Goal: Navigation & Orientation: Find specific page/section

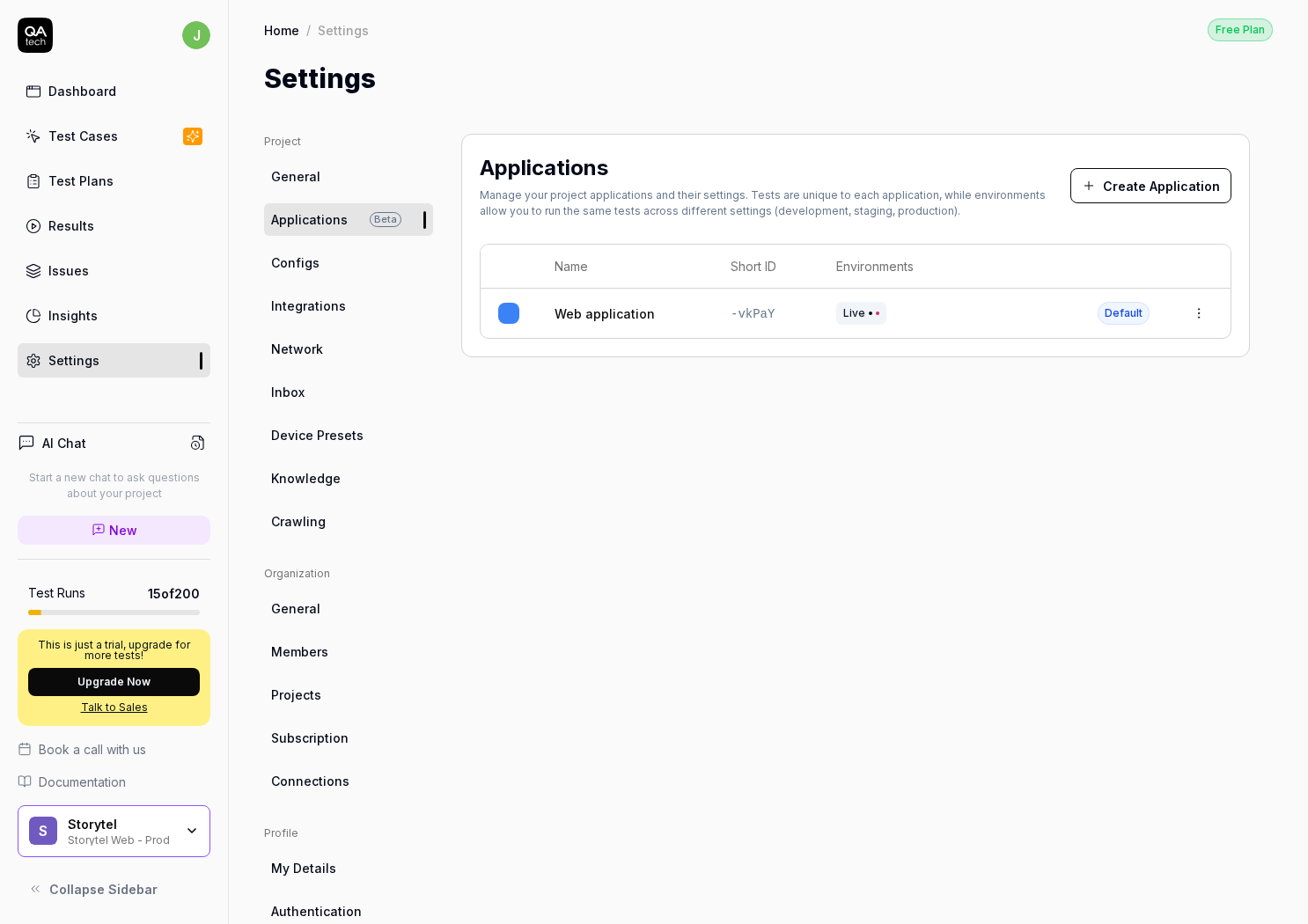
click at [776, 207] on div "Manage your project applications and their settings. Tests are unique to each a…" at bounding box center [774, 203] width 591 height 32
click at [594, 206] on div "Manage your project applications and their settings. Tests are unique to each a…" at bounding box center [774, 203] width 591 height 32
click at [586, 308] on link "Web application" at bounding box center [604, 313] width 100 height 18
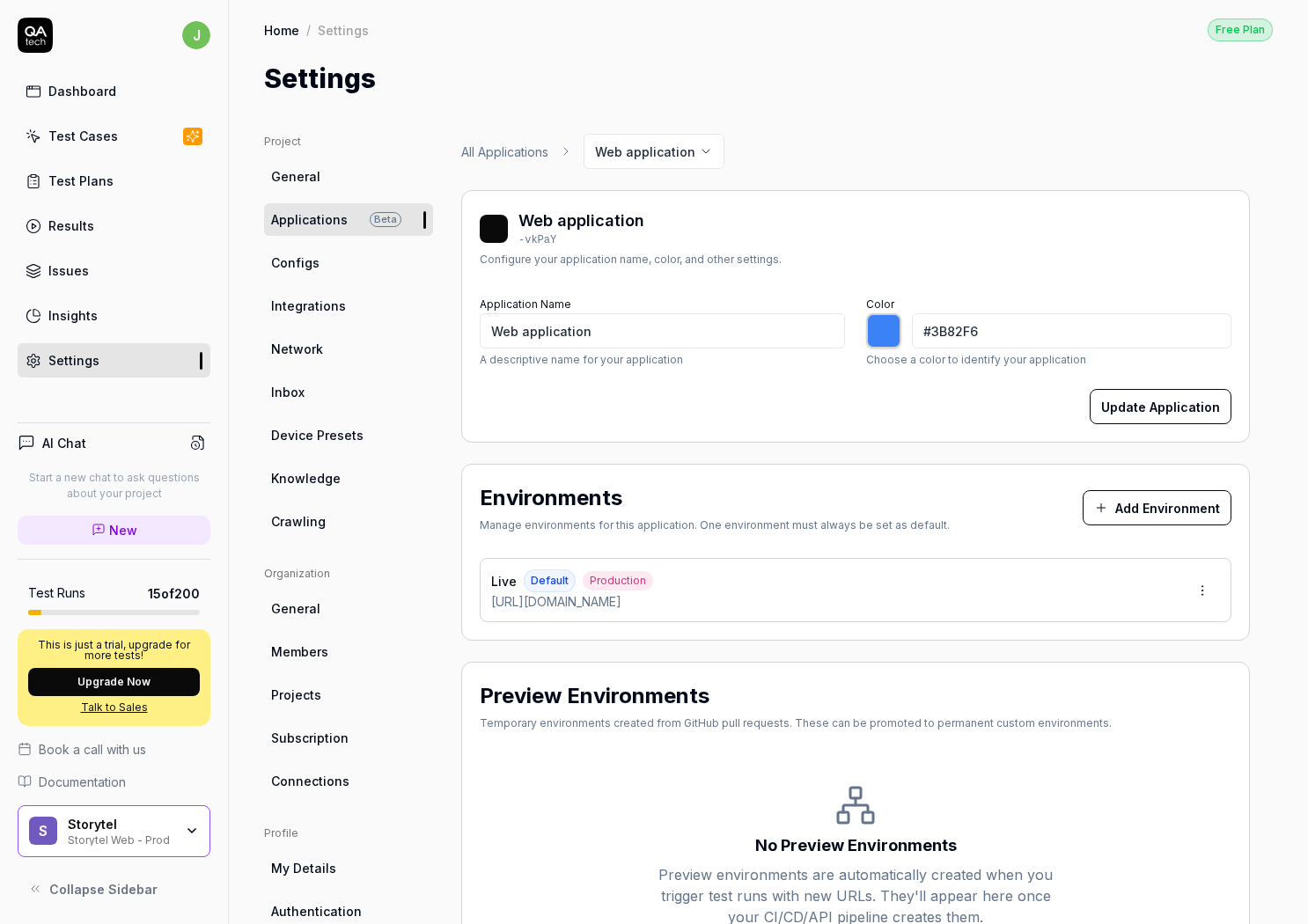
scroll to position [125, 0]
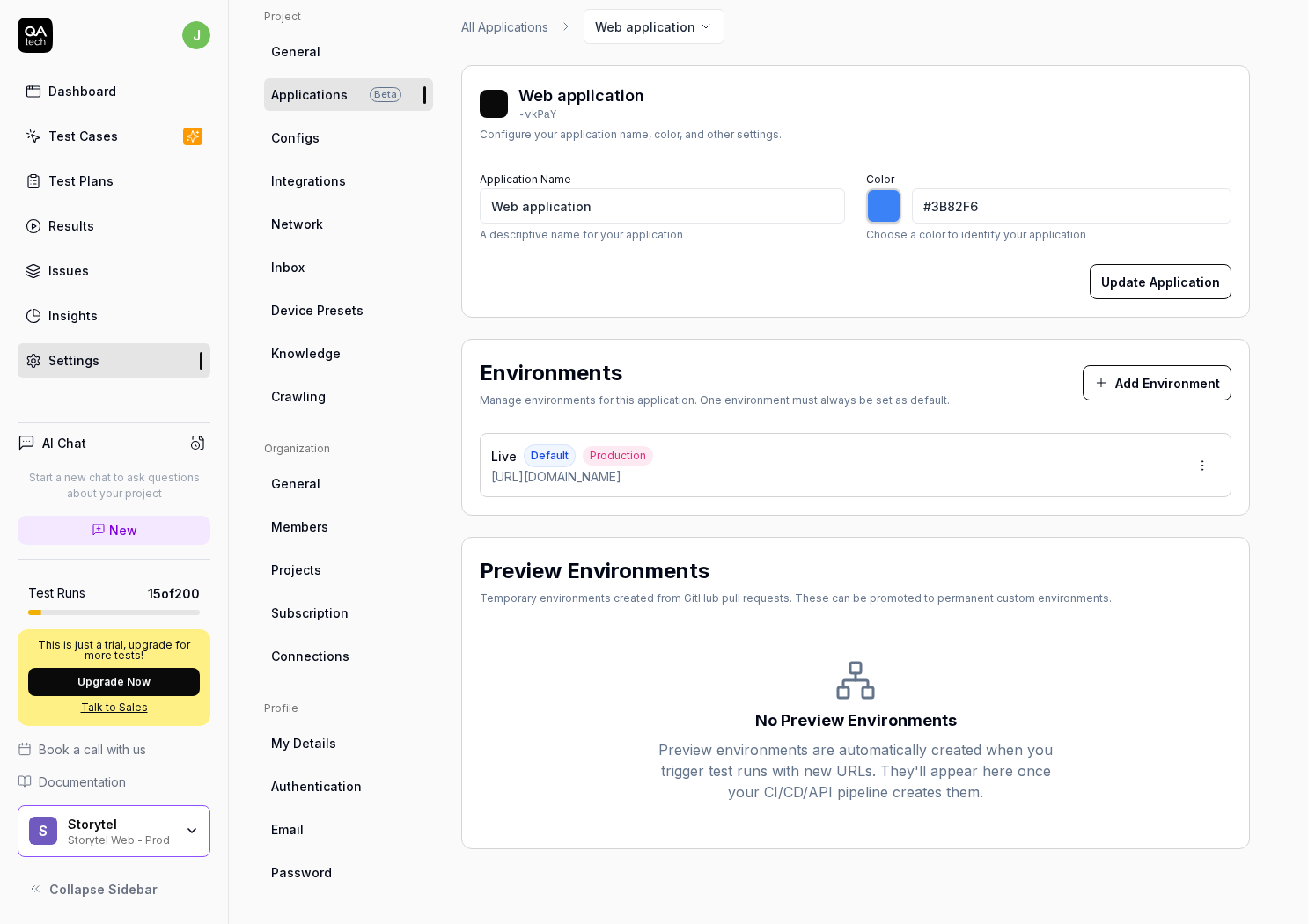
type input "*******"
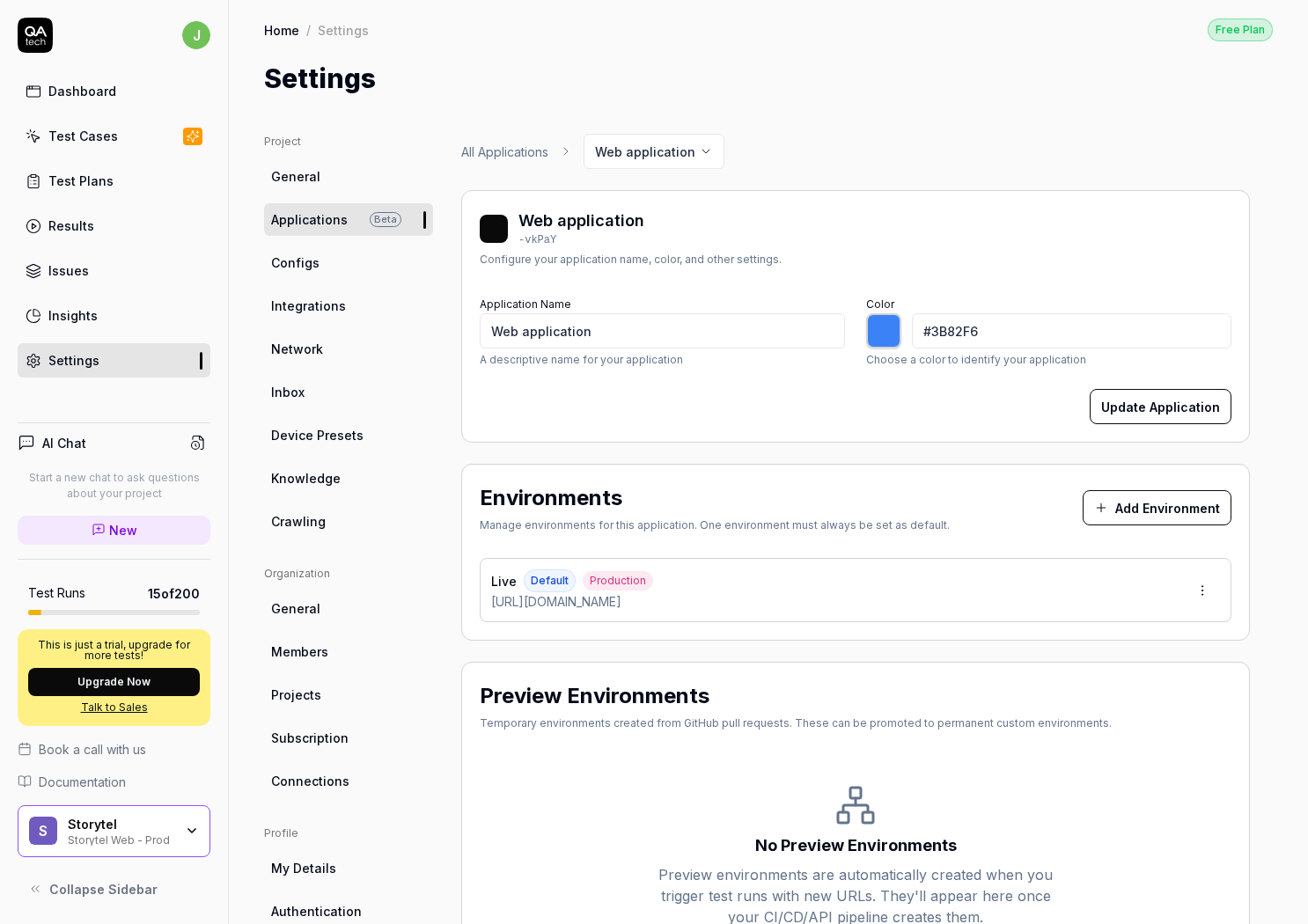
click at [320, 261] on link "Configs" at bounding box center [349, 263] width 169 height 33
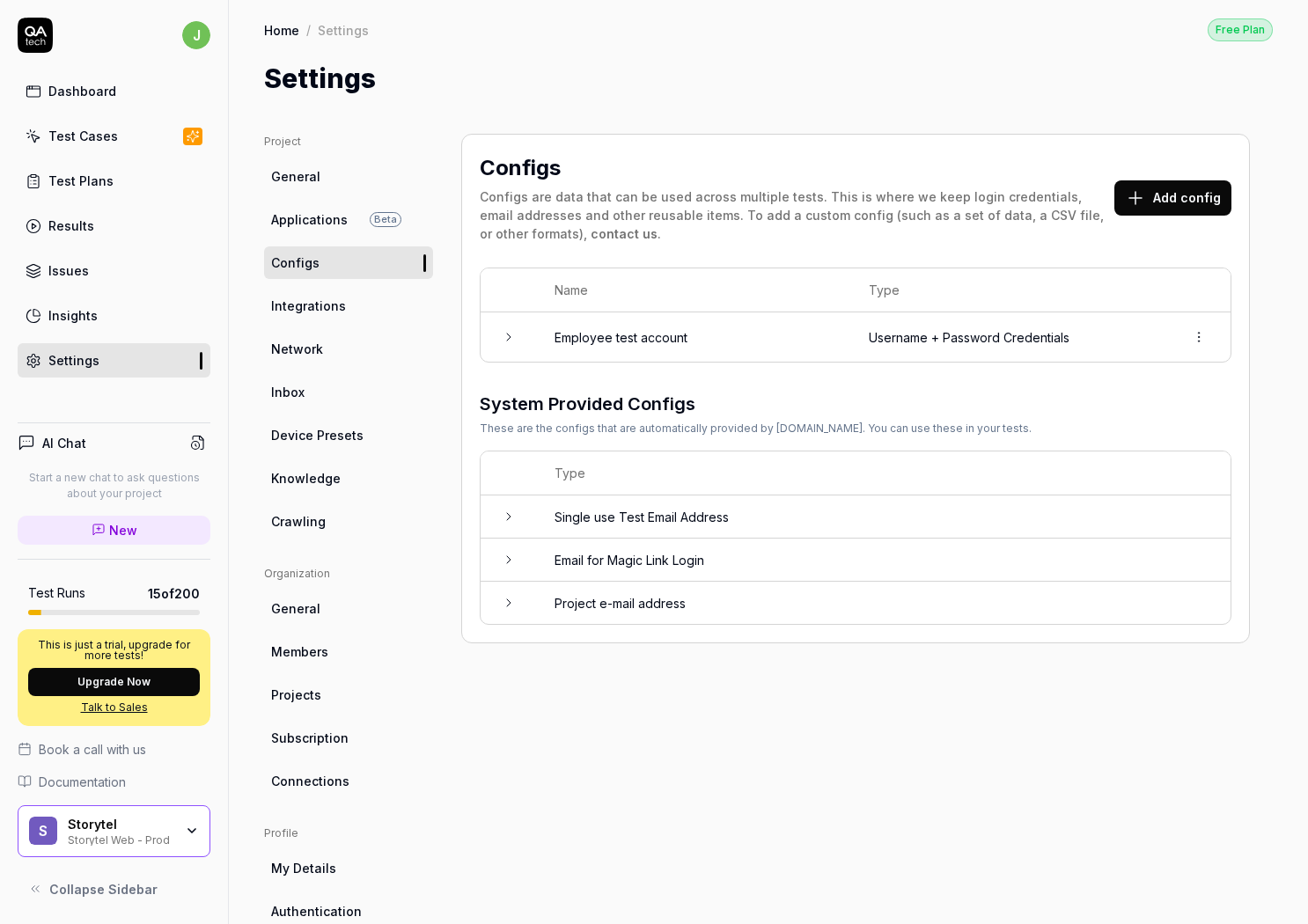
click at [319, 177] on link "General" at bounding box center [349, 177] width 169 height 33
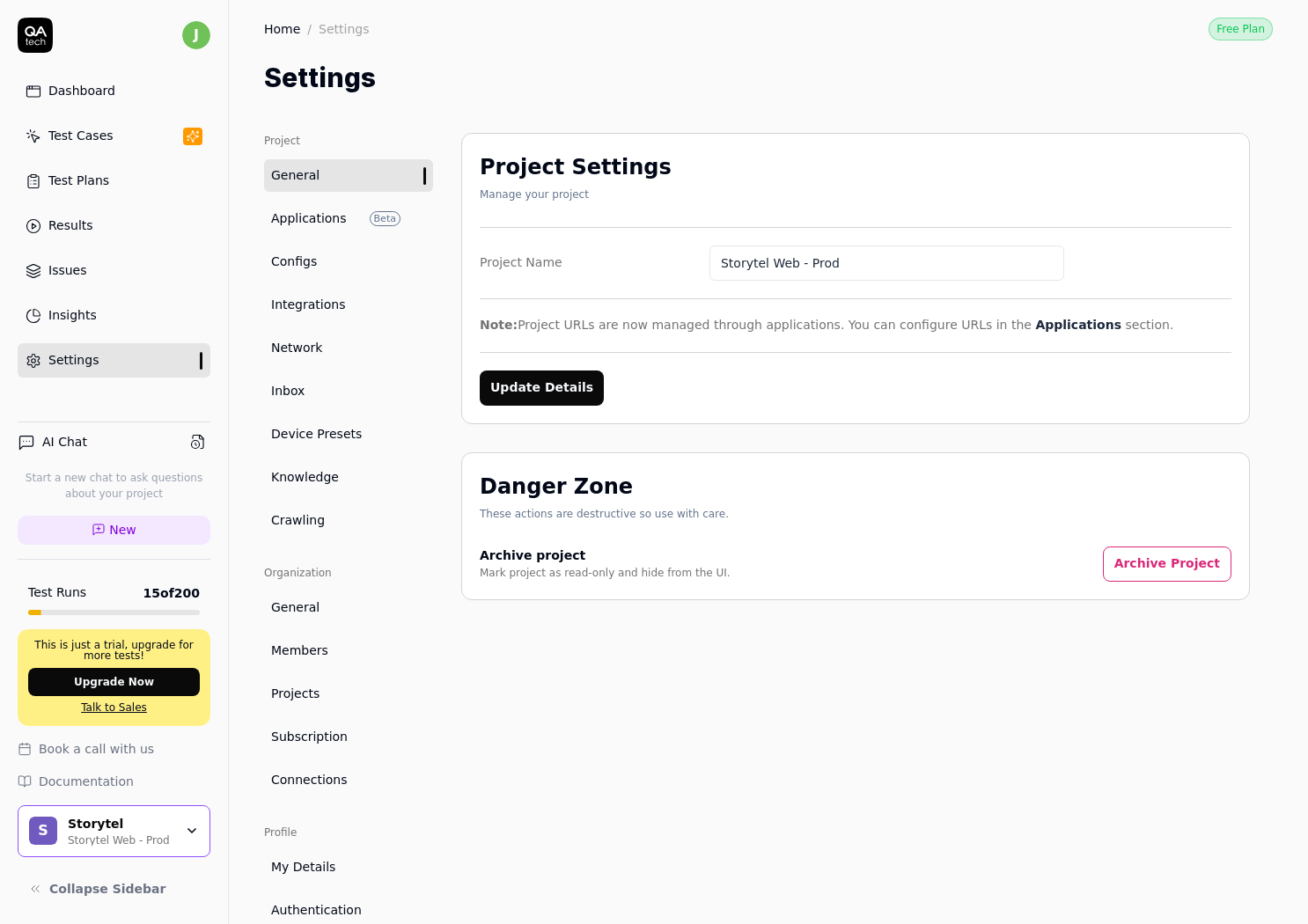
click at [314, 206] on link "Applications Beta" at bounding box center [349, 219] width 169 height 33
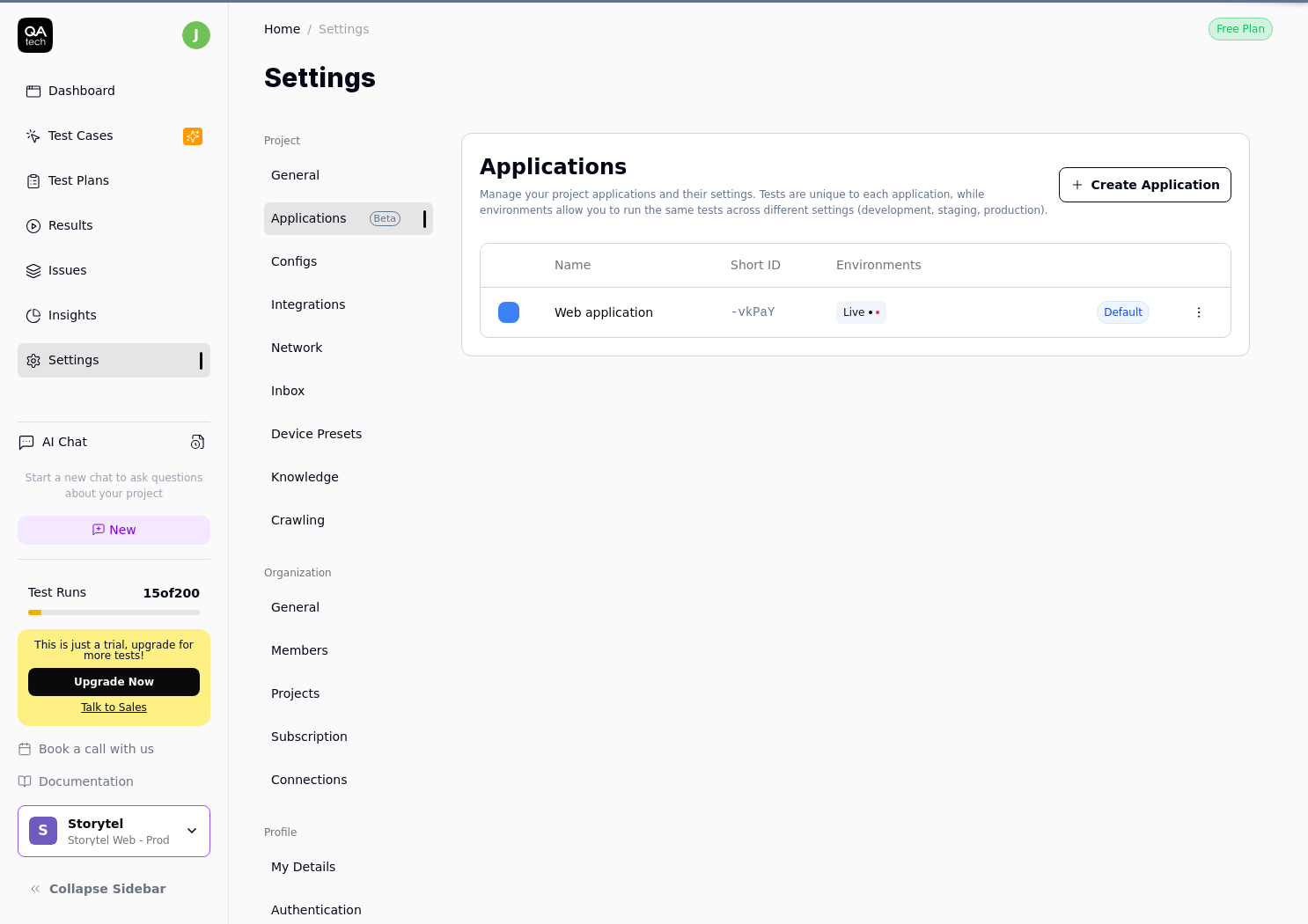
click at [318, 171] on link "General" at bounding box center [349, 176] width 169 height 33
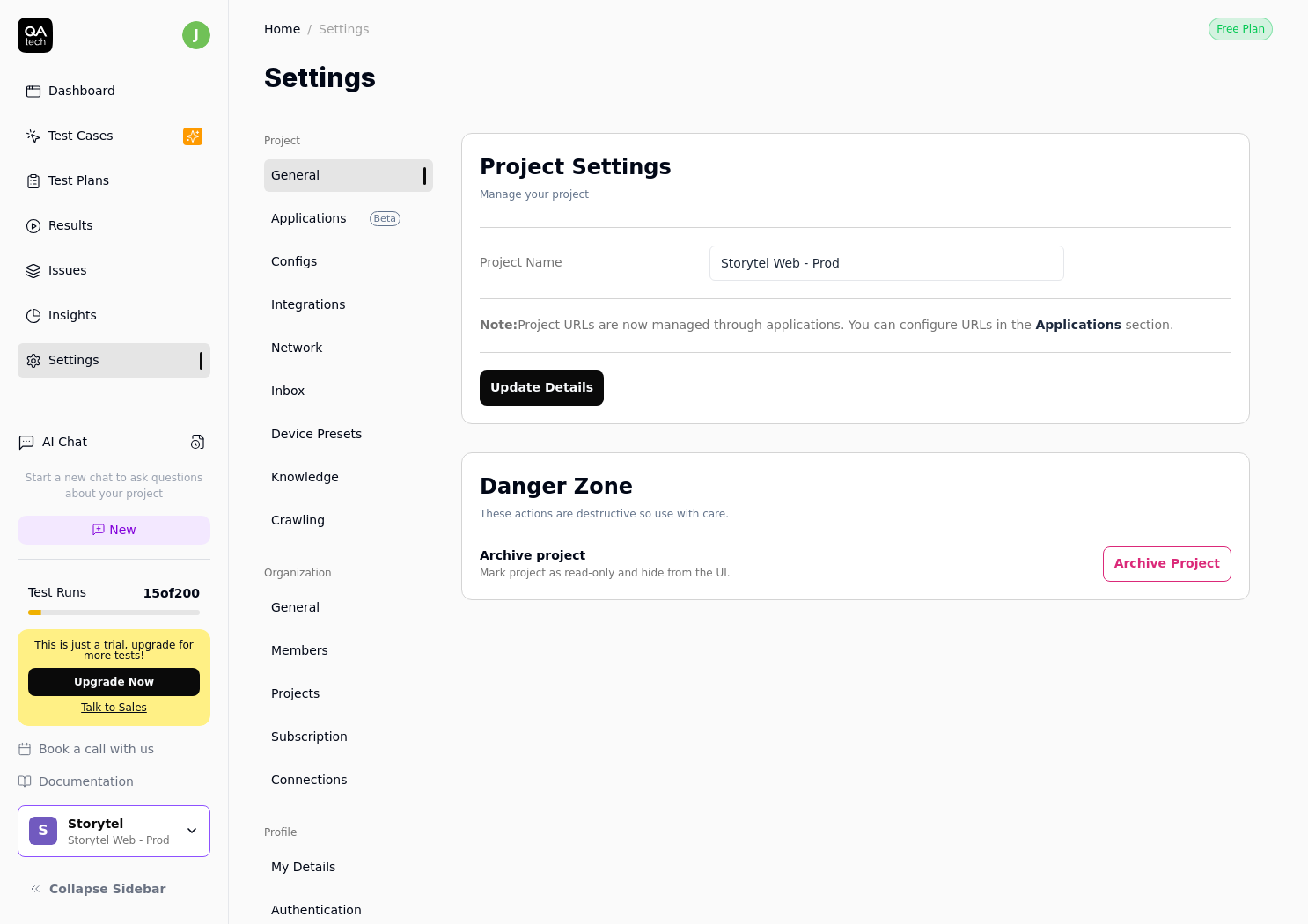
click at [833, 693] on div "Project Settings Manage your project Project Name Storytel Web - Prod Note: Pro…" at bounding box center [855, 572] width 788 height 880
click at [906, 711] on div "Project Settings Manage your project Project Name Storytel Web - Prod Note: Pro…" at bounding box center [855, 572] width 788 height 880
click at [570, 89] on div "Settings" at bounding box center [768, 77] width 1008 height 39
click at [334, 161] on link "General" at bounding box center [349, 176] width 169 height 33
click at [445, 67] on div "Settings" at bounding box center [768, 77] width 1008 height 39
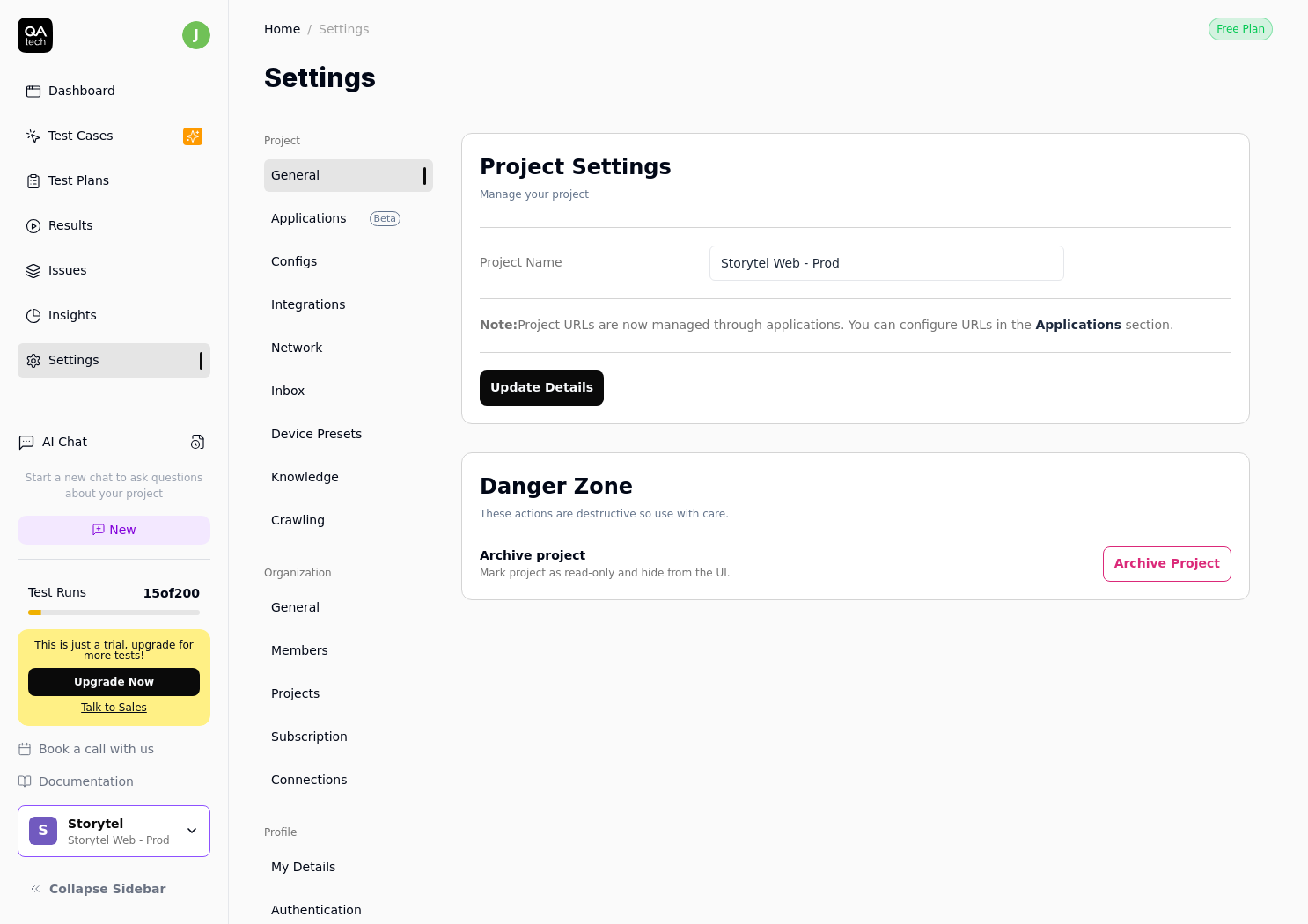
click at [167, 91] on link "Dashboard" at bounding box center [113, 91] width 193 height 35
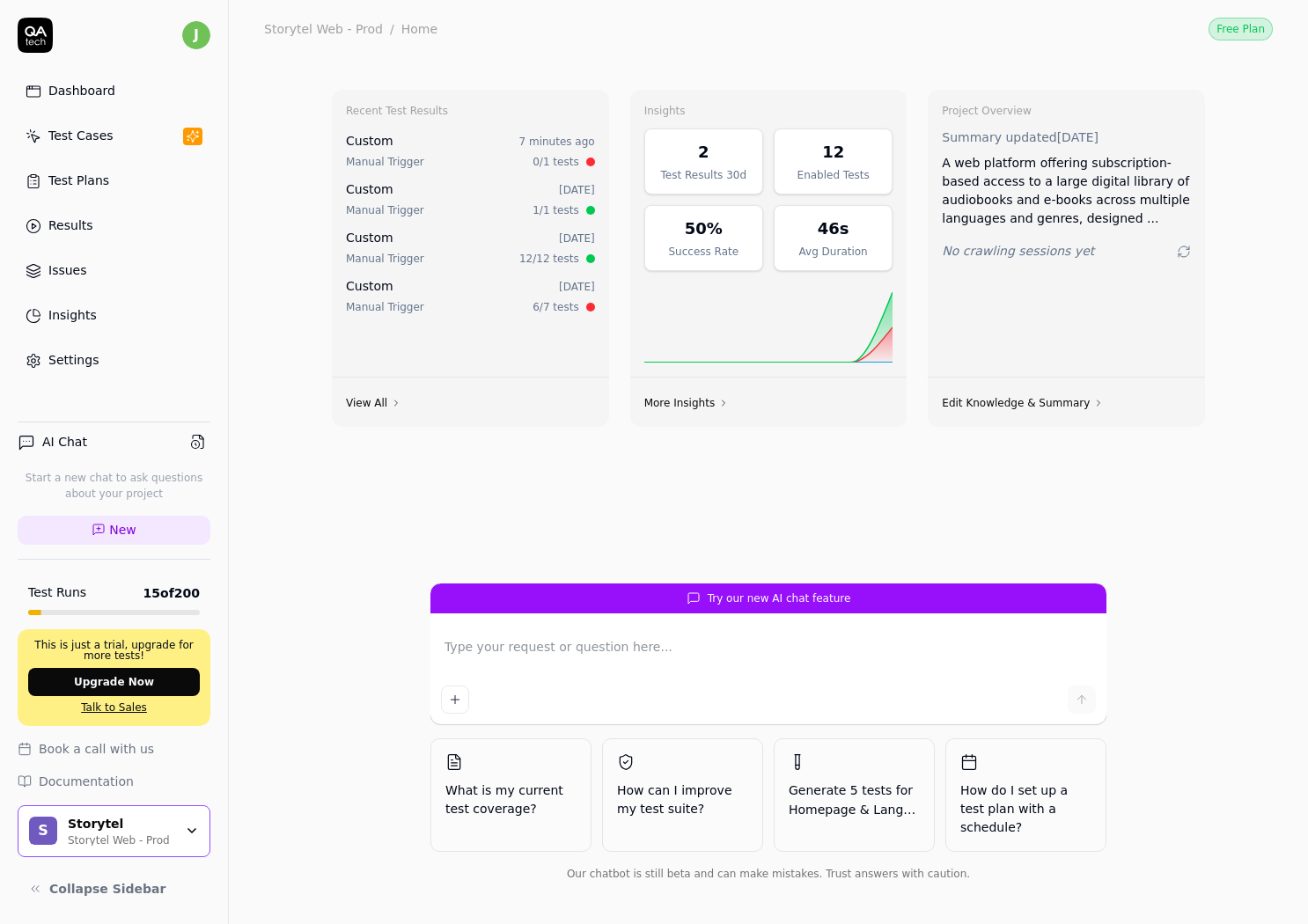
drag, startPoint x: 380, startPoint y: 567, endPoint x: 301, endPoint y: 504, distance: 101.0
click at [381, 565] on div "Recent Test Results Custom 7 minutes ago Manual Trigger 0/1 tests Custom 2 days…" at bounding box center [768, 329] width 901 height 508
click at [98, 78] on link "Dashboard" at bounding box center [113, 91] width 193 height 35
click at [275, 107] on div "Recent Test Results Custom 7 minutes ago Manual Trigger 0/1 tests Custom 2 days…" at bounding box center [768, 491] width 1079 height 866
click at [155, 86] on link "Dashboard" at bounding box center [113, 91] width 193 height 35
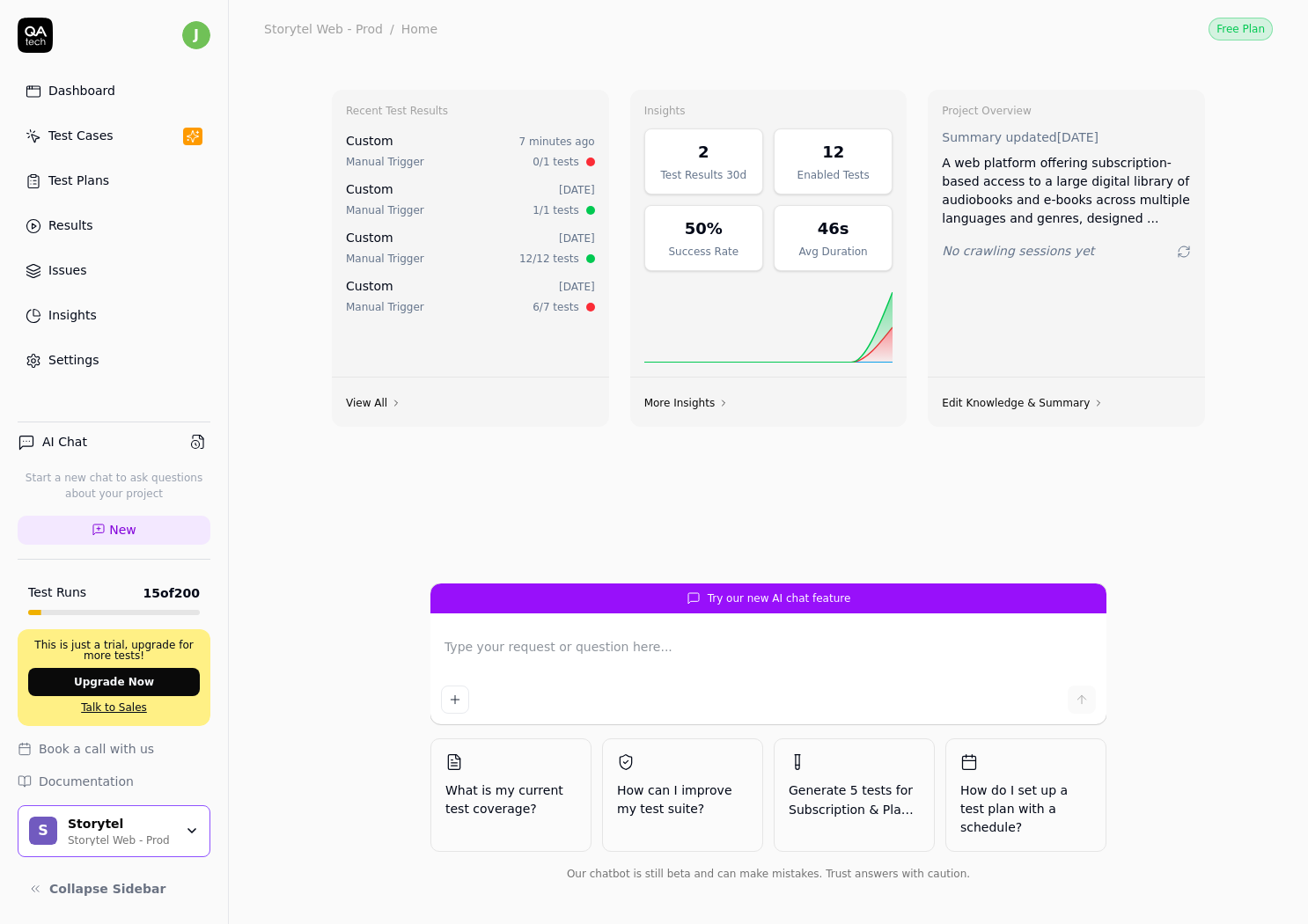
drag, startPoint x: 573, startPoint y: 509, endPoint x: 564, endPoint y: 332, distance: 177.2
click at [573, 508] on div "Recent Test Results Custom 7 minutes ago Manual Trigger 0/1 tests Custom 2 days…" at bounding box center [768, 329] width 901 height 508
click at [846, 501] on div "Recent Test Results Custom 7 minutes ago Manual Trigger 0/1 tests Custom 2 days…" at bounding box center [768, 329] width 901 height 508
click at [846, 497] on div "Recent Test Results Custom 7 minutes ago Manual Trigger 0/1 tests Custom 2 days…" at bounding box center [768, 329] width 901 height 508
click at [846, 502] on div "Recent Test Results Custom 7 minutes ago Manual Trigger 0/1 tests Custom 2 days…" at bounding box center [768, 329] width 901 height 508
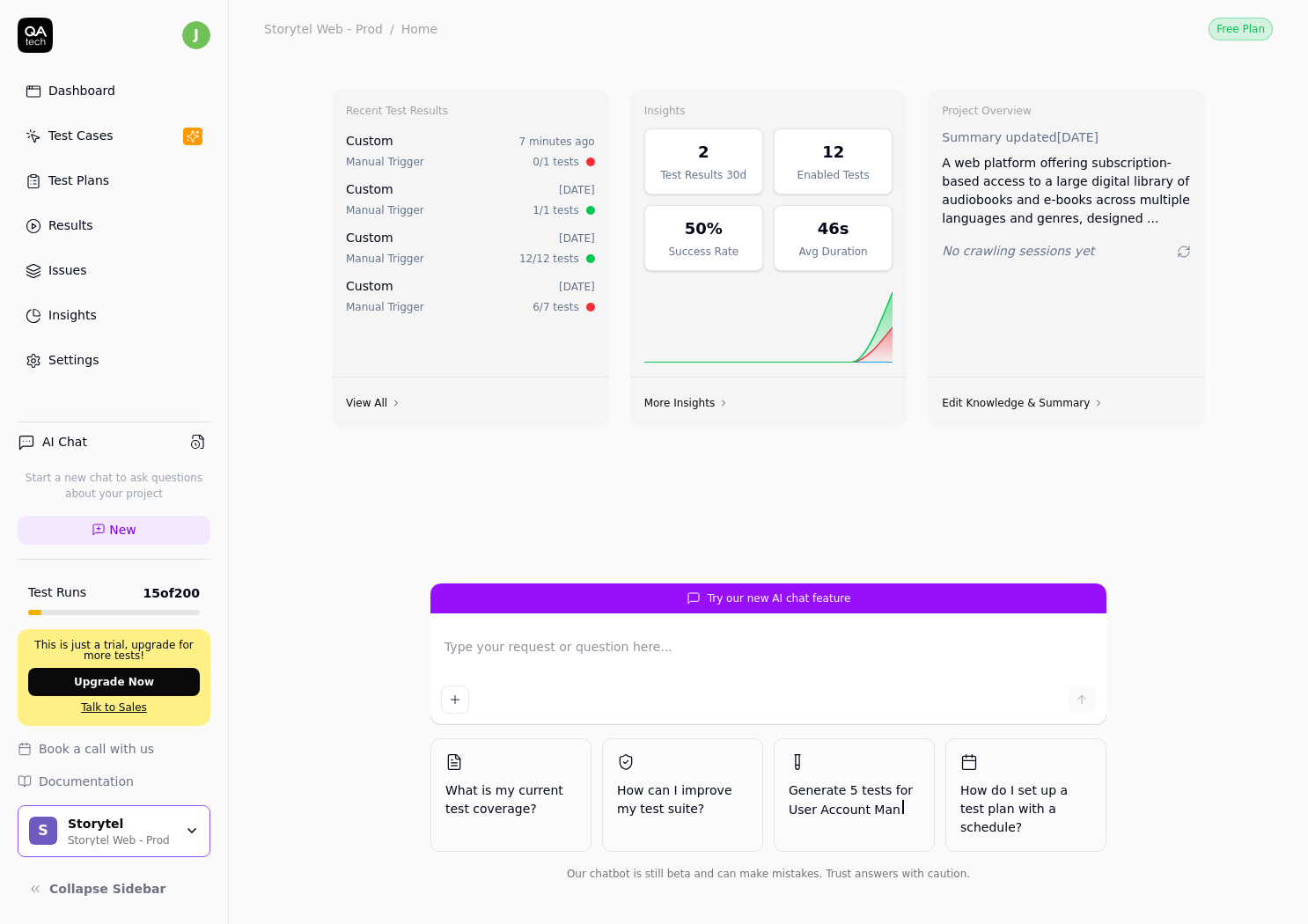
click at [846, 502] on div "Recent Test Results Custom 7 minutes ago Manual Trigger 0/1 tests Custom 2 days…" at bounding box center [768, 329] width 901 height 508
type textarea "*"
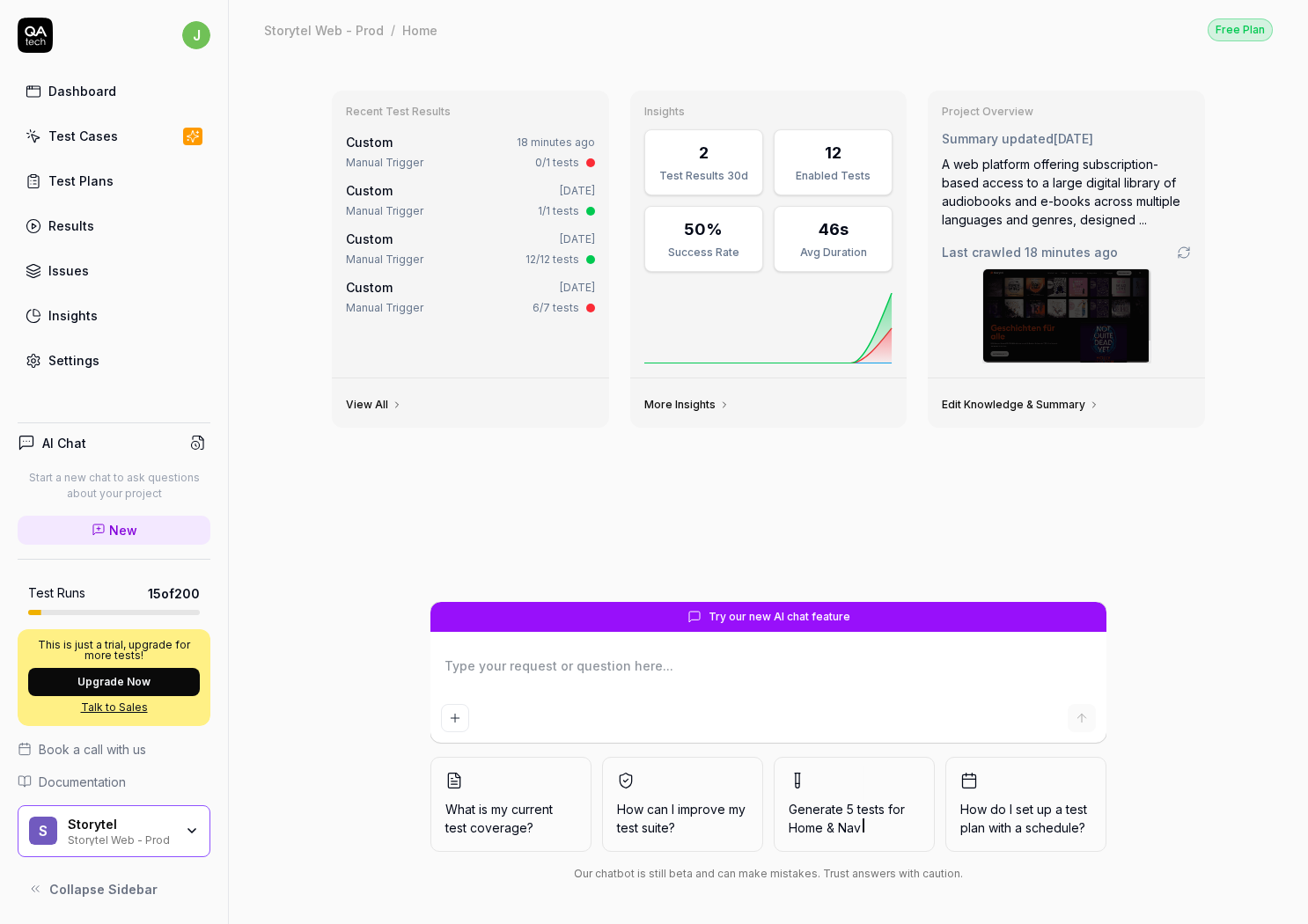
click at [119, 146] on link "Test Cases" at bounding box center [113, 136] width 193 height 35
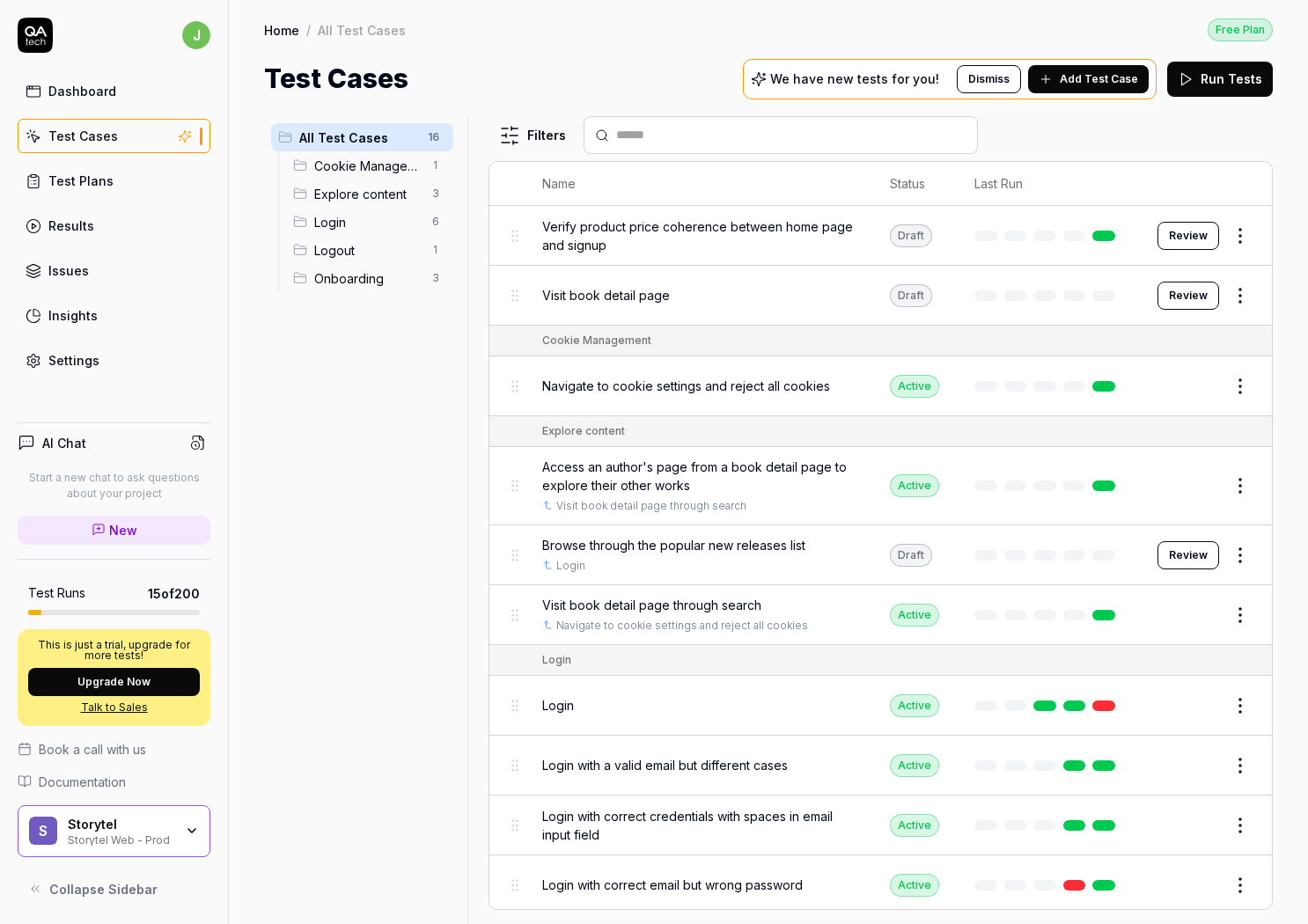
click at [66, 357] on div "Settings" at bounding box center [73, 360] width 51 height 18
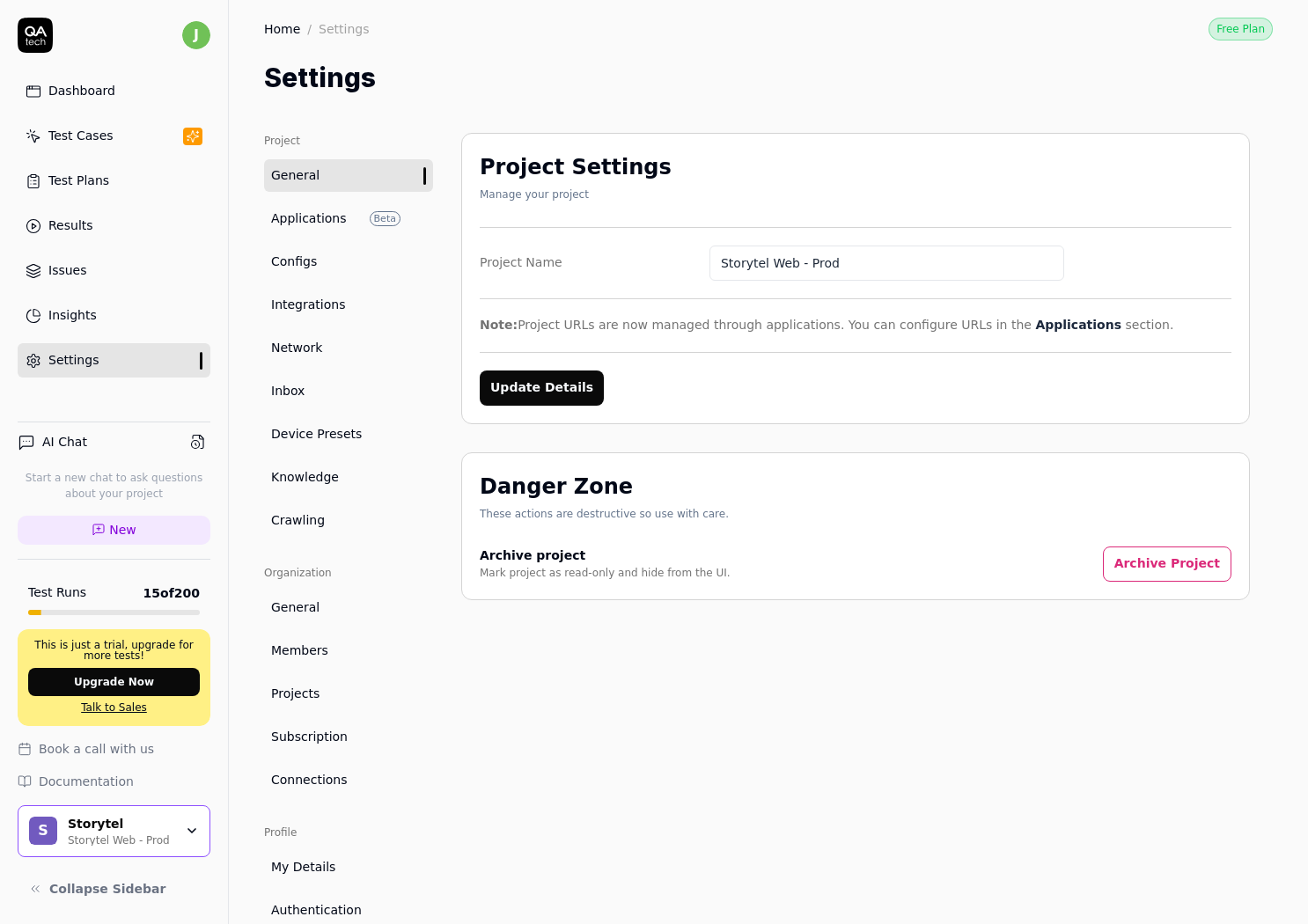
click at [323, 298] on span "Integrations" at bounding box center [307, 304] width 74 height 18
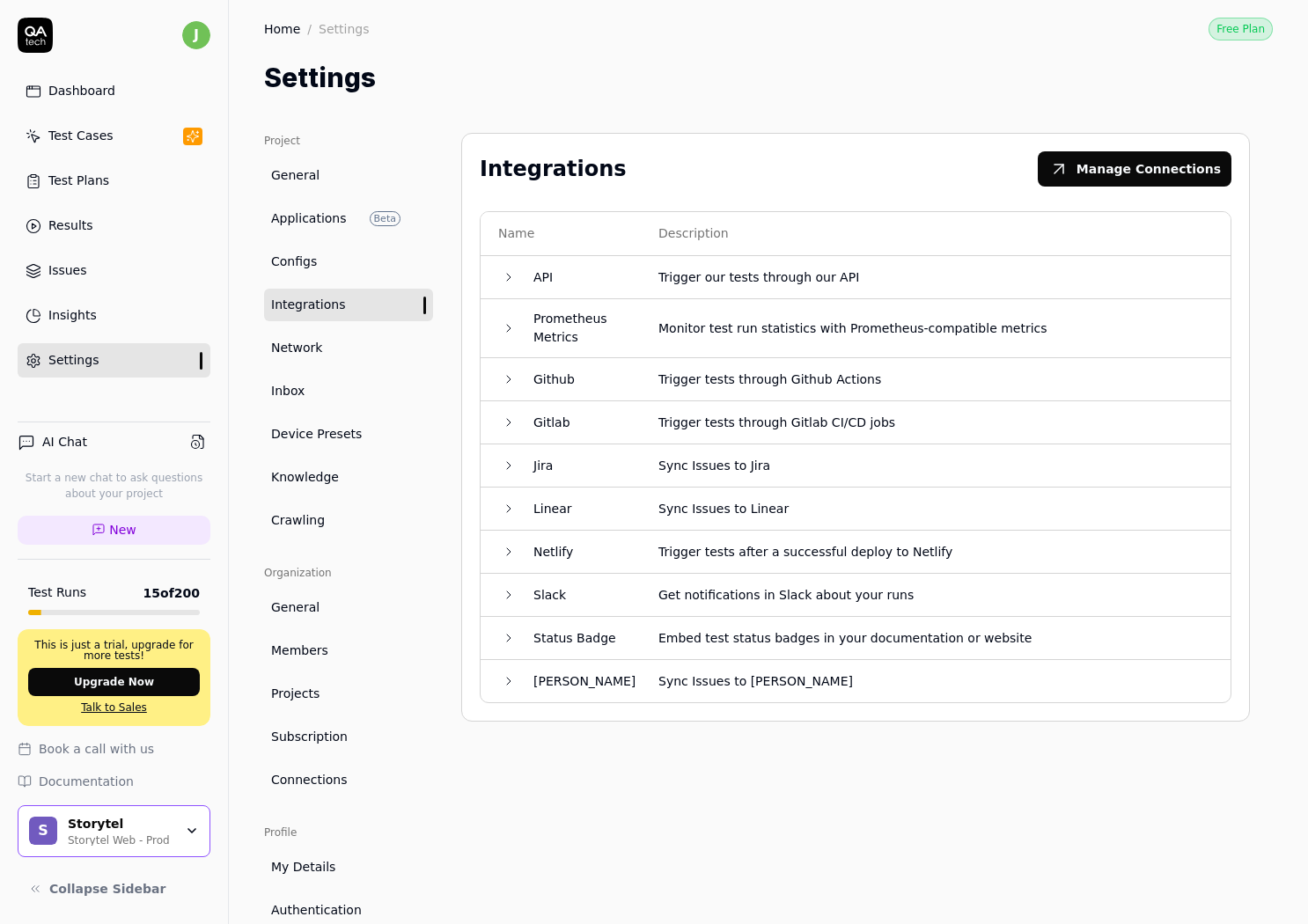
click at [520, 272] on td "API" at bounding box center [578, 278] width 125 height 43
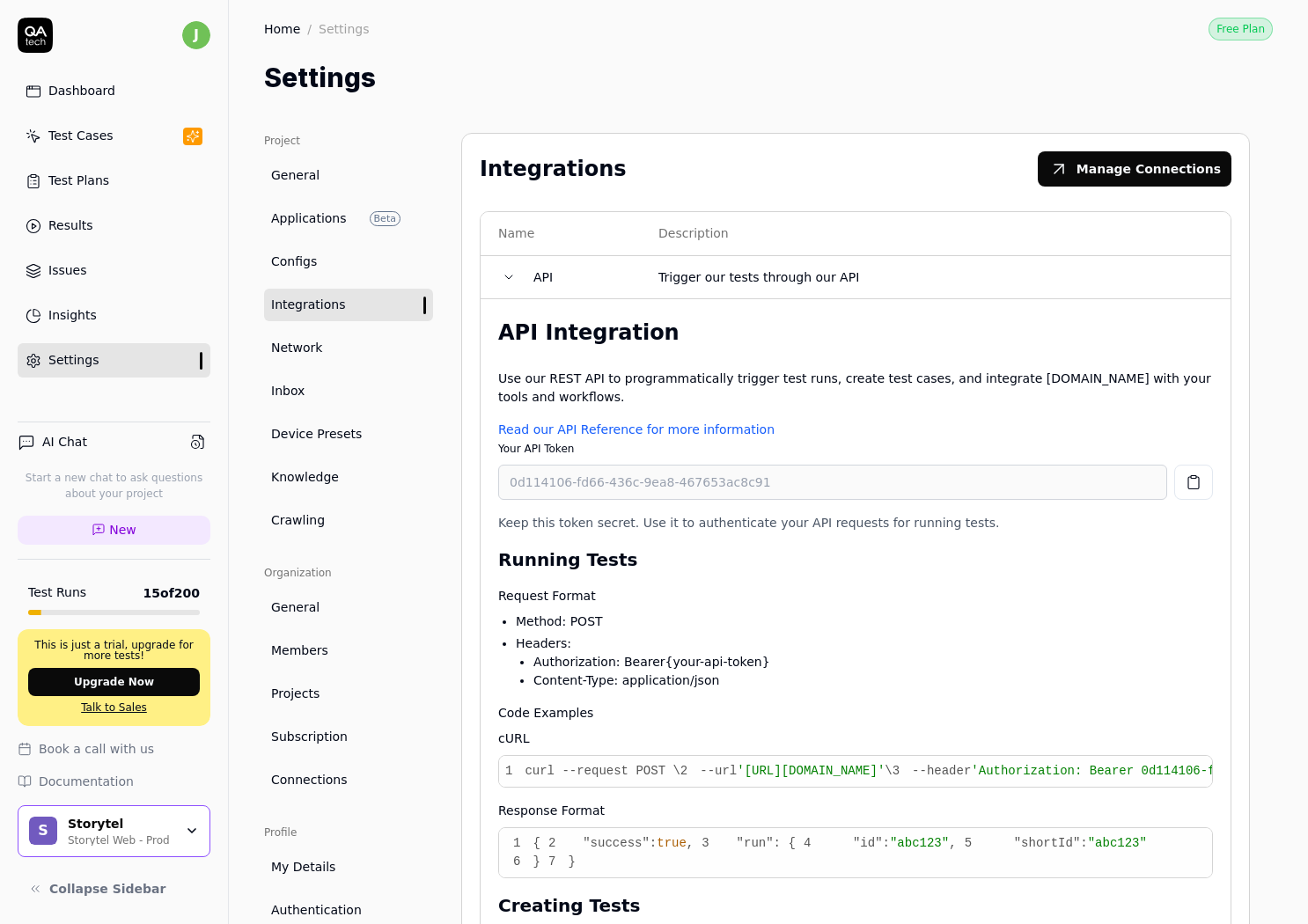
click at [528, 280] on td "API" at bounding box center [578, 278] width 125 height 43
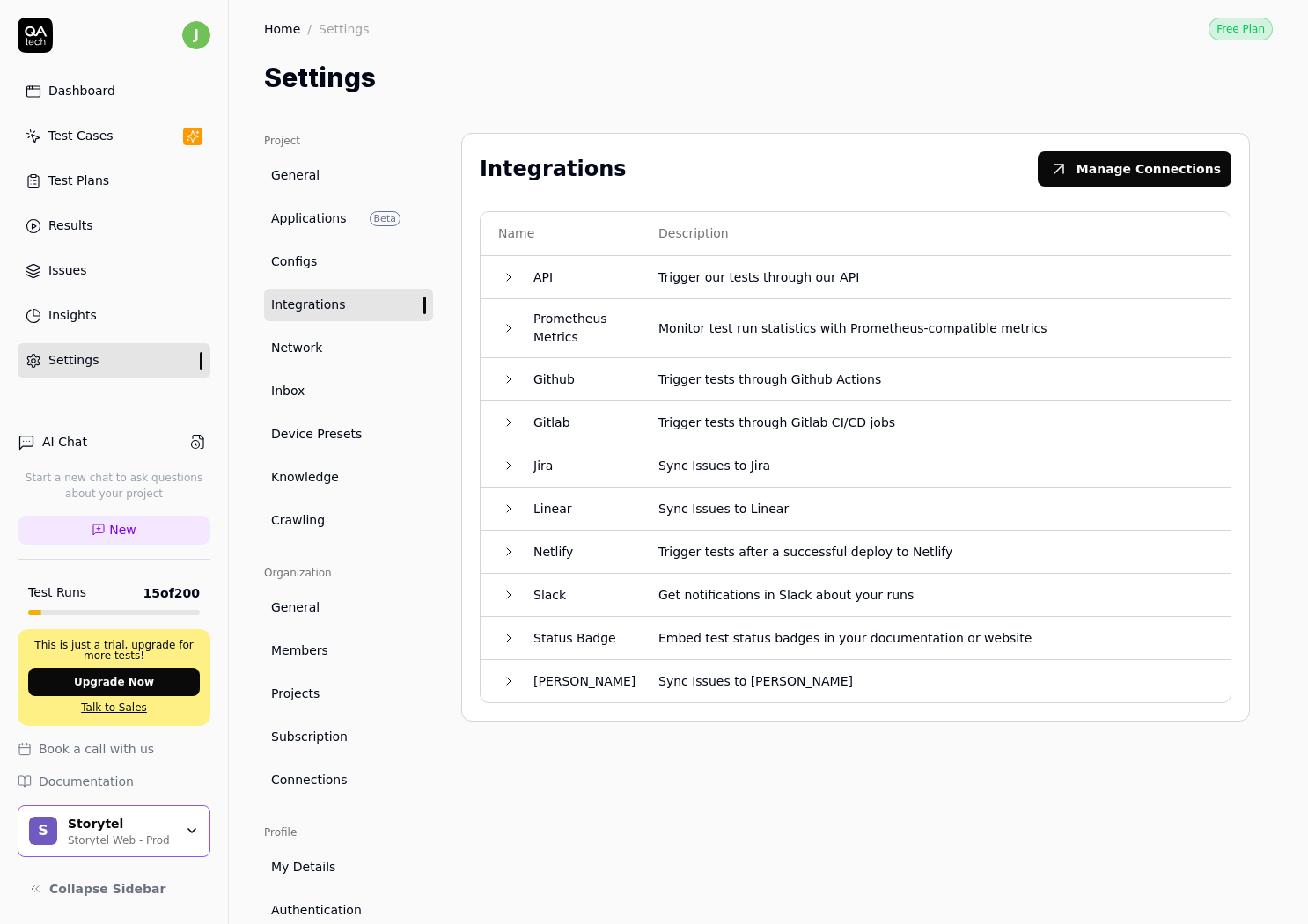
click at [521, 384] on td "Github" at bounding box center [578, 379] width 125 height 43
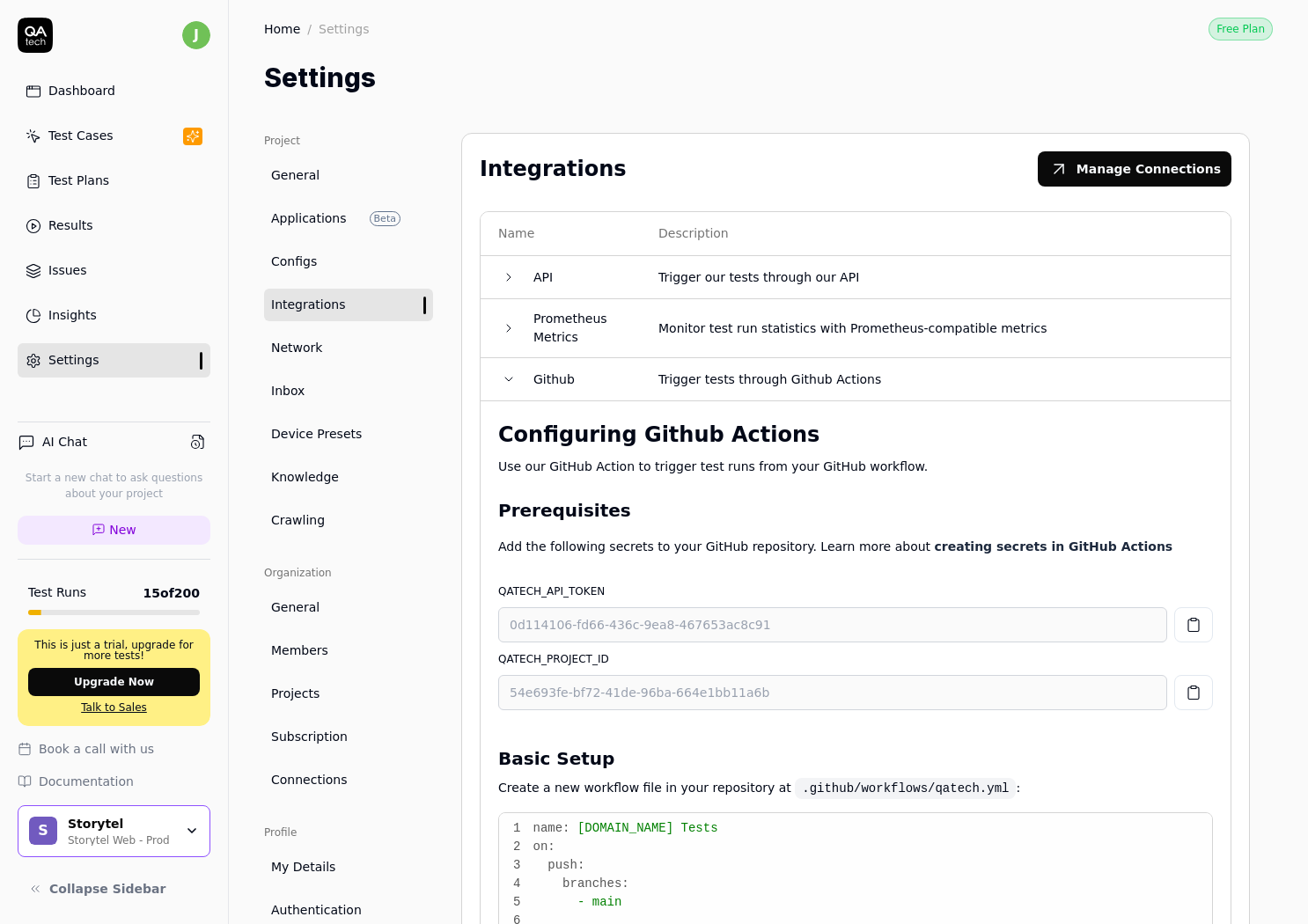
click at [551, 377] on td "Github" at bounding box center [578, 379] width 125 height 43
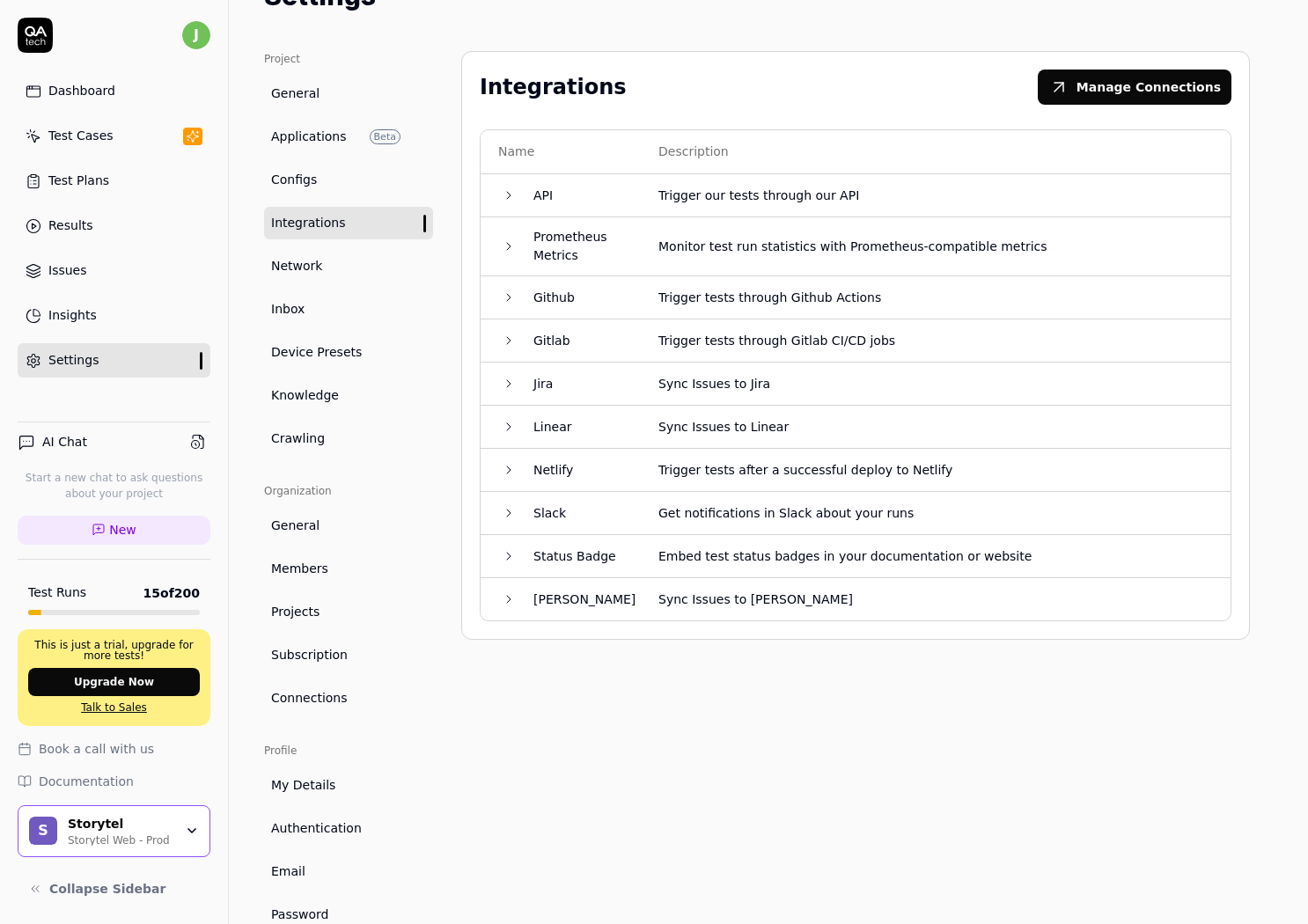
scroll to position [106, 0]
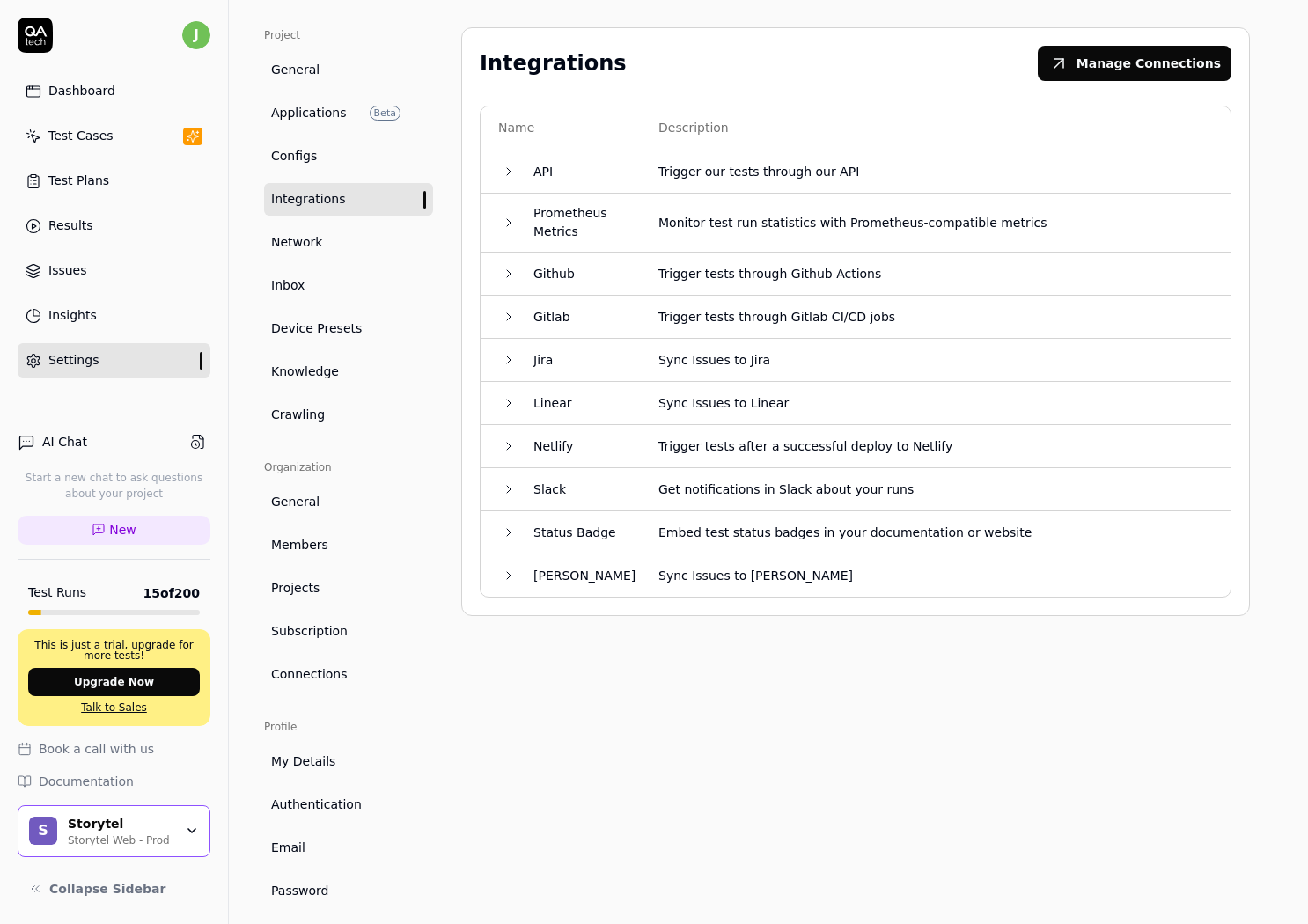
click at [532, 330] on td "Gitlab" at bounding box center [578, 317] width 125 height 43
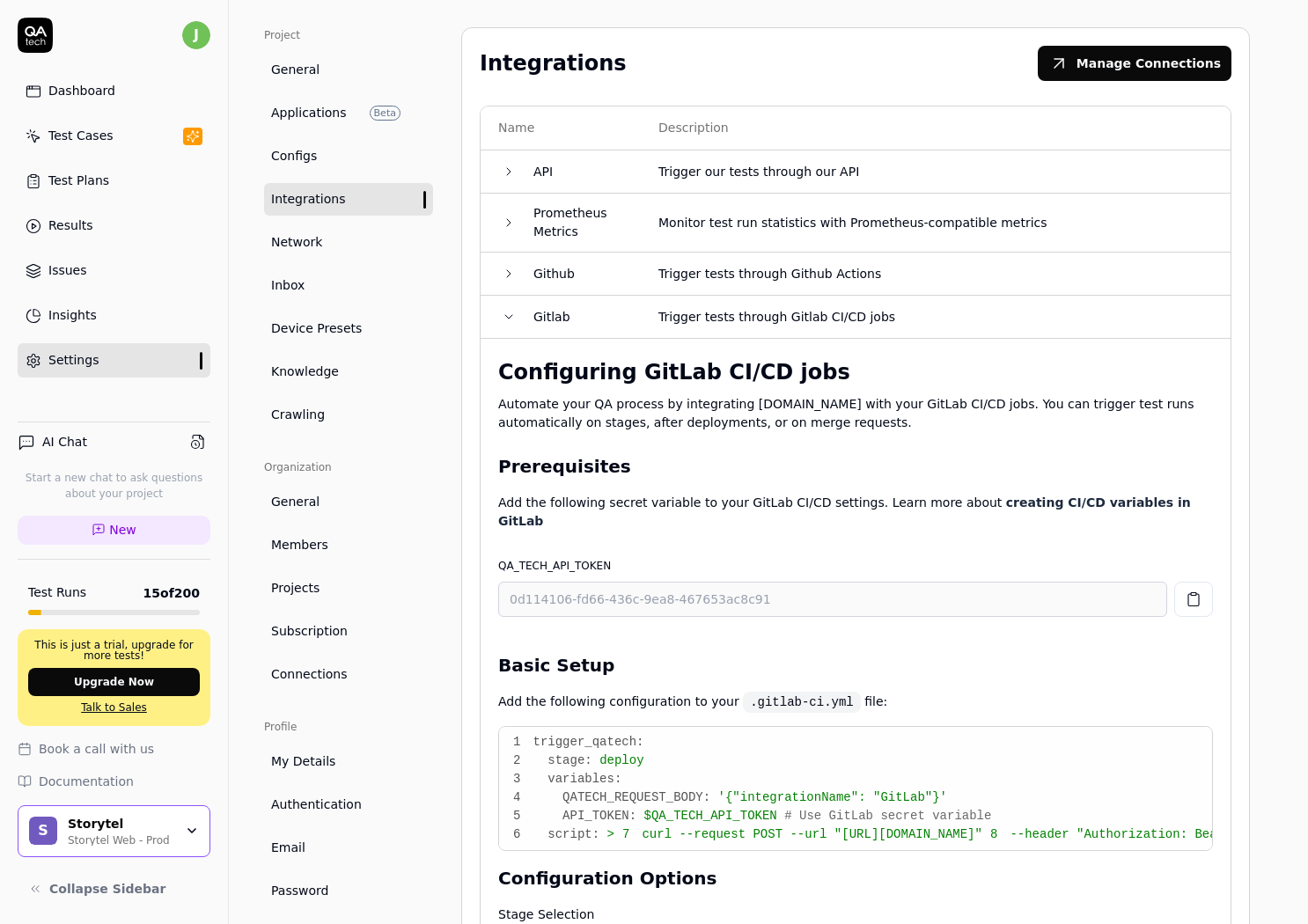
click at [538, 307] on td "Gitlab" at bounding box center [578, 317] width 125 height 43
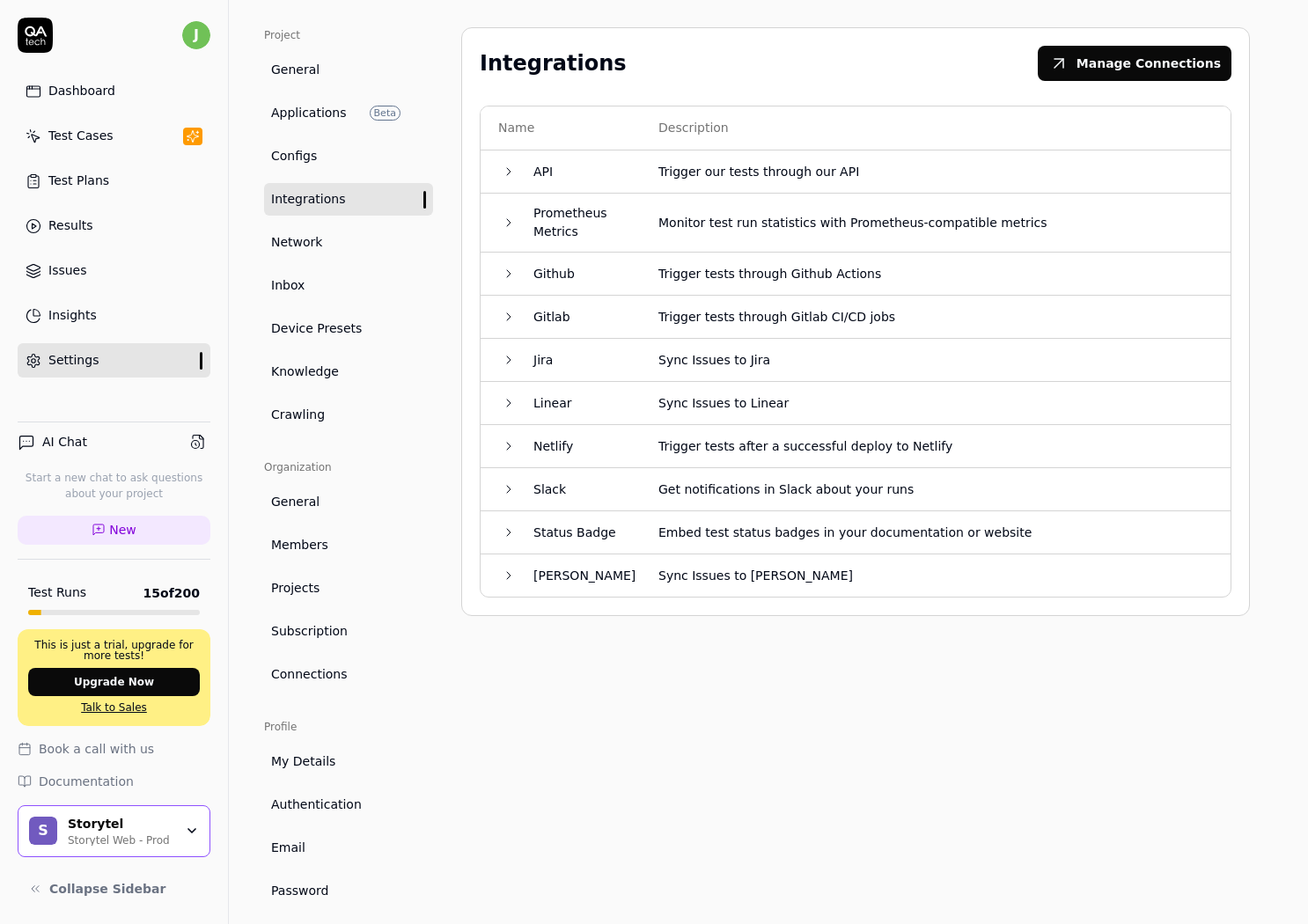
click at [543, 272] on td "Github" at bounding box center [578, 274] width 125 height 43
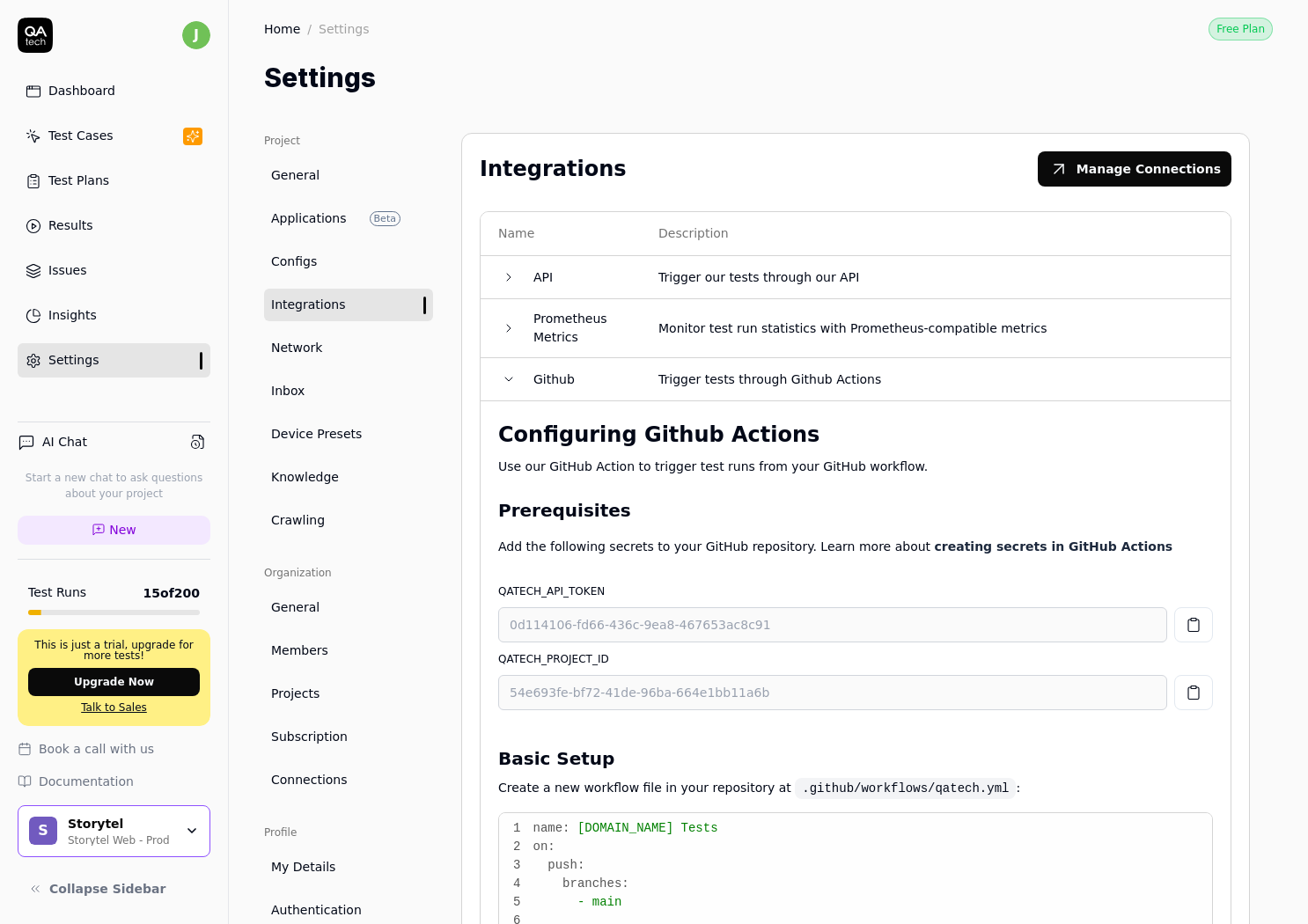
click at [607, 255] on th "Name" at bounding box center [560, 234] width 160 height 44
drag, startPoint x: 610, startPoint y: 272, endPoint x: 610, endPoint y: 289, distance: 17.0
click at [610, 272] on td "API" at bounding box center [578, 278] width 125 height 43
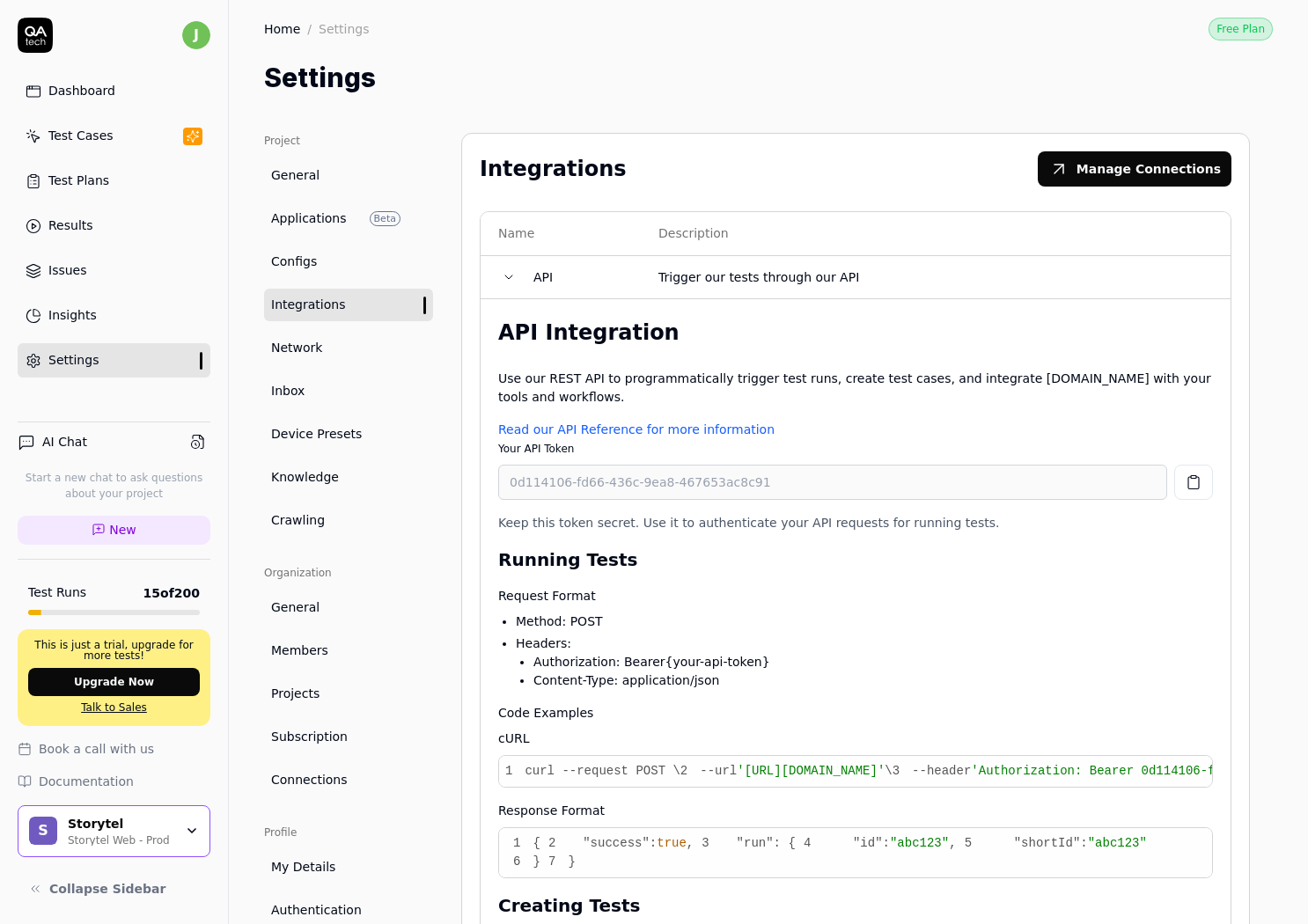
click at [693, 158] on div "Integrations Manage Connections" at bounding box center [855, 173] width 752 height 42
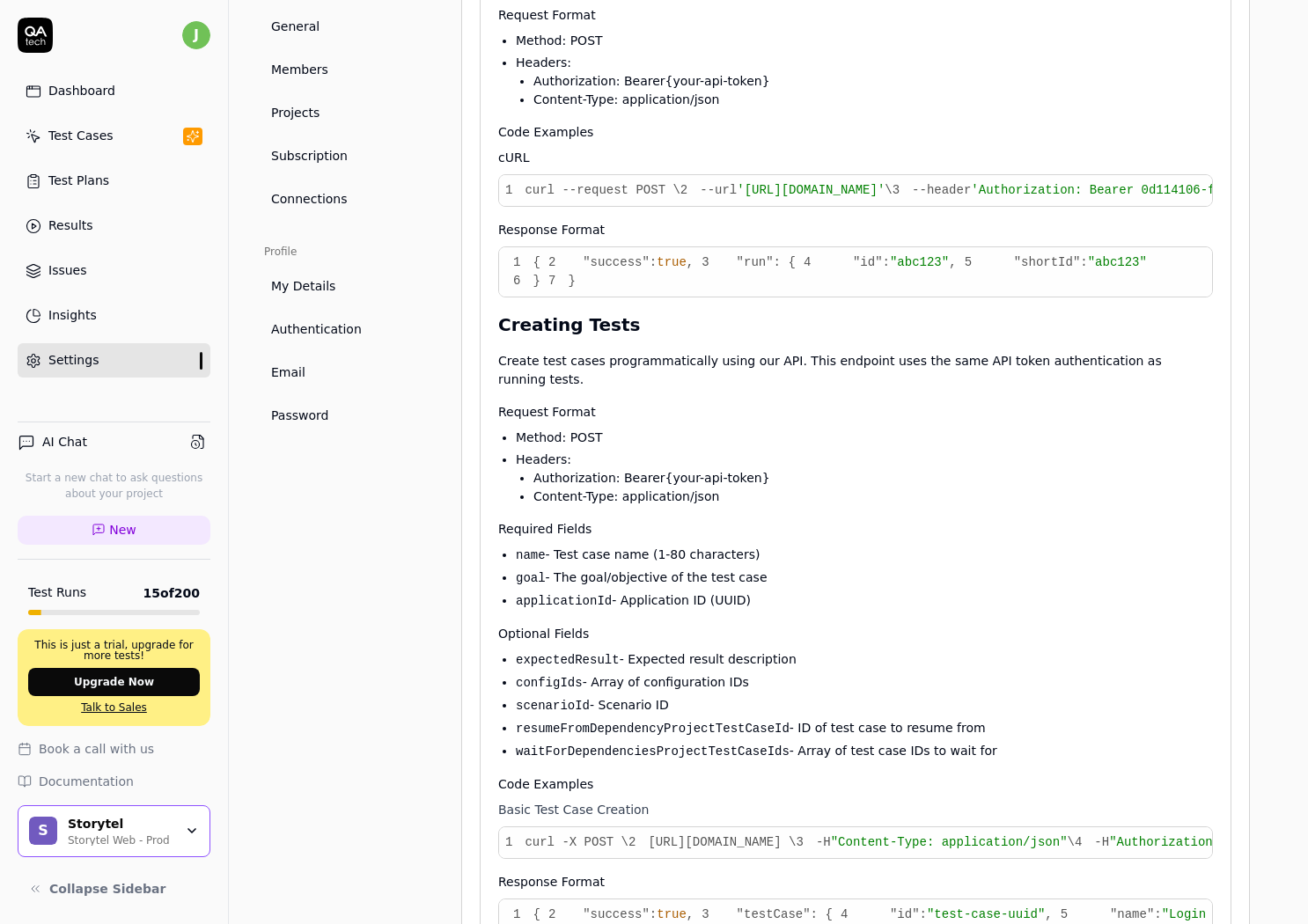
scroll to position [229, 0]
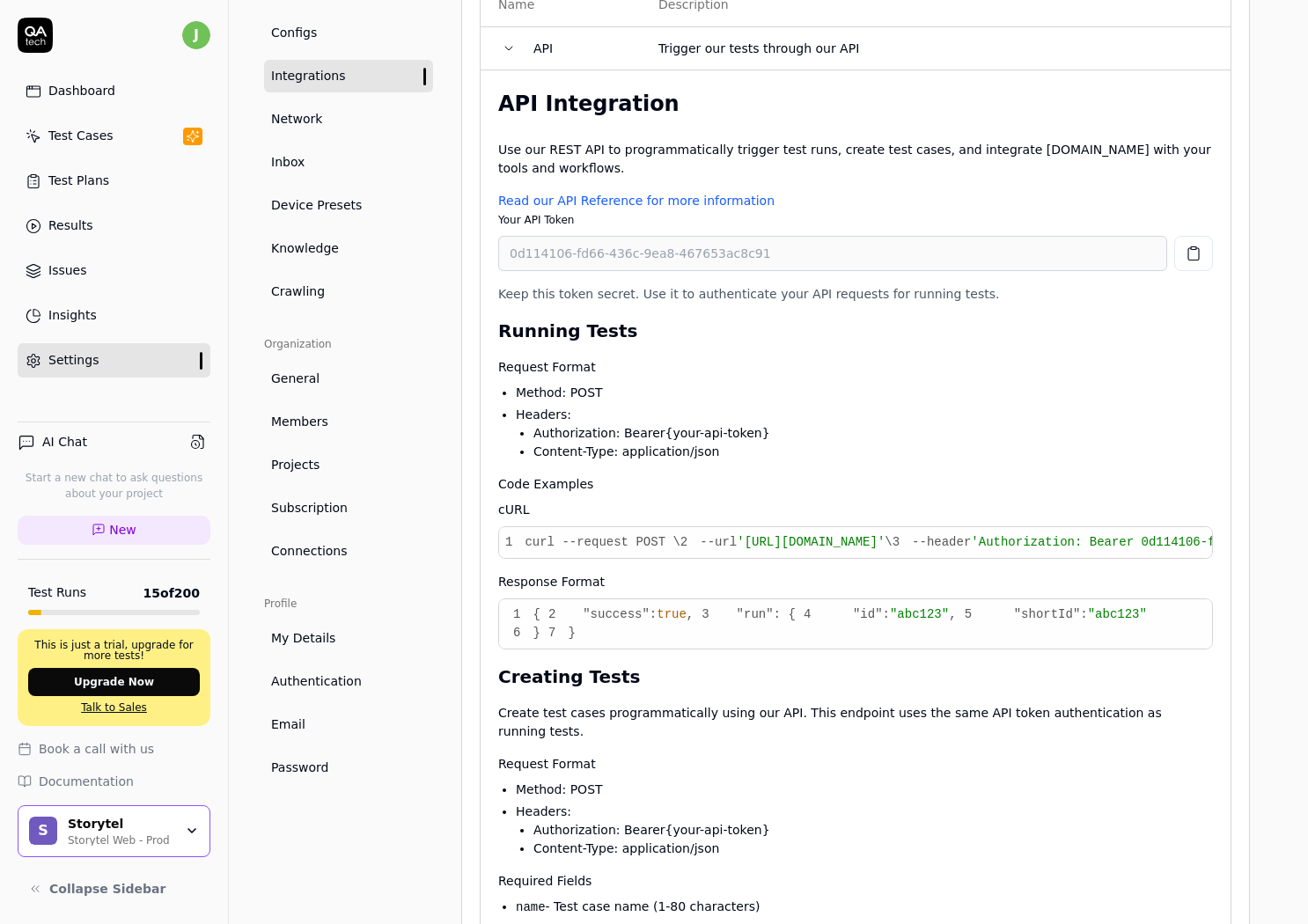
click at [884, 403] on ul "Method: POST Headers: Authorization: Bearer {your-api-token} Content-Type: appl…" at bounding box center [856, 423] width 715 height 78
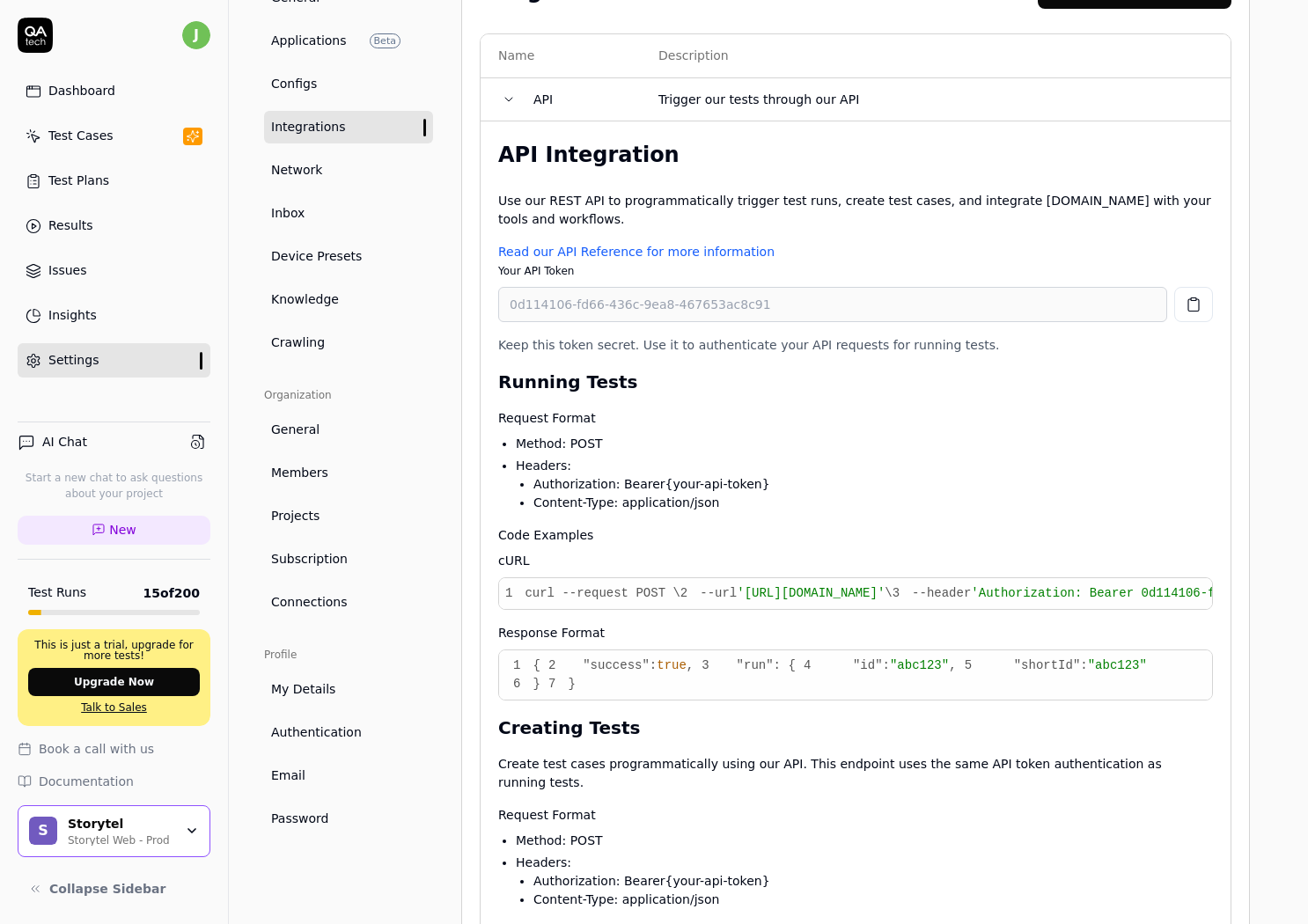
scroll to position [0, 0]
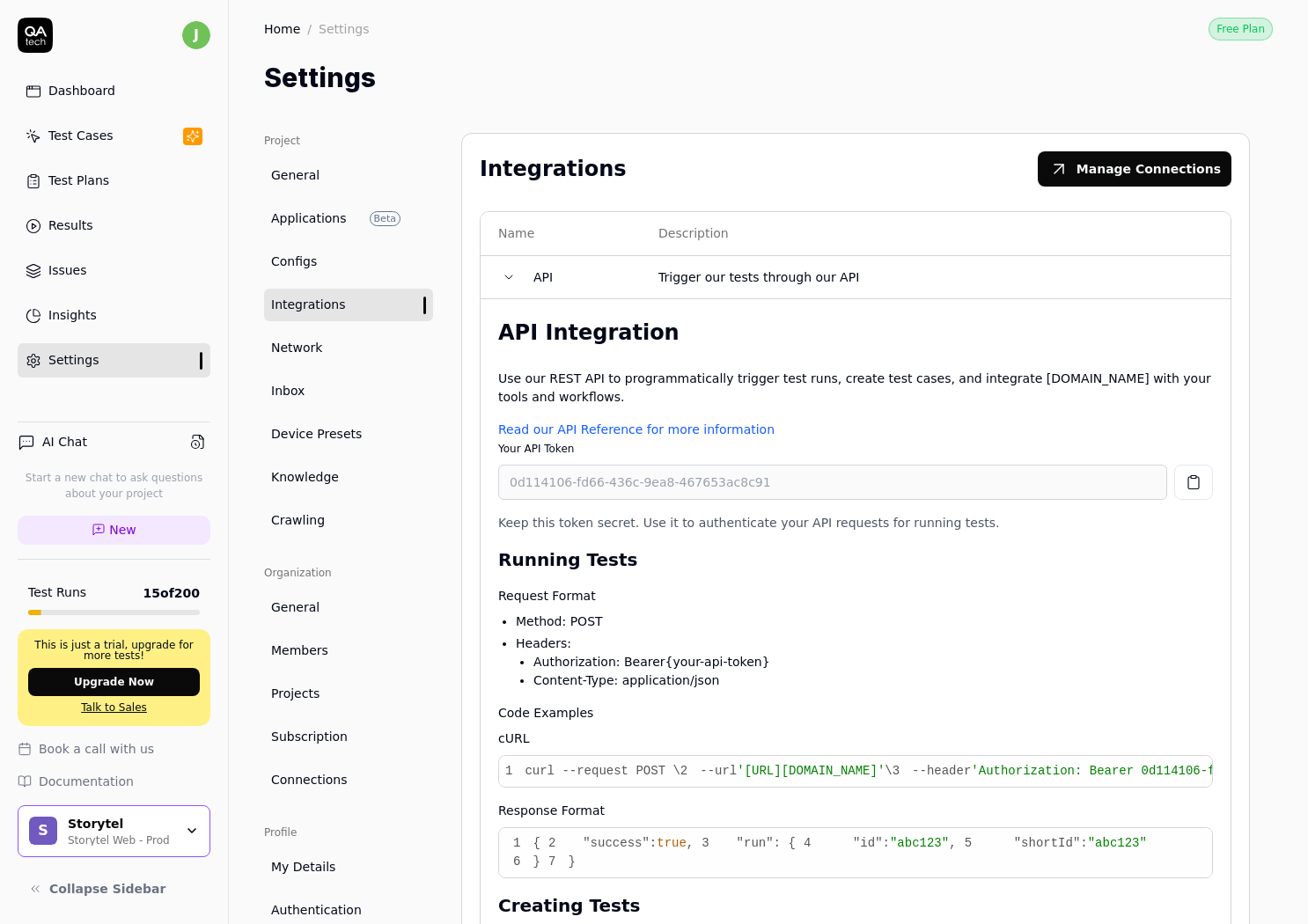
click at [898, 597] on p "Request Format" at bounding box center [856, 596] width 715 height 18
click at [908, 572] on h3 "Running Tests" at bounding box center [856, 559] width 715 height 26
click at [847, 366] on div "API Integration Use our REST API to programmatically trigger test runs, create …" at bounding box center [856, 924] width 715 height 1214
click at [852, 375] on p "Use our REST API to programmatically trigger test runs, create test cases, and …" at bounding box center [856, 388] width 715 height 36
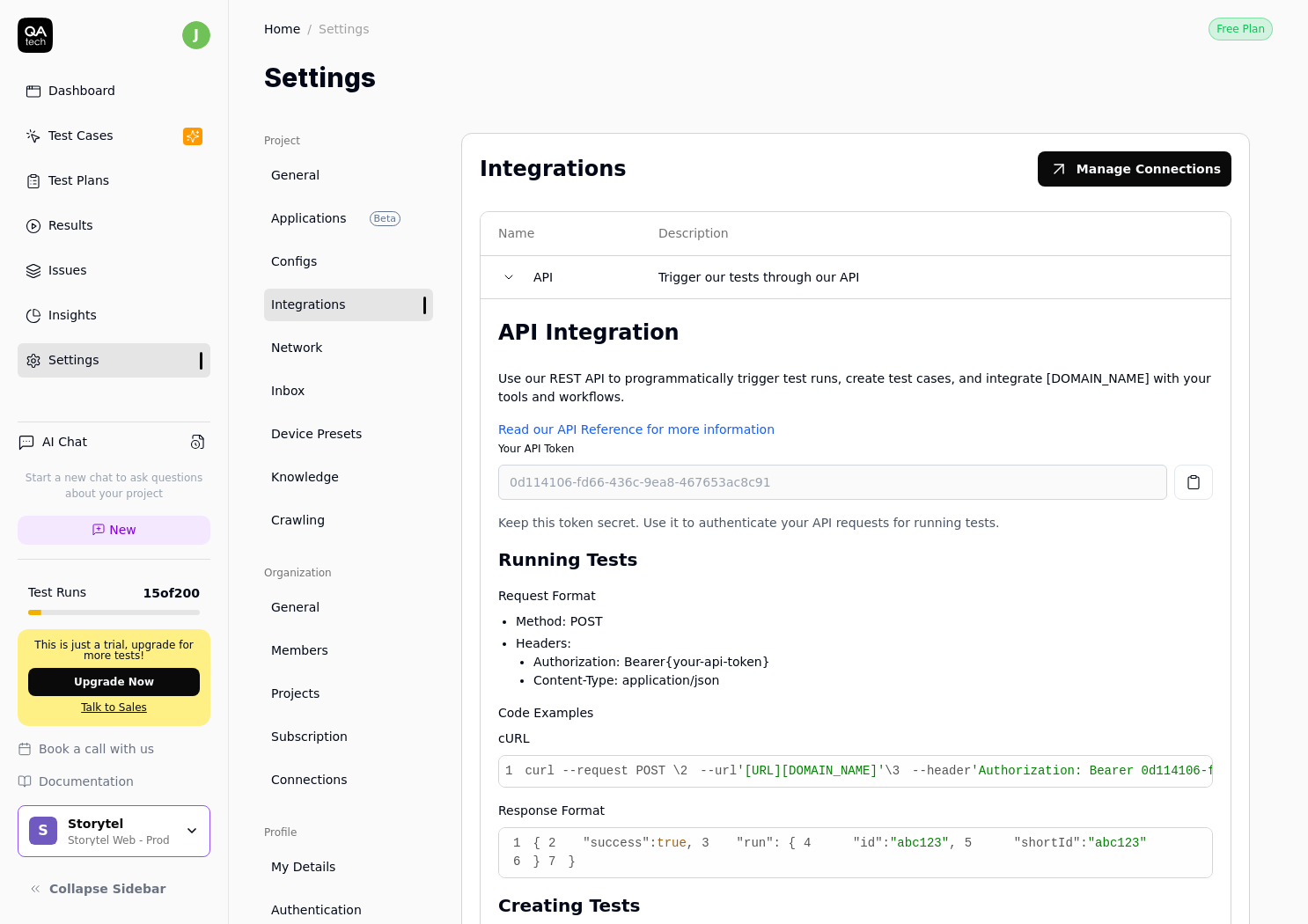
click at [854, 375] on p "Use our REST API to programmatically trigger test runs, create test cases, and …" at bounding box center [856, 388] width 715 height 36
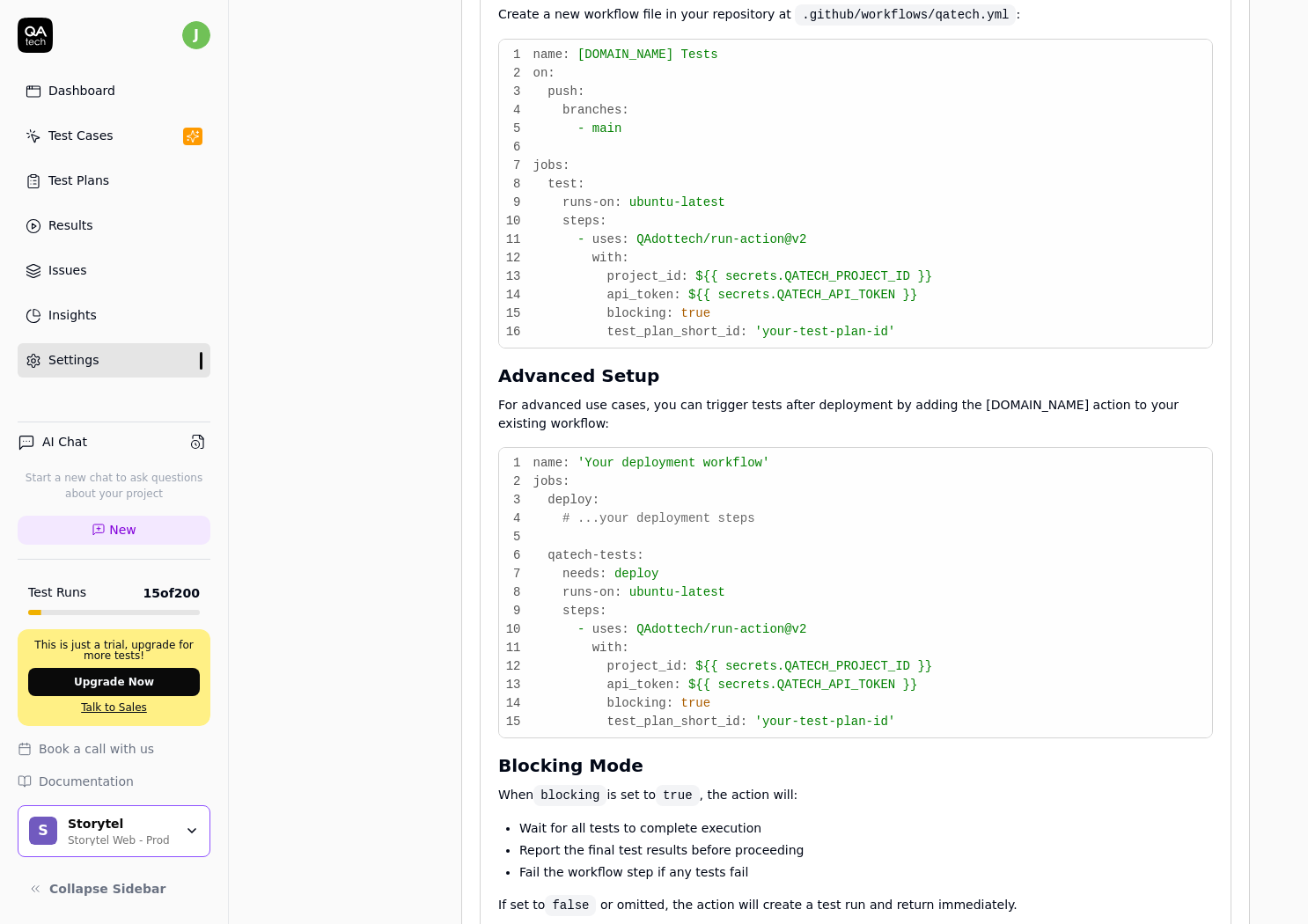
scroll to position [2236, 0]
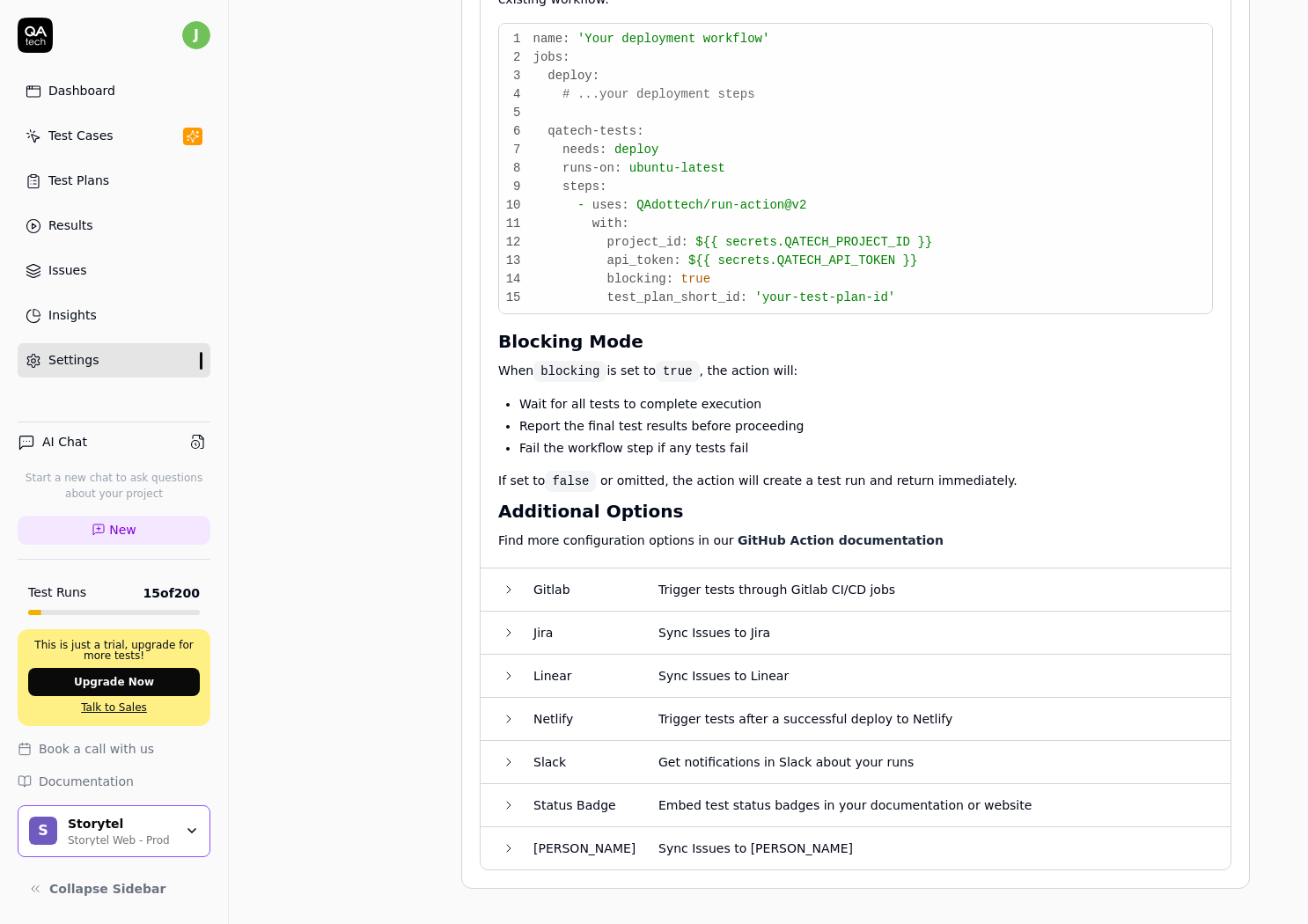
scroll to position [2693, 0]
click at [777, 249] on span "secrets.QATECH_PROJECT_ID" at bounding box center [817, 242] width 184 height 14
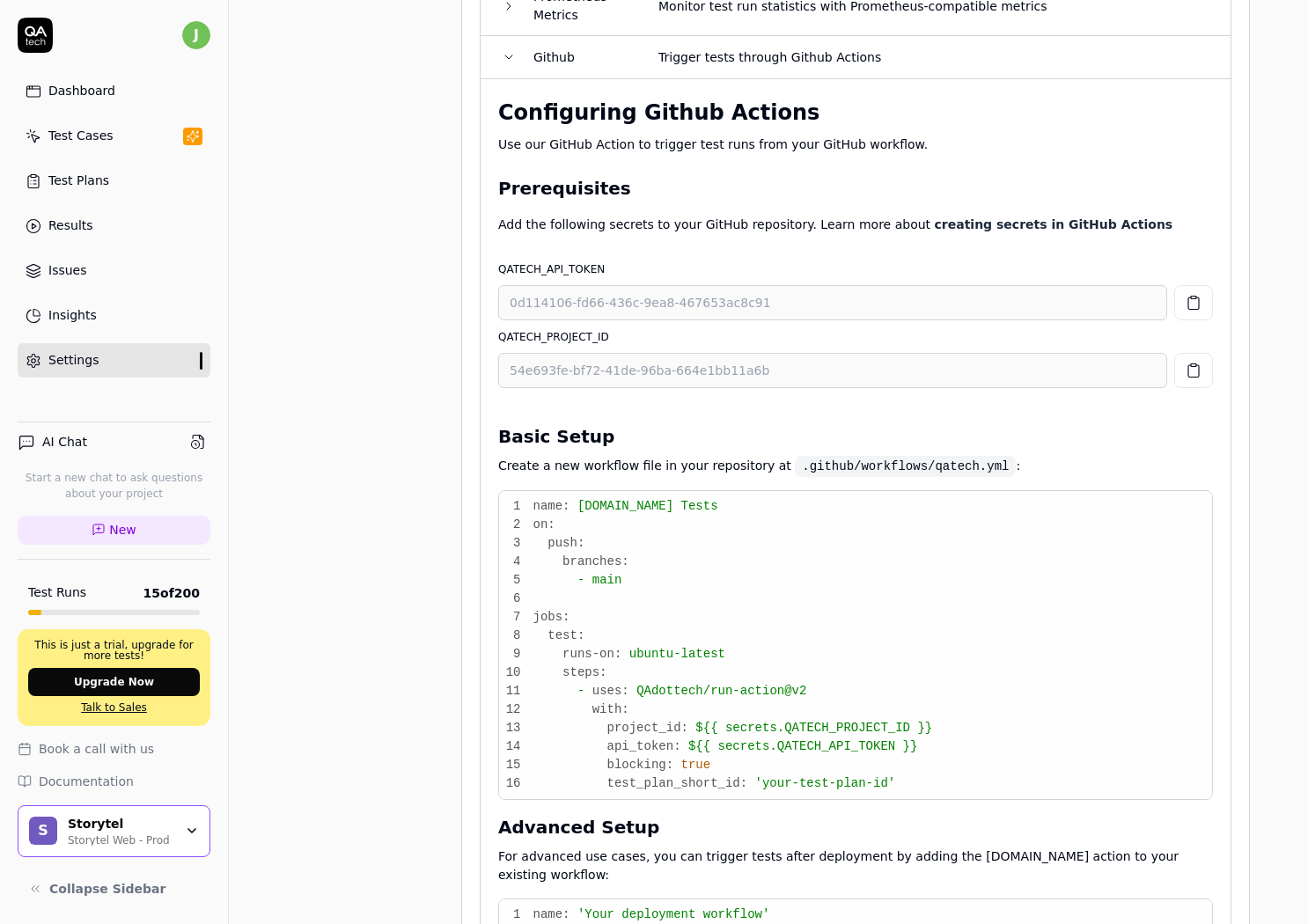
scroll to position [0, 3]
click at [544, 79] on td "Github" at bounding box center [578, 58] width 125 height 43
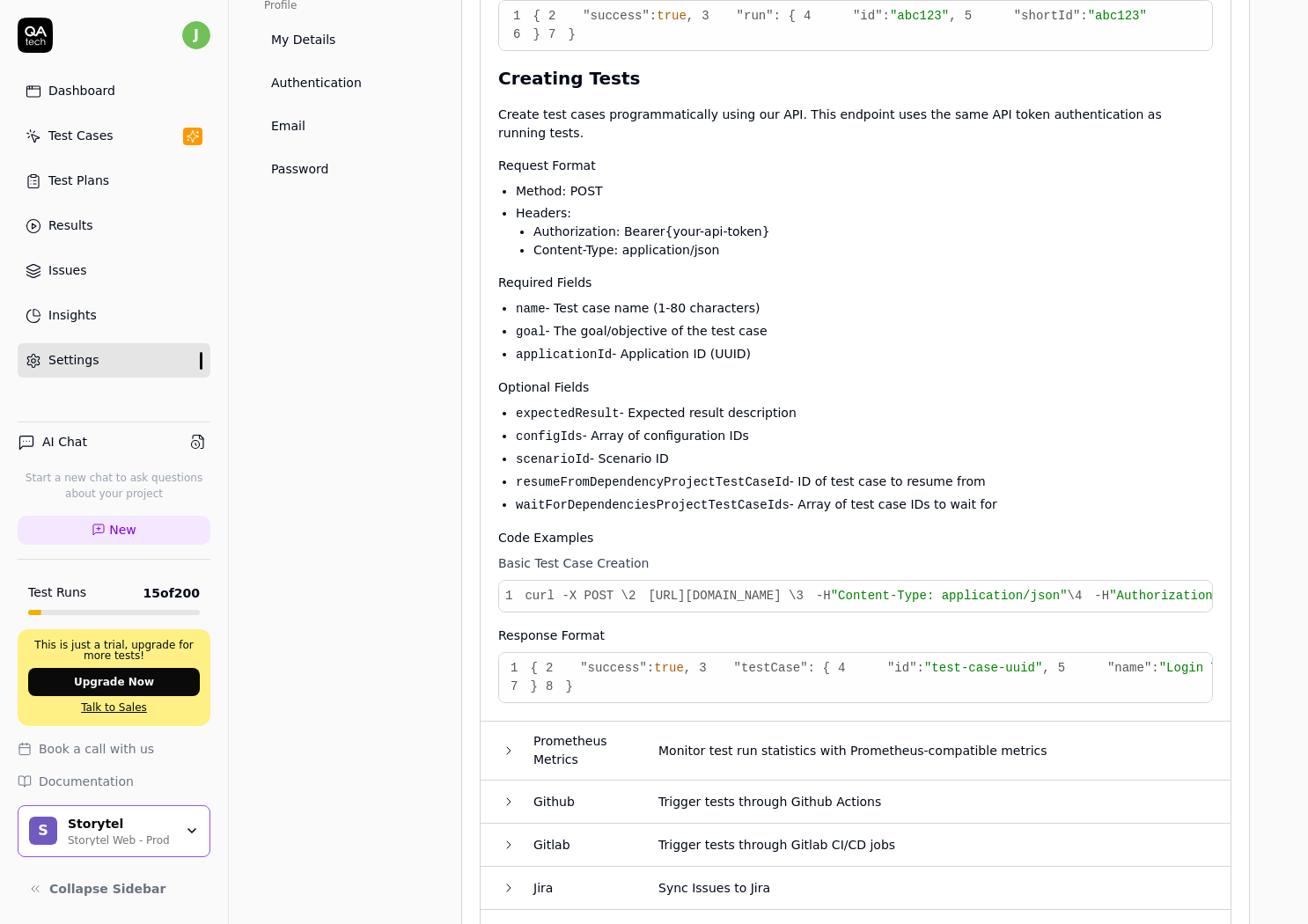
scroll to position [0, 0]
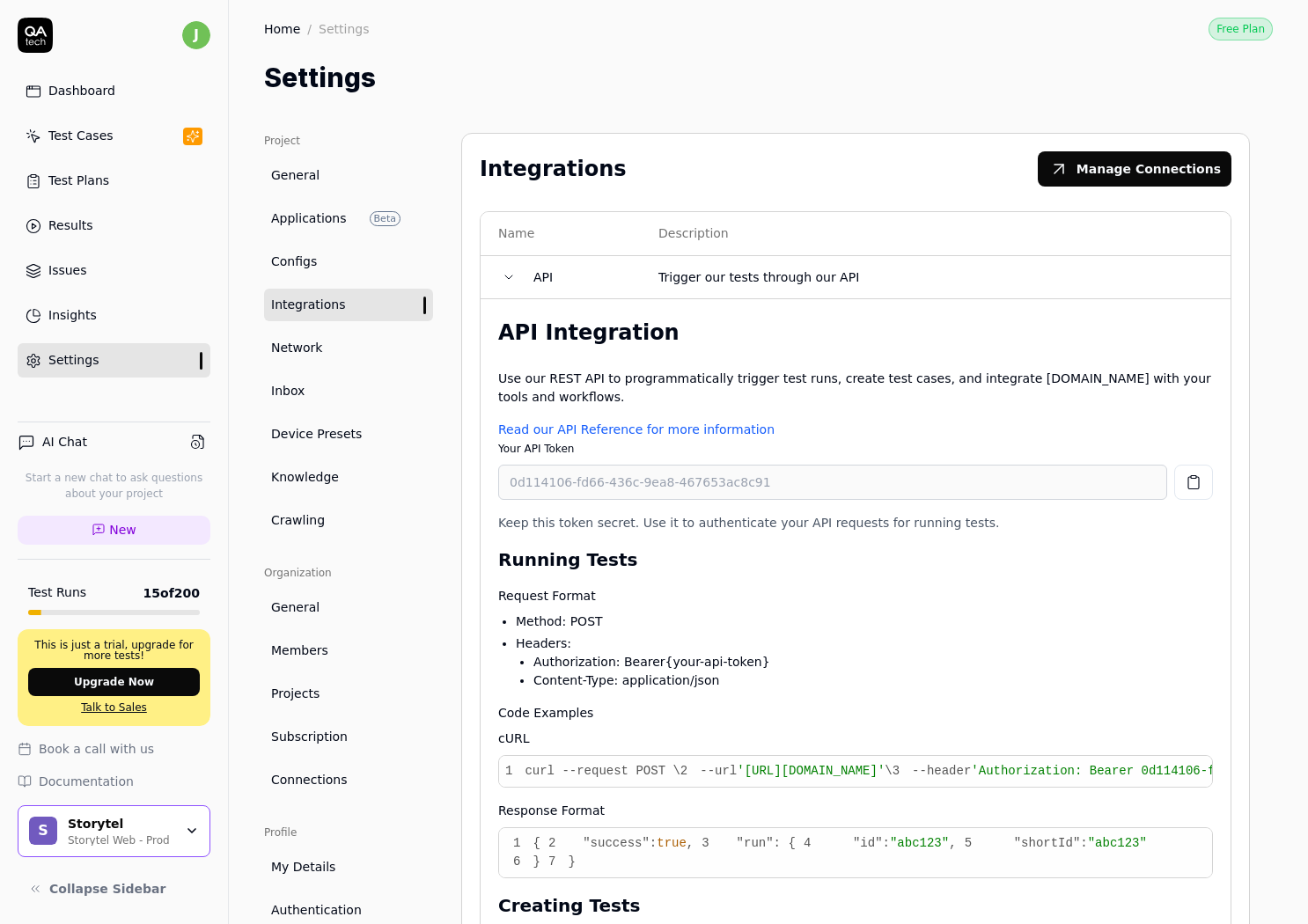
click at [522, 284] on td "API" at bounding box center [578, 278] width 125 height 43
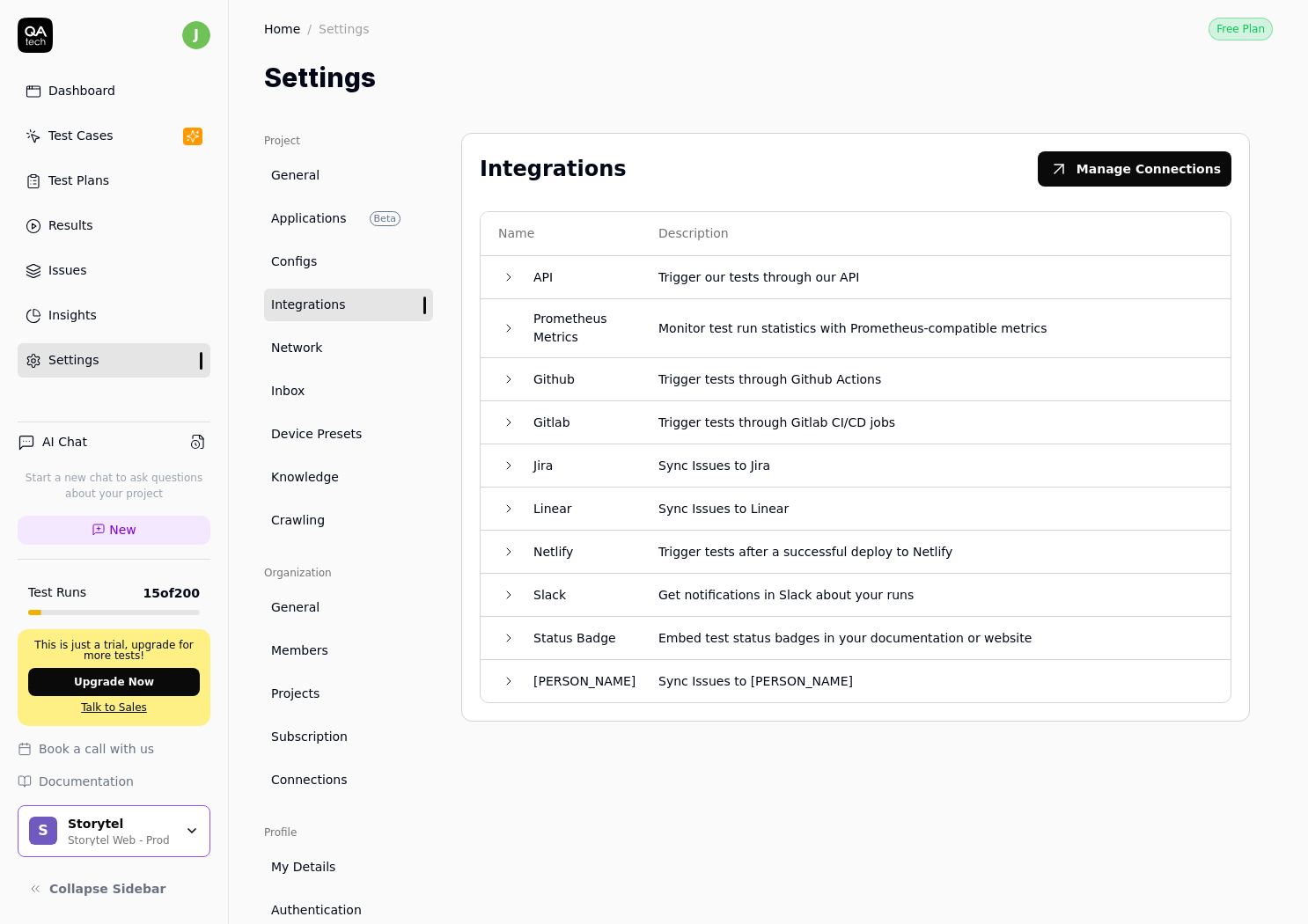
click at [737, 859] on div "Integrations Manage Connections Name Description API Trigger our tests through …" at bounding box center [855, 572] width 788 height 880
click at [727, 787] on div "Integrations Manage Connections Name Description API Trigger our tests through …" at bounding box center [855, 572] width 788 height 880
drag, startPoint x: 676, startPoint y: 823, endPoint x: 689, endPoint y: 789, distance: 36.4
click at [676, 823] on div "Integrations Manage Connections Name Description API Trigger our tests through …" at bounding box center [855, 572] width 788 height 880
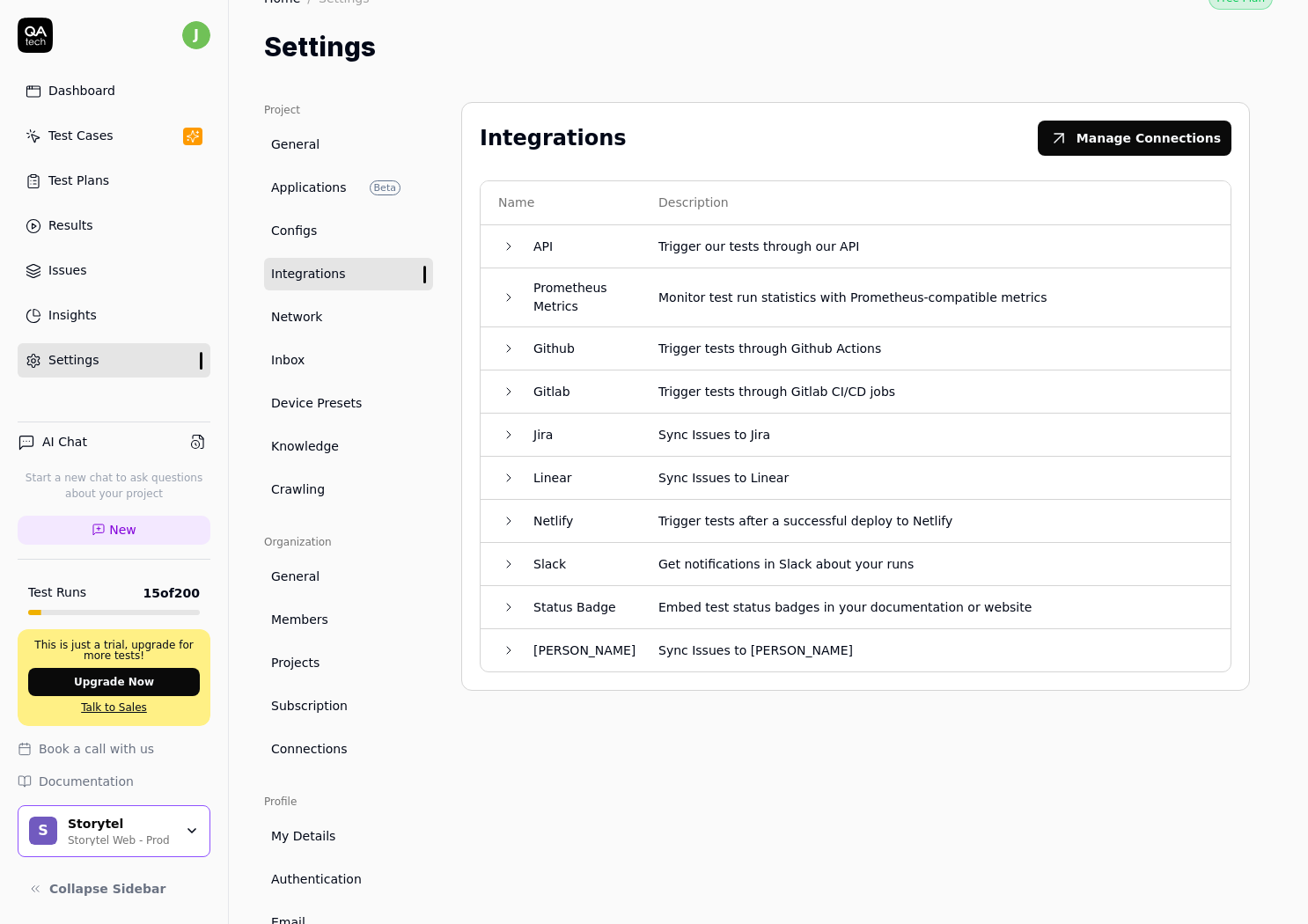
scroll to position [36, 0]
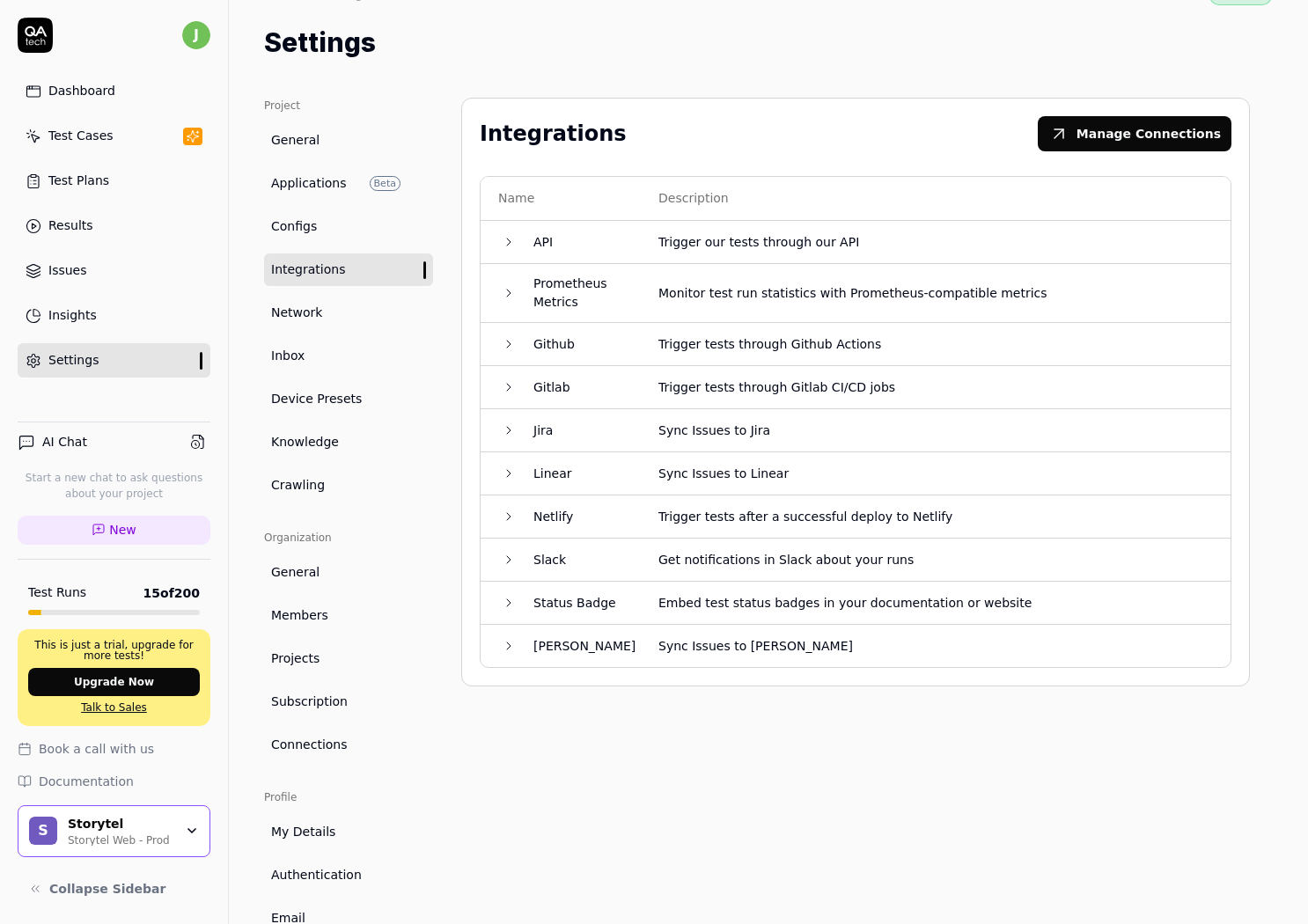
click at [701, 774] on div "Integrations Manage Connections Name Description API Trigger our tests through …" at bounding box center [855, 538] width 788 height 880
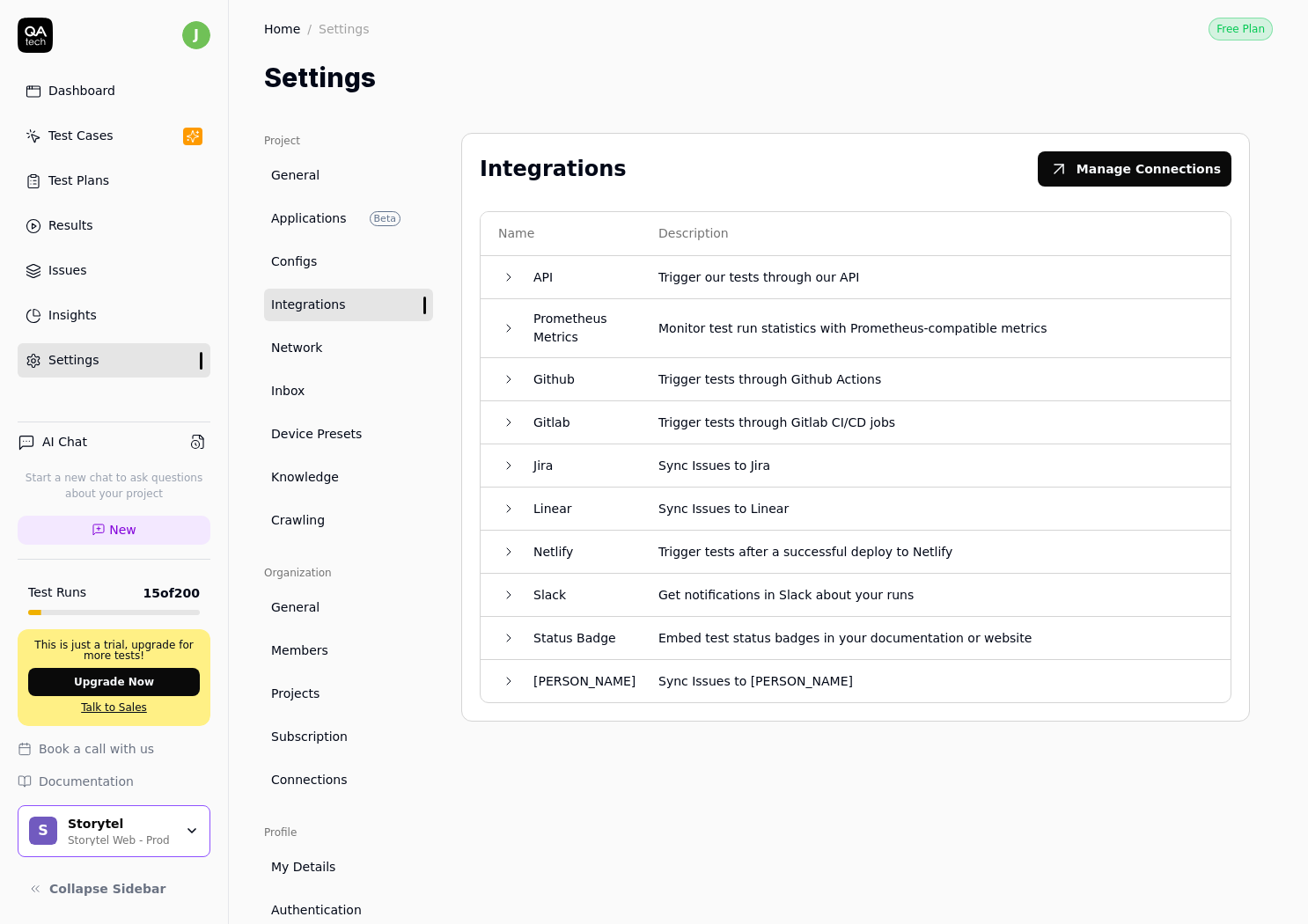
click at [85, 100] on div "Dashboard" at bounding box center [82, 90] width 67 height 18
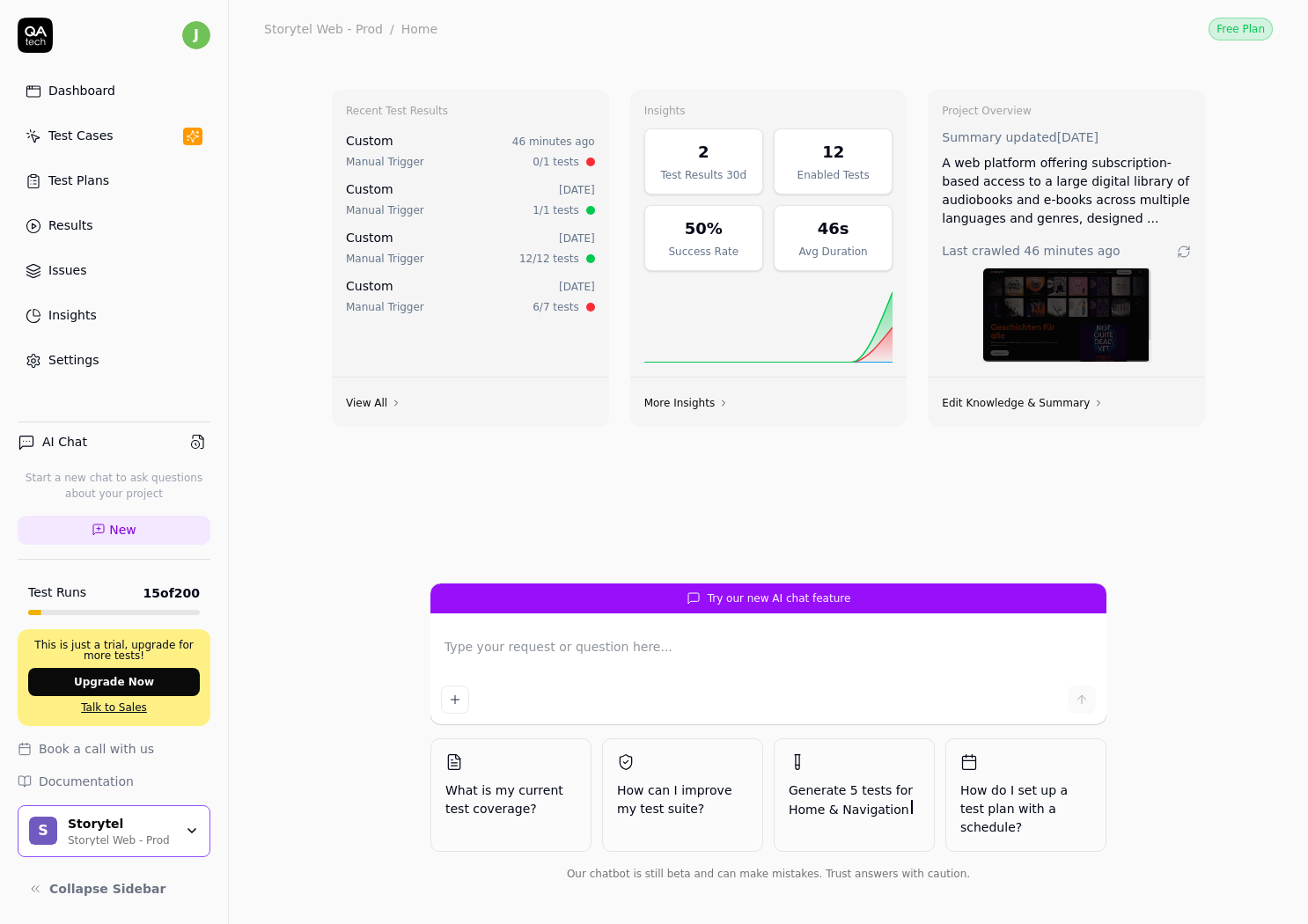
click at [304, 498] on div "Recent Test Results Custom 46 minutes ago Manual Trigger 0/1 tests Custom 2 day…" at bounding box center [768, 491] width 1079 height 866
drag, startPoint x: 69, startPoint y: 140, endPoint x: 108, endPoint y: 208, distance: 78.4
click at [69, 140] on div "Test Cases" at bounding box center [81, 135] width 65 height 18
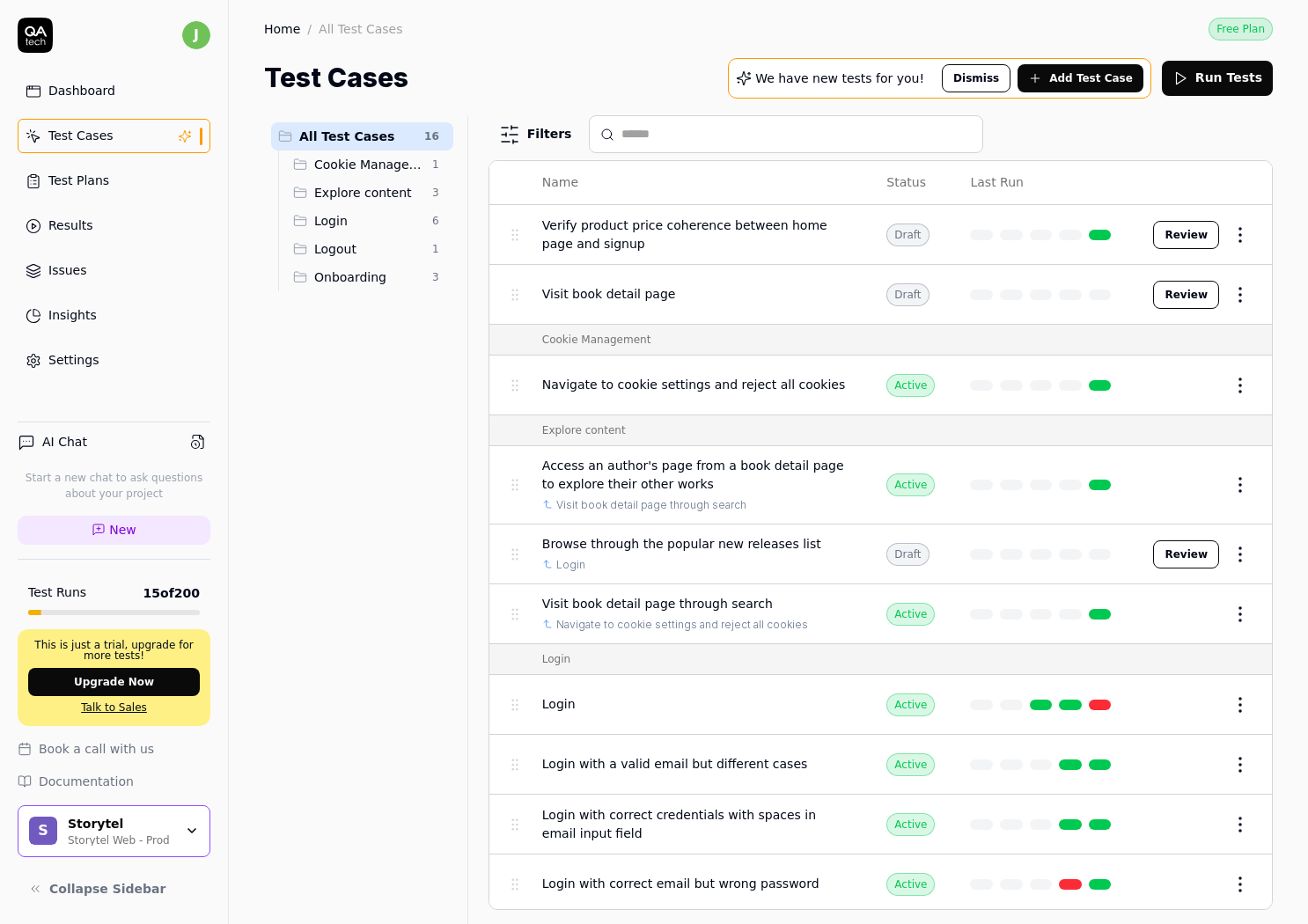
click at [117, 173] on link "Test Plans" at bounding box center [113, 181] width 193 height 35
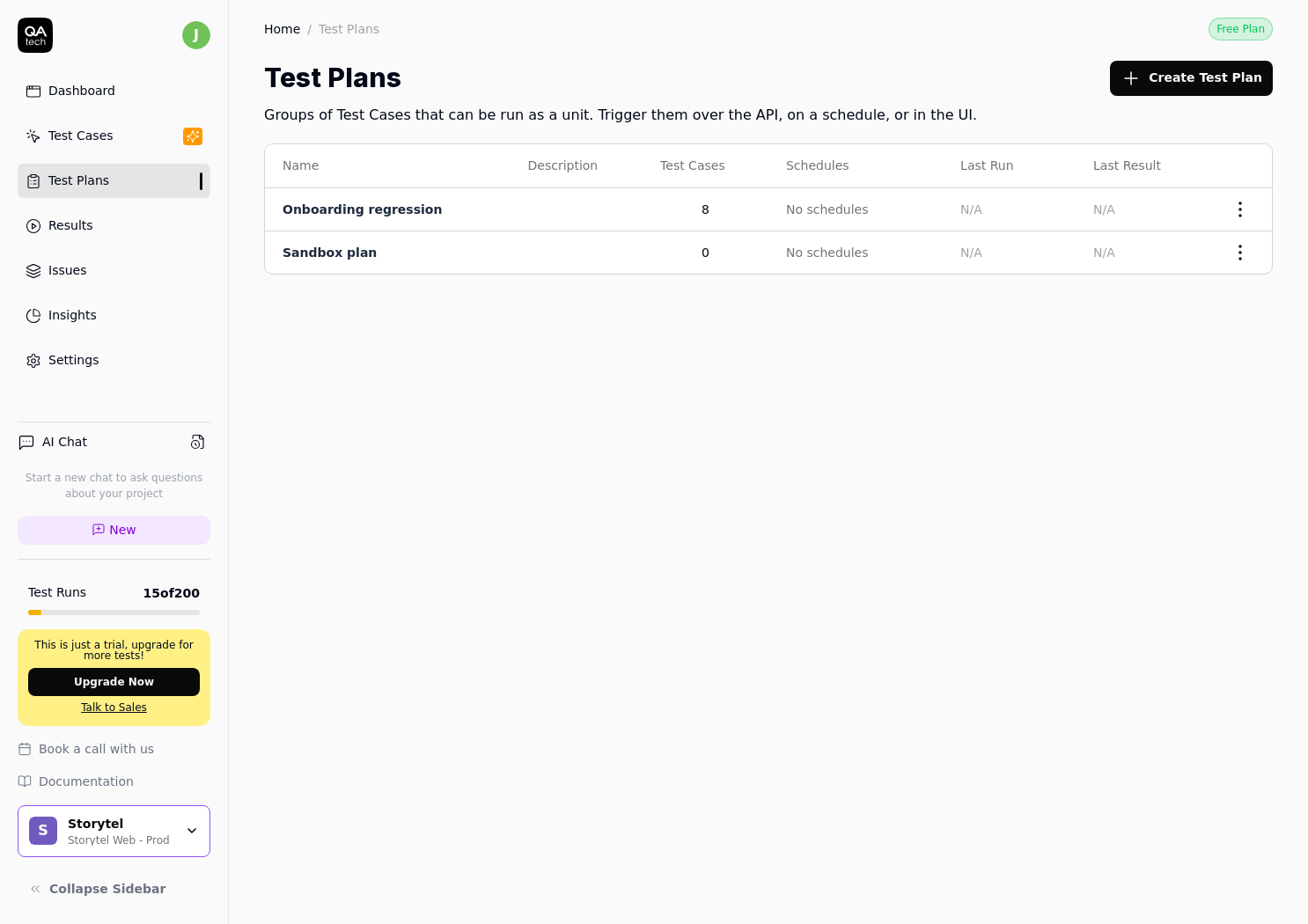
click at [113, 91] on link "Dashboard" at bounding box center [113, 91] width 193 height 35
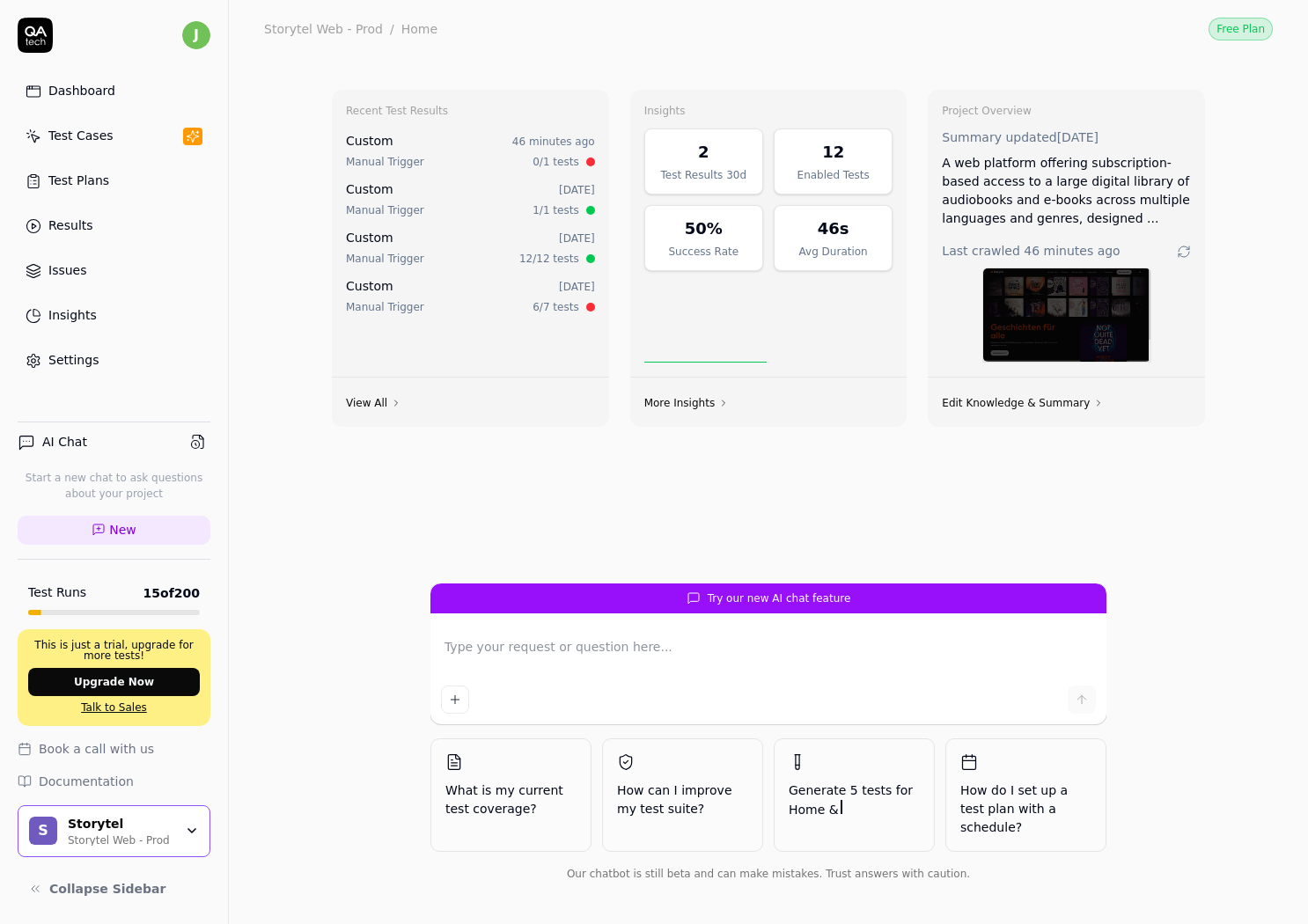
type textarea "*"
click at [104, 283] on link "Issues" at bounding box center [113, 271] width 193 height 35
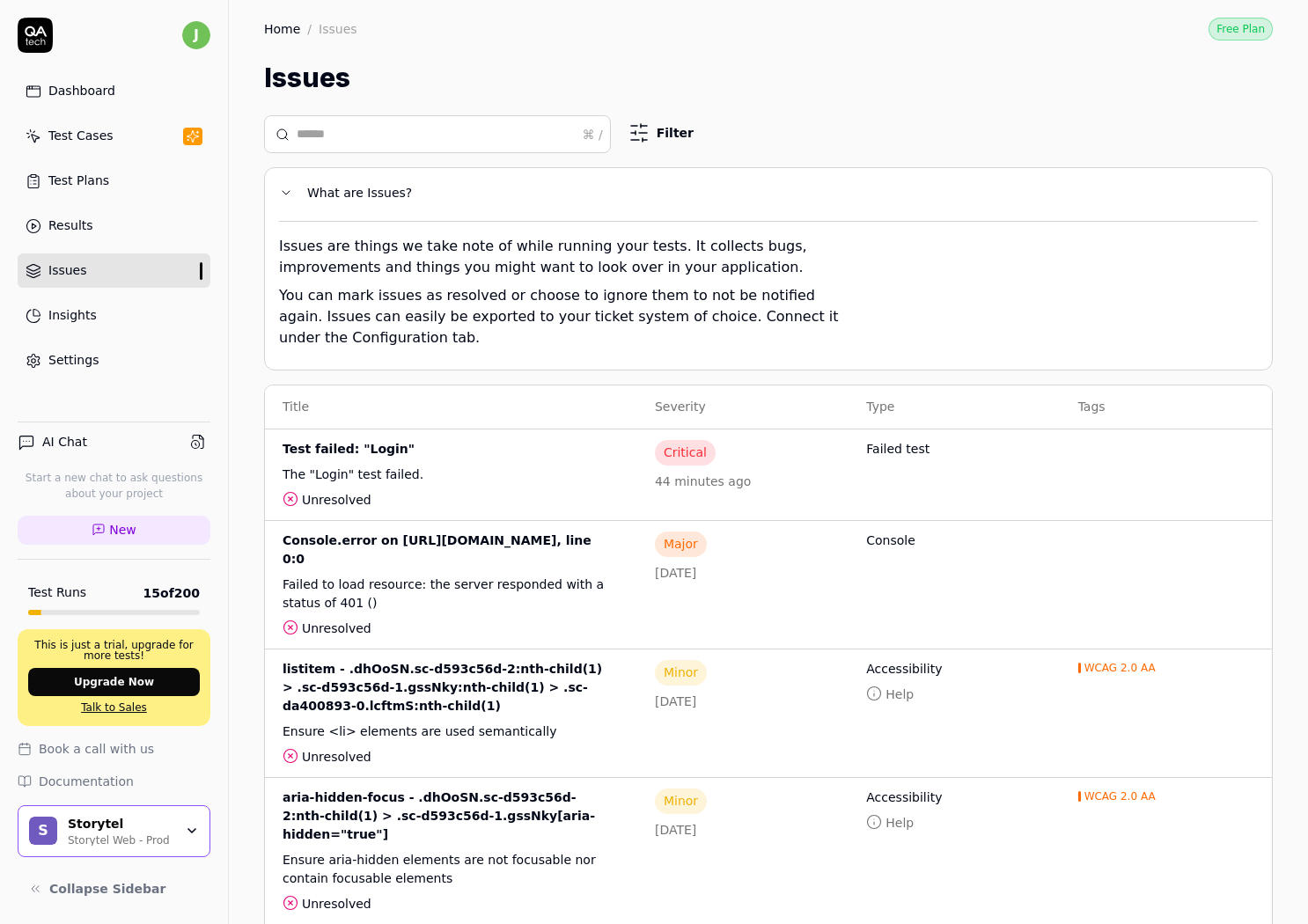
click at [145, 164] on link "Test Plans" at bounding box center [113, 181] width 193 height 35
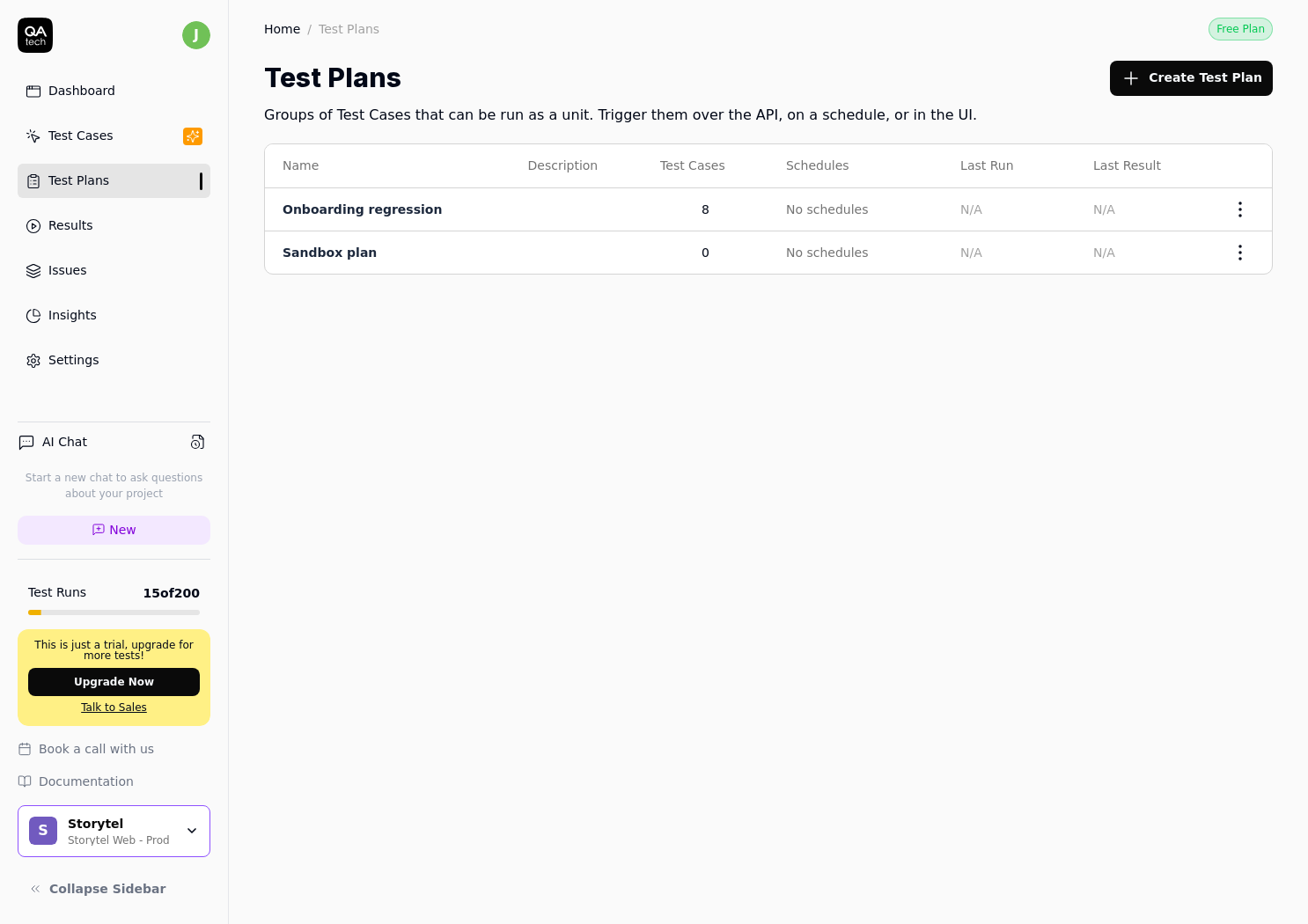
click at [153, 230] on link "Results" at bounding box center [113, 226] width 193 height 35
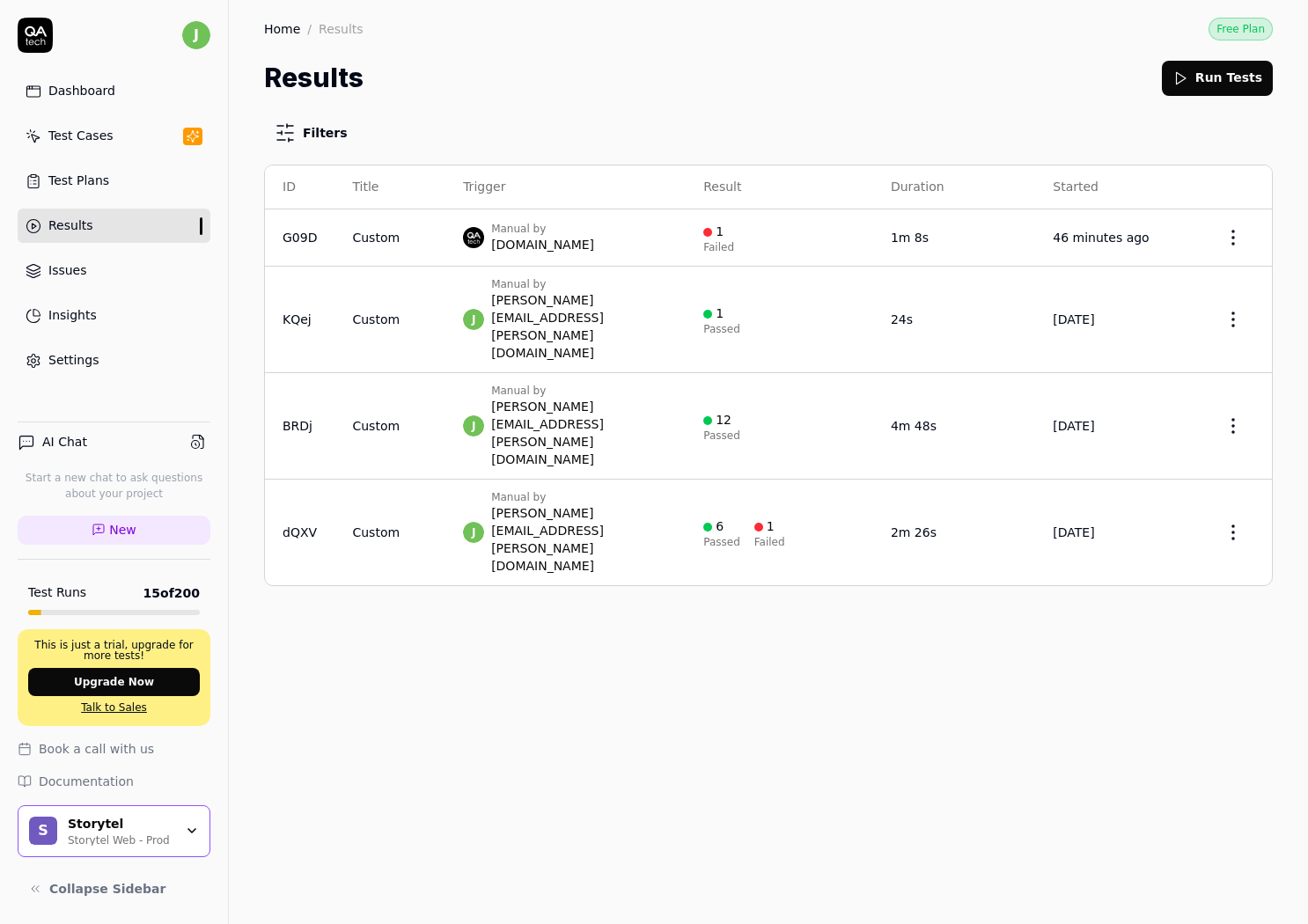
click at [593, 577] on div "Filters ID Title Trigger Result Duration Started G09D Custom Manual by QA.tech …" at bounding box center [768, 511] width 1079 height 827
click at [163, 529] on link "New" at bounding box center [113, 530] width 193 height 29
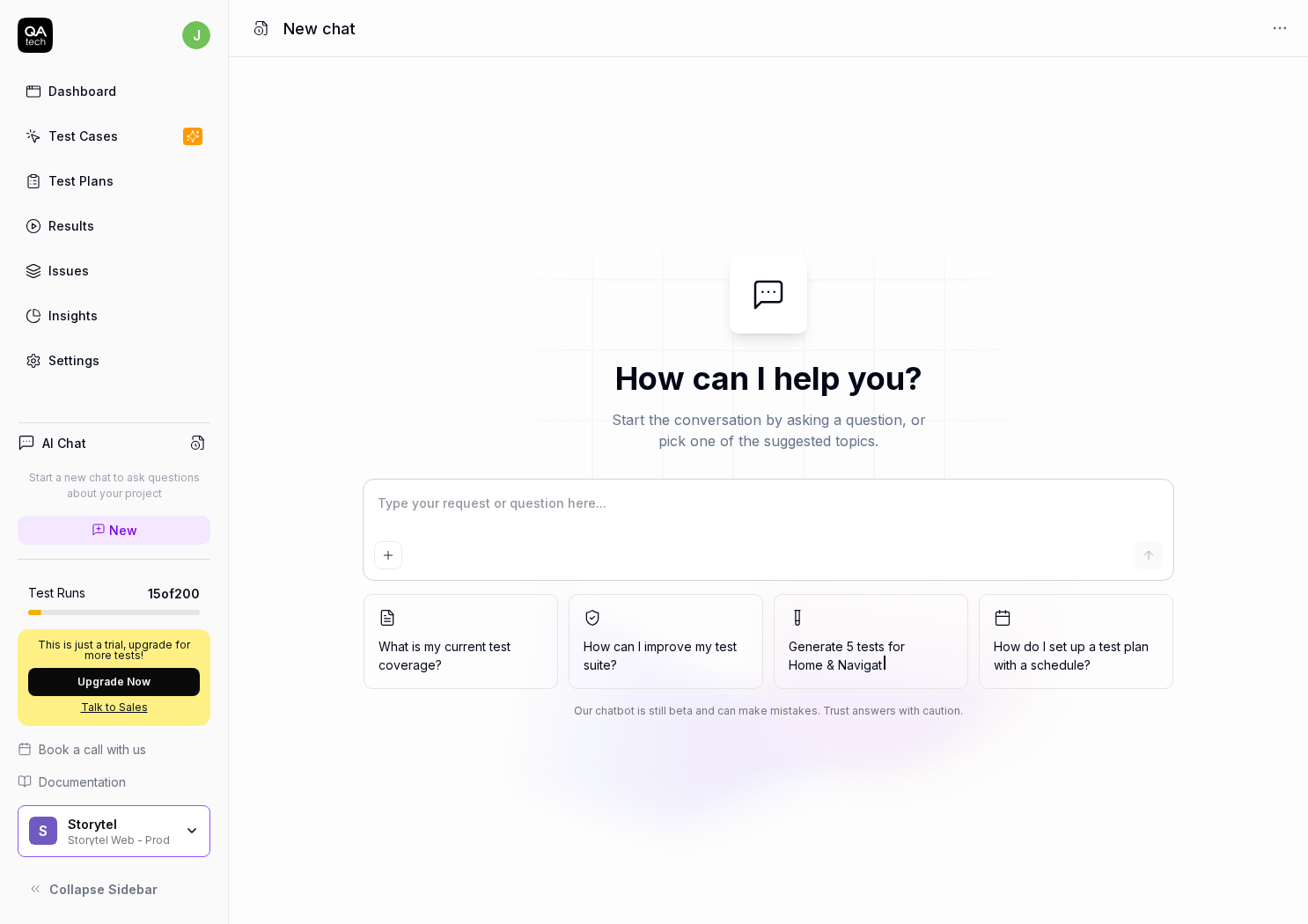
click at [374, 336] on div "How can I help you? Start the conversation by asking a question, or pick one of…" at bounding box center [768, 491] width 1079 height 470
click at [432, 260] on div "How can I help you? Start the conversation by asking a question, or pick one of…" at bounding box center [768, 491] width 1079 height 470
click at [110, 84] on div "Dashboard" at bounding box center [82, 90] width 68 height 18
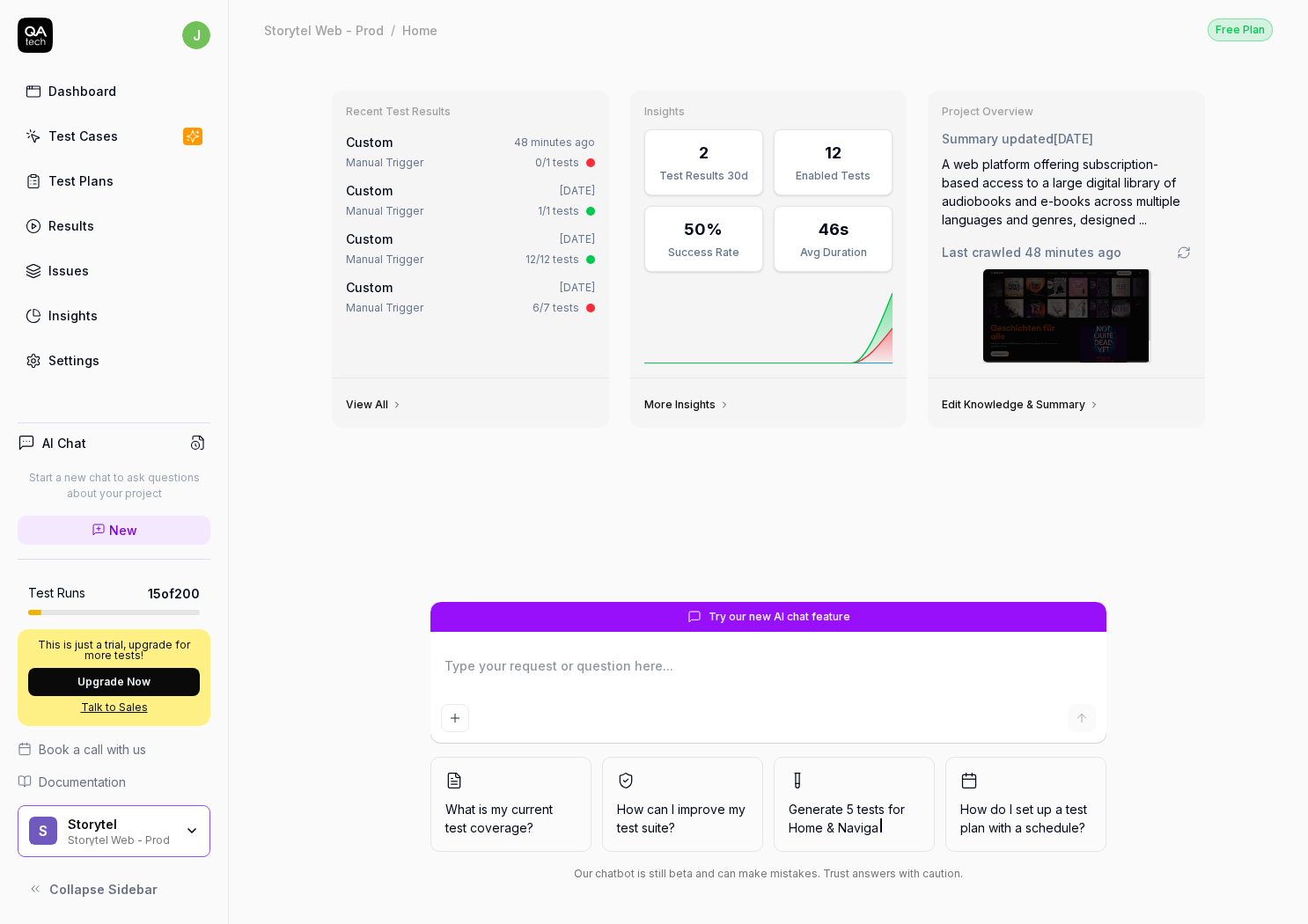
click at [577, 445] on div "Recent Test Results Custom 48 minutes ago Manual Trigger 0/1 tests Custom [DATE…" at bounding box center [768, 339] width 901 height 525
click at [344, 596] on div "Recent Test Results Custom 48 minutes ago Manual Trigger 0/1 tests Custom [DATE…" at bounding box center [768, 339] width 901 height 525
click at [199, 598] on span "15 of 200" at bounding box center [174, 594] width 52 height 18
click at [166, 598] on span "15 of 200" at bounding box center [174, 594] width 52 height 18
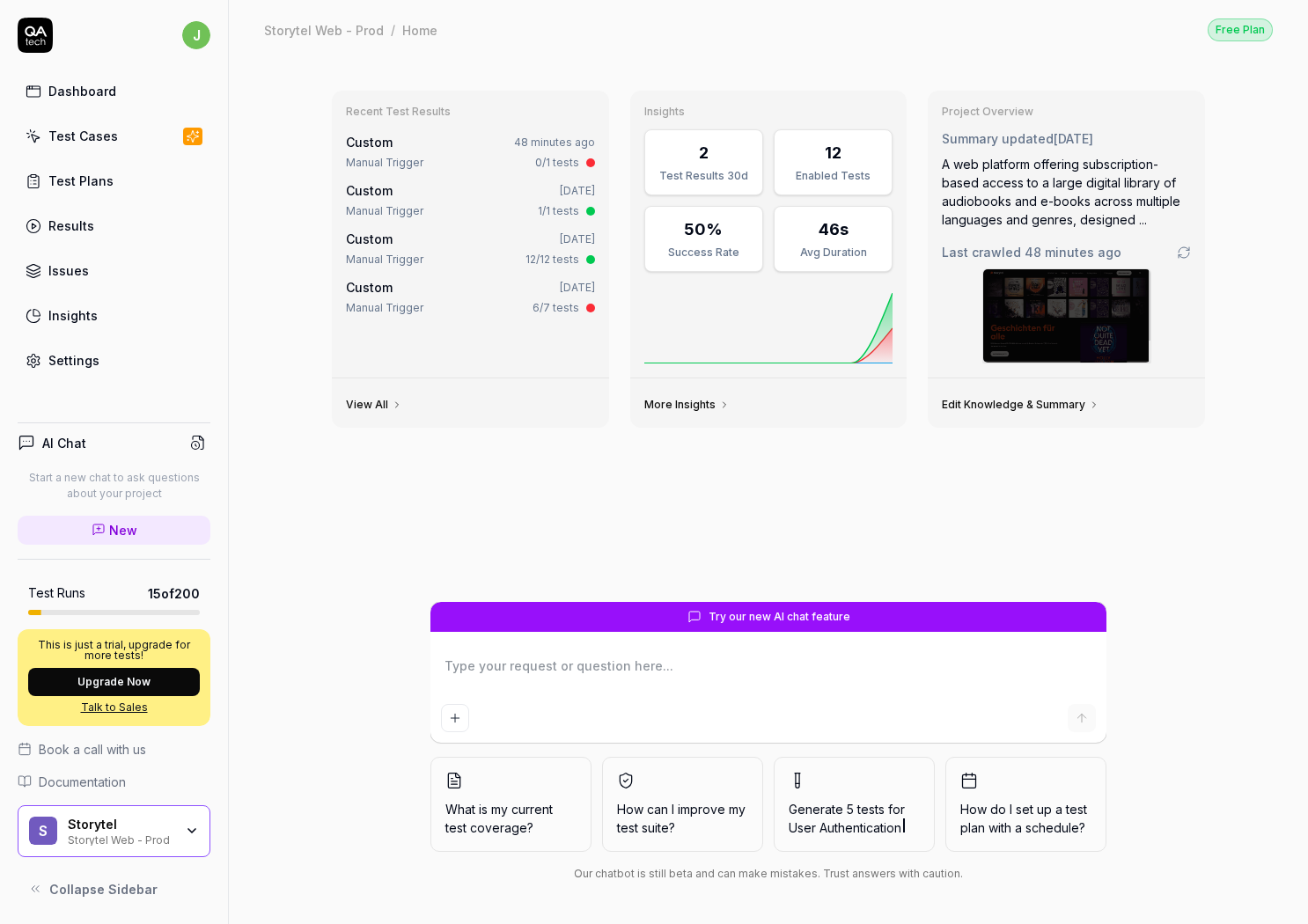
click at [167, 596] on span "15 of 200" at bounding box center [174, 594] width 52 height 18
click at [66, 602] on div "Test Runs 15 of 200" at bounding box center [113, 594] width 172 height 18
click at [78, 598] on h5 "Test Runs" at bounding box center [57, 593] width 58 height 15
click at [51, 593] on h5 "Test Runs" at bounding box center [57, 593] width 58 height 15
click at [31, 595] on h5 "Test Runs" at bounding box center [57, 593] width 58 height 15
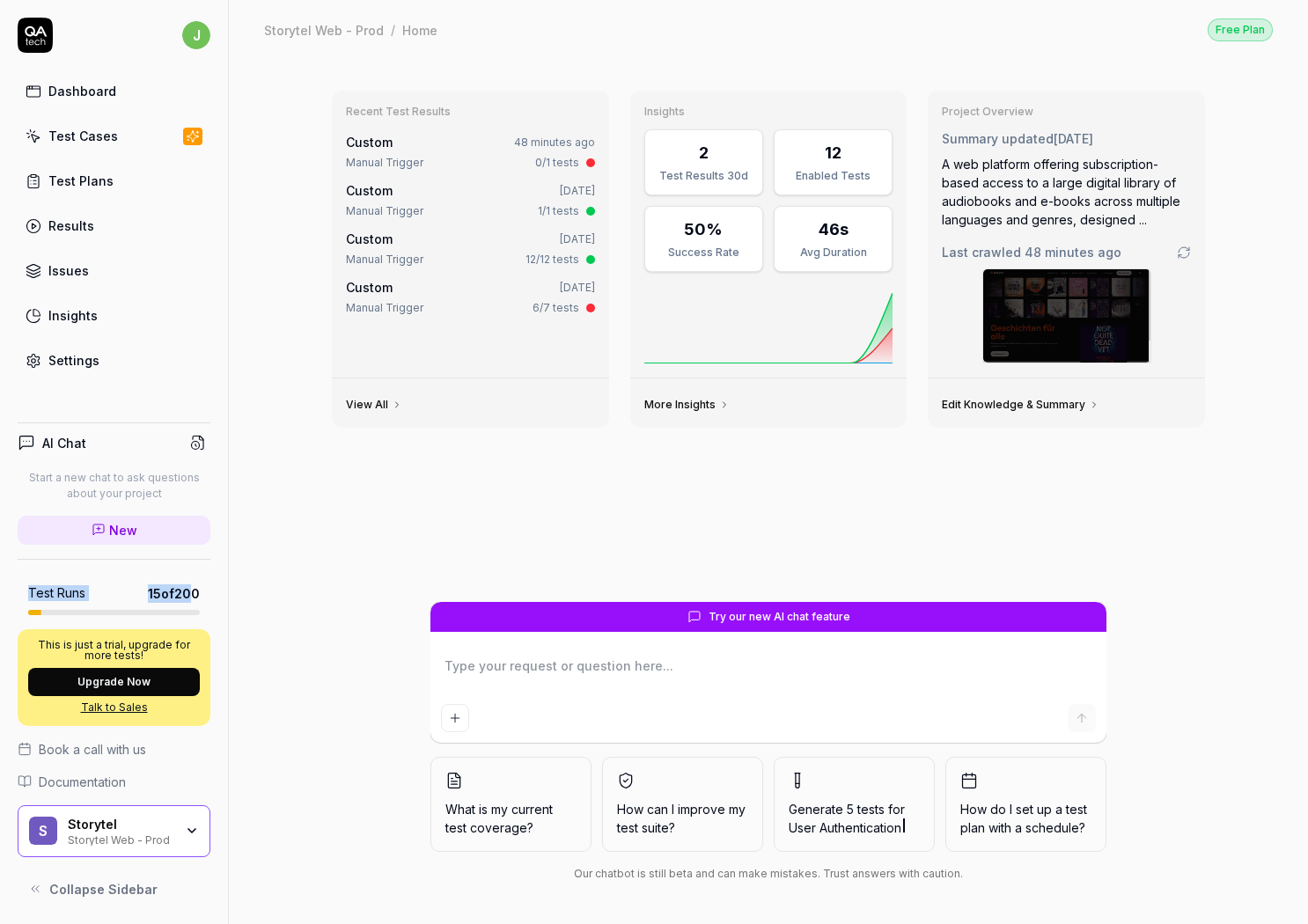
drag, startPoint x: 26, startPoint y: 594, endPoint x: 193, endPoint y: 594, distance: 167.0
click at [193, 594] on div "Test Runs 15 of 200" at bounding box center [113, 595] width 193 height 41
click at [193, 594] on span "15 of 200" at bounding box center [174, 594] width 52 height 18
click at [216, 596] on div "AI Chat Start a new chat to ask questions about your project New Test Runs 15 o…" at bounding box center [113, 658] width 228 height 499
drag, startPoint x: 44, startPoint y: 589, endPoint x: 19, endPoint y: 589, distance: 25.0
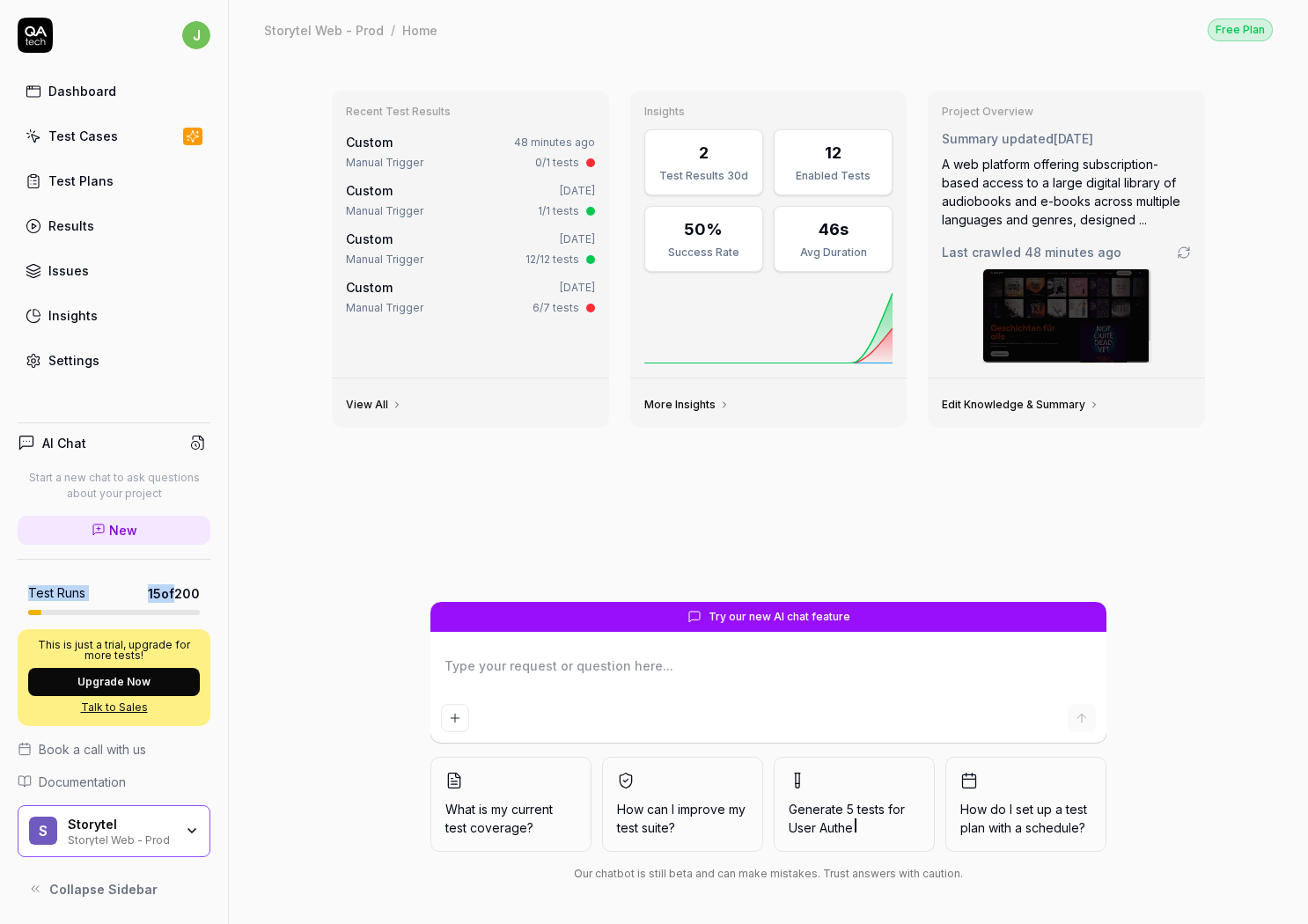
click at [19, 589] on div "Test Runs 15 of 200" at bounding box center [113, 595] width 193 height 41
drag, startPoint x: 24, startPoint y: 589, endPoint x: 36, endPoint y: 589, distance: 12.0
click at [25, 589] on div "Test Runs 15 of 200" at bounding box center [113, 595] width 193 height 41
click at [204, 589] on div "Test Runs 15 of 200" at bounding box center [113, 595] width 193 height 41
click at [97, 364] on link "Settings" at bounding box center [113, 360] width 193 height 35
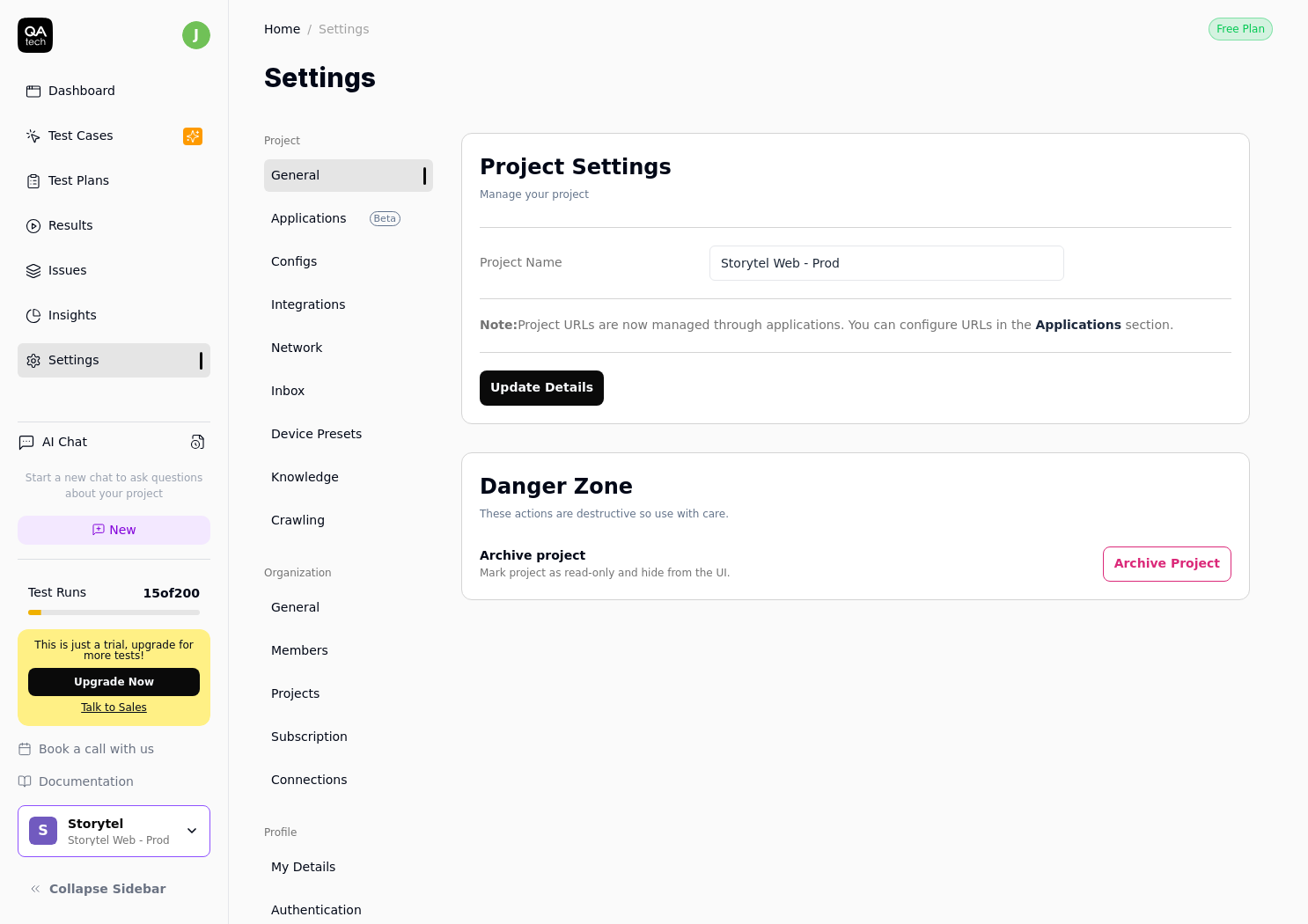
scroll to position [125, 0]
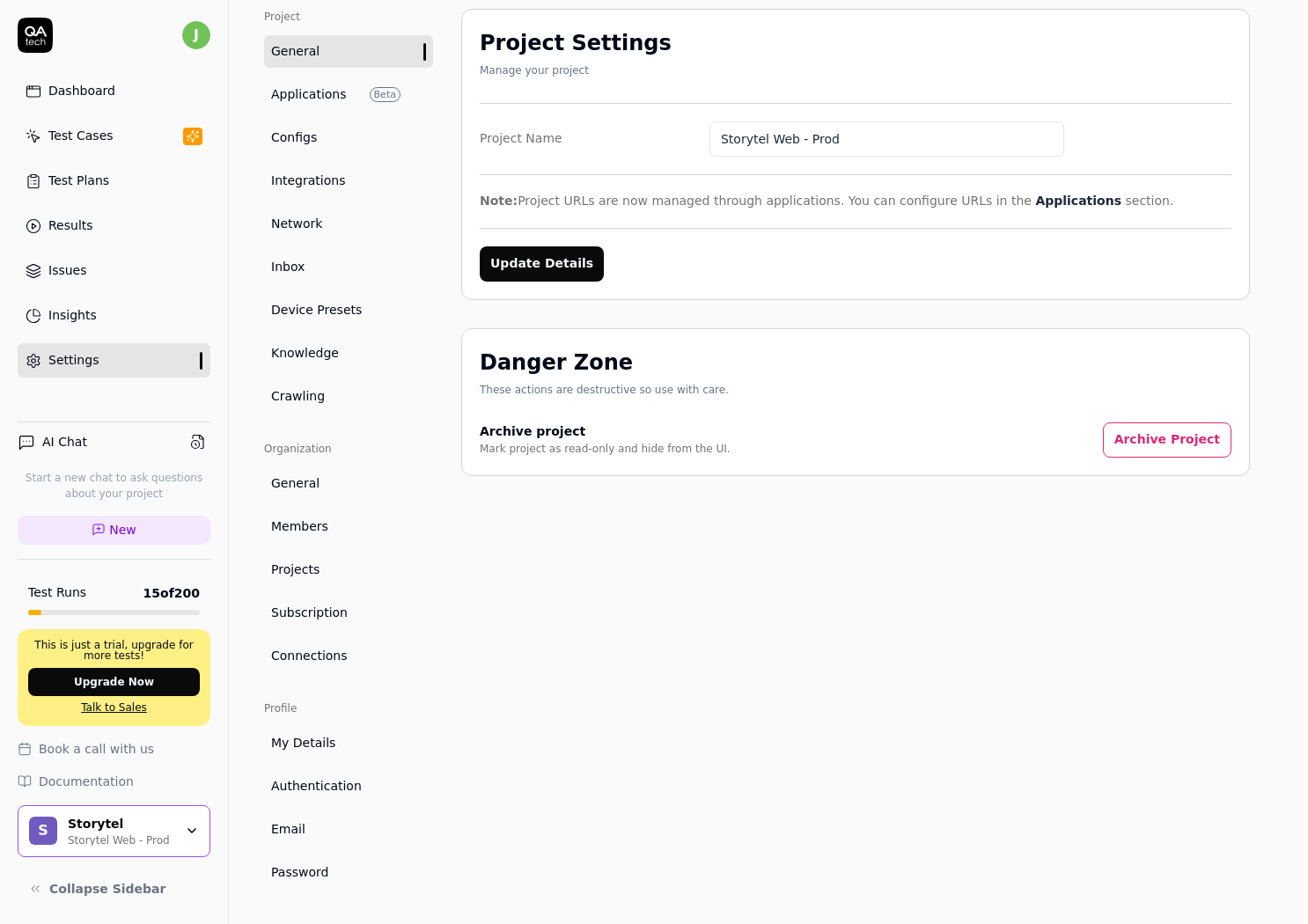
click at [700, 638] on div "Project Settings Manage your project Project Name Storytel Web - Prod Note: Pro…" at bounding box center [855, 449] width 788 height 880
click at [675, 643] on div "Project Settings Manage your project Project Name Storytel Web - Prod Note: Pro…" at bounding box center [855, 449] width 788 height 880
click at [830, 463] on div "Danger Zone These actions are destructive so use with care. Archive project Mar…" at bounding box center [855, 402] width 788 height 148
click at [314, 784] on span "Authentication" at bounding box center [316, 786] width 90 height 18
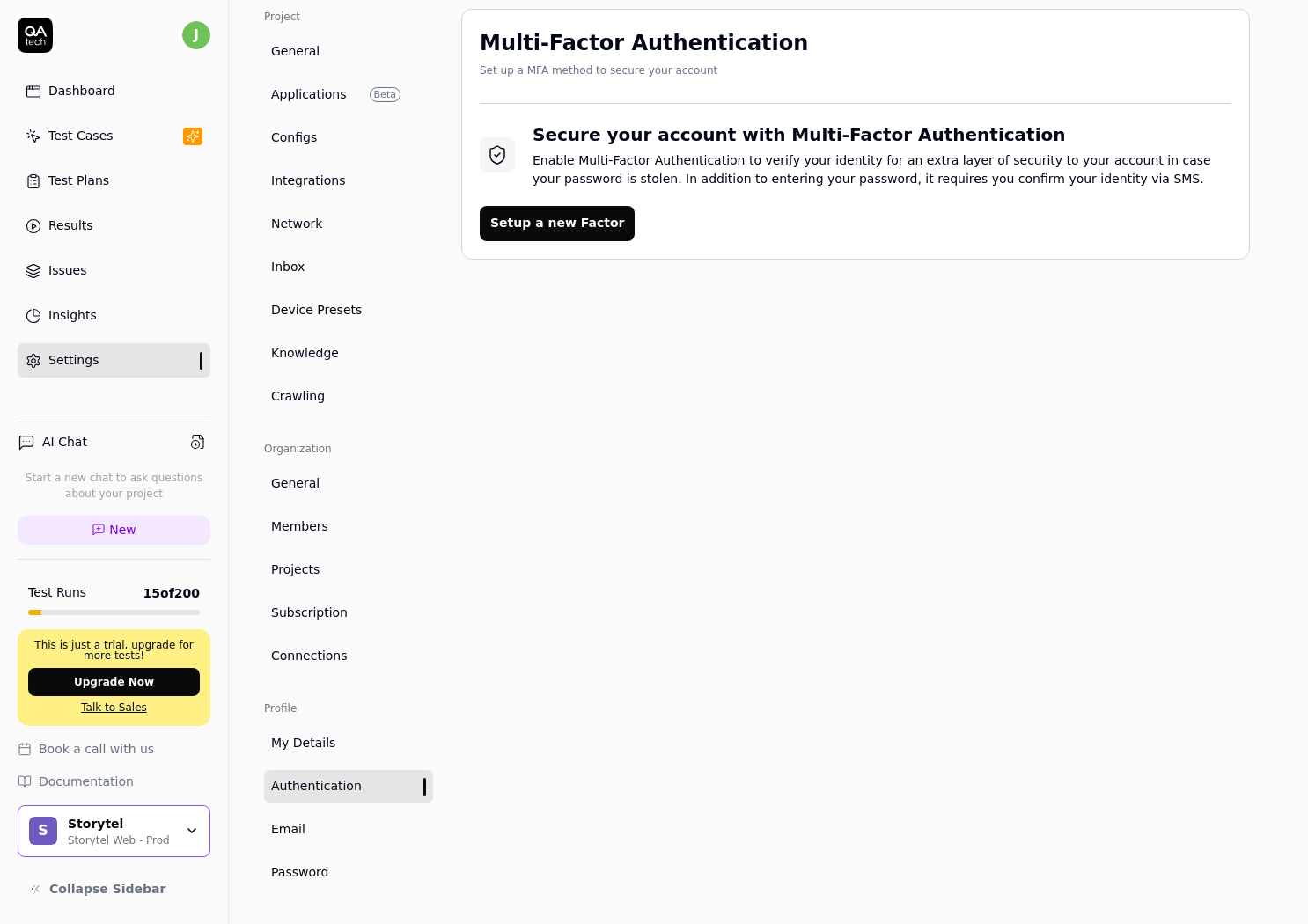
click at [320, 753] on link "My Details" at bounding box center [349, 743] width 169 height 33
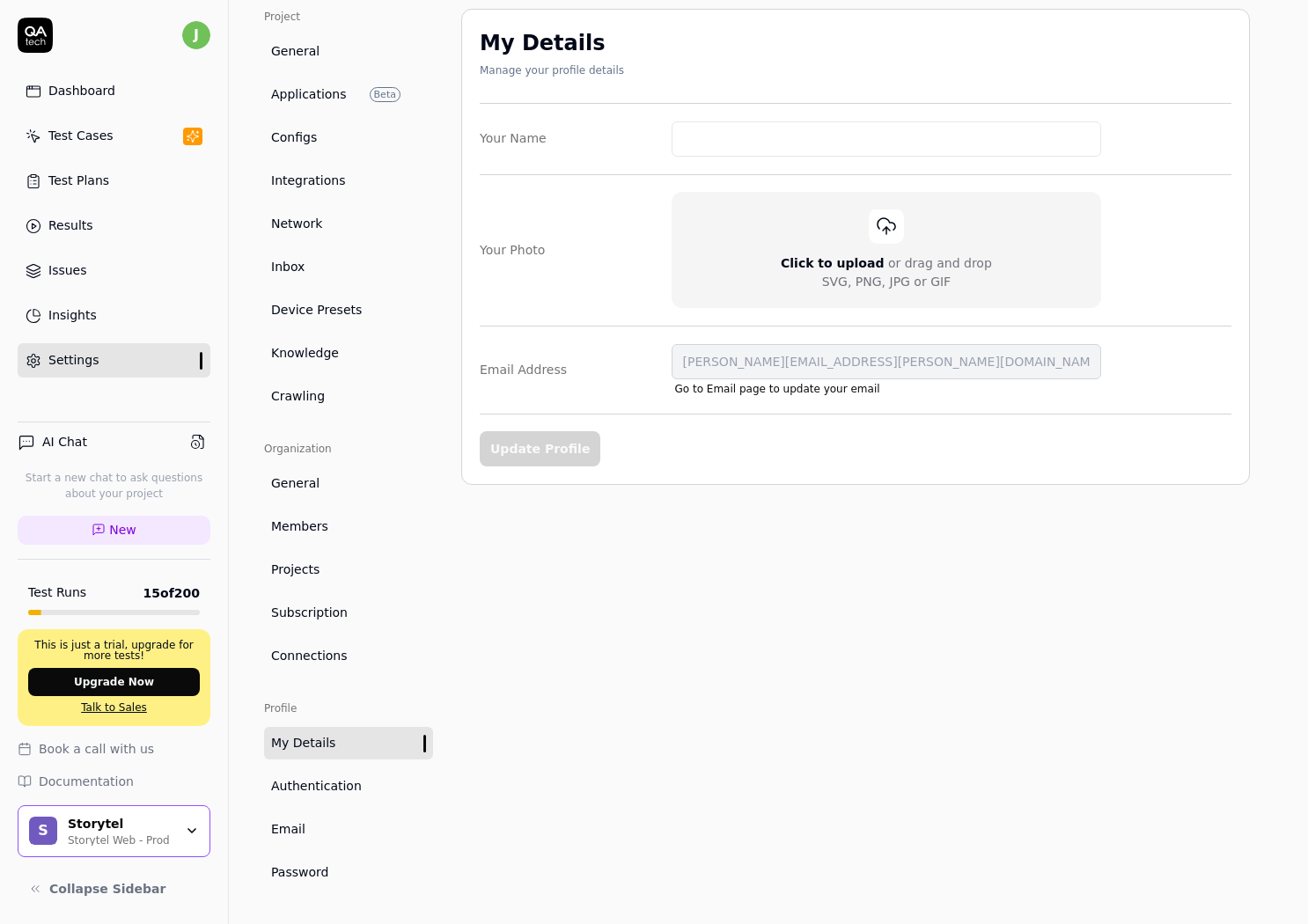
click at [304, 767] on ul "Profile My Details Authentication Email Password" at bounding box center [349, 795] width 169 height 188
click at [353, 638] on ul "Organization General Members Projects Subscription Connections" at bounding box center [349, 556] width 169 height 231
click at [351, 667] on link "Connections" at bounding box center [349, 656] width 169 height 33
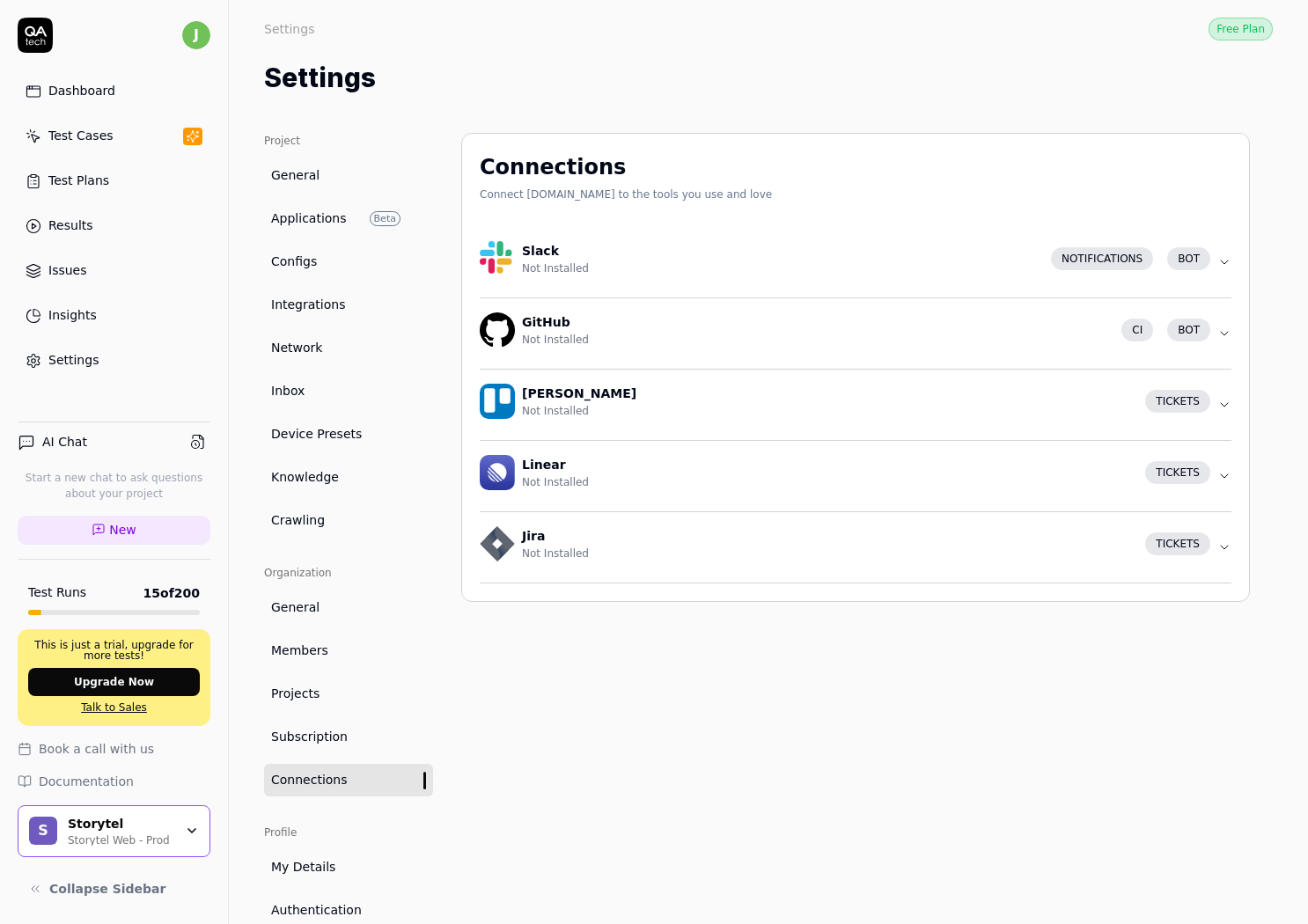
click at [330, 562] on div "Project General Applications Beta Configs Integrations Network Inbox Device Pre…" at bounding box center [349, 572] width 169 height 880
click at [319, 648] on span "Members" at bounding box center [300, 650] width 58 height 18
click at [743, 731] on div "Connections Connect [DOMAIN_NAME] to the tools you use and love Slack Not Insta…" at bounding box center [855, 572] width 788 height 880
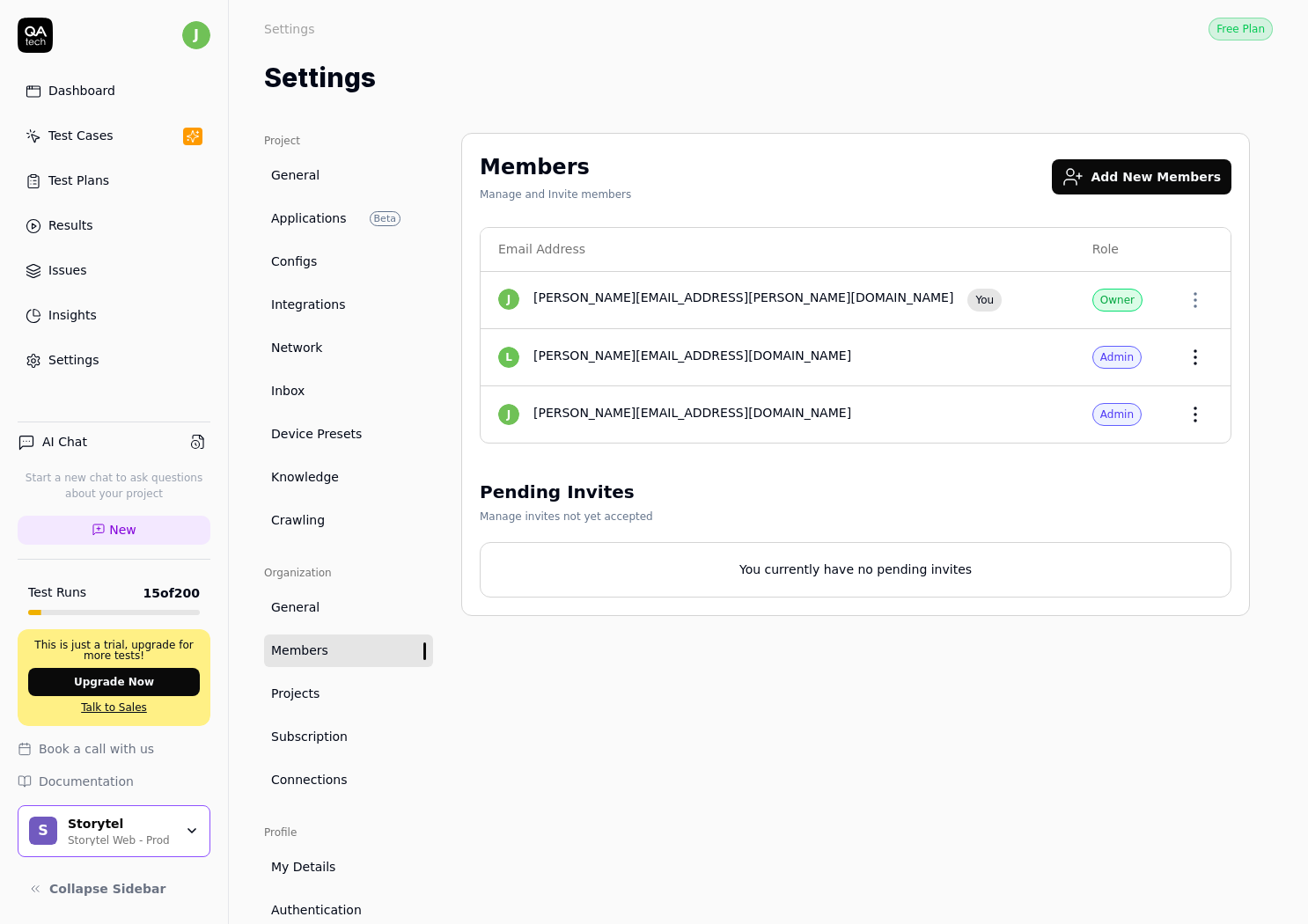
click at [991, 794] on div "Members Manage and Invite members Add New Members Email Address Role [PERSON_NA…" at bounding box center [855, 572] width 788 height 880
click at [740, 109] on div "Project General Applications Beta Configs Integrations Network Inbox Device Pre…" at bounding box center [768, 573] width 1079 height 951
click at [743, 114] on div "Project General Applications Beta Configs Integrations Network Inbox Device Pre…" at bounding box center [768, 573] width 1079 height 951
click at [794, 720] on div "Members Manage and Invite members Add New Members Email Address Role [PERSON_NA…" at bounding box center [855, 572] width 788 height 880
click at [795, 717] on div "Members Manage and Invite members Add New Members Email Address Role [PERSON_NA…" at bounding box center [855, 572] width 788 height 880
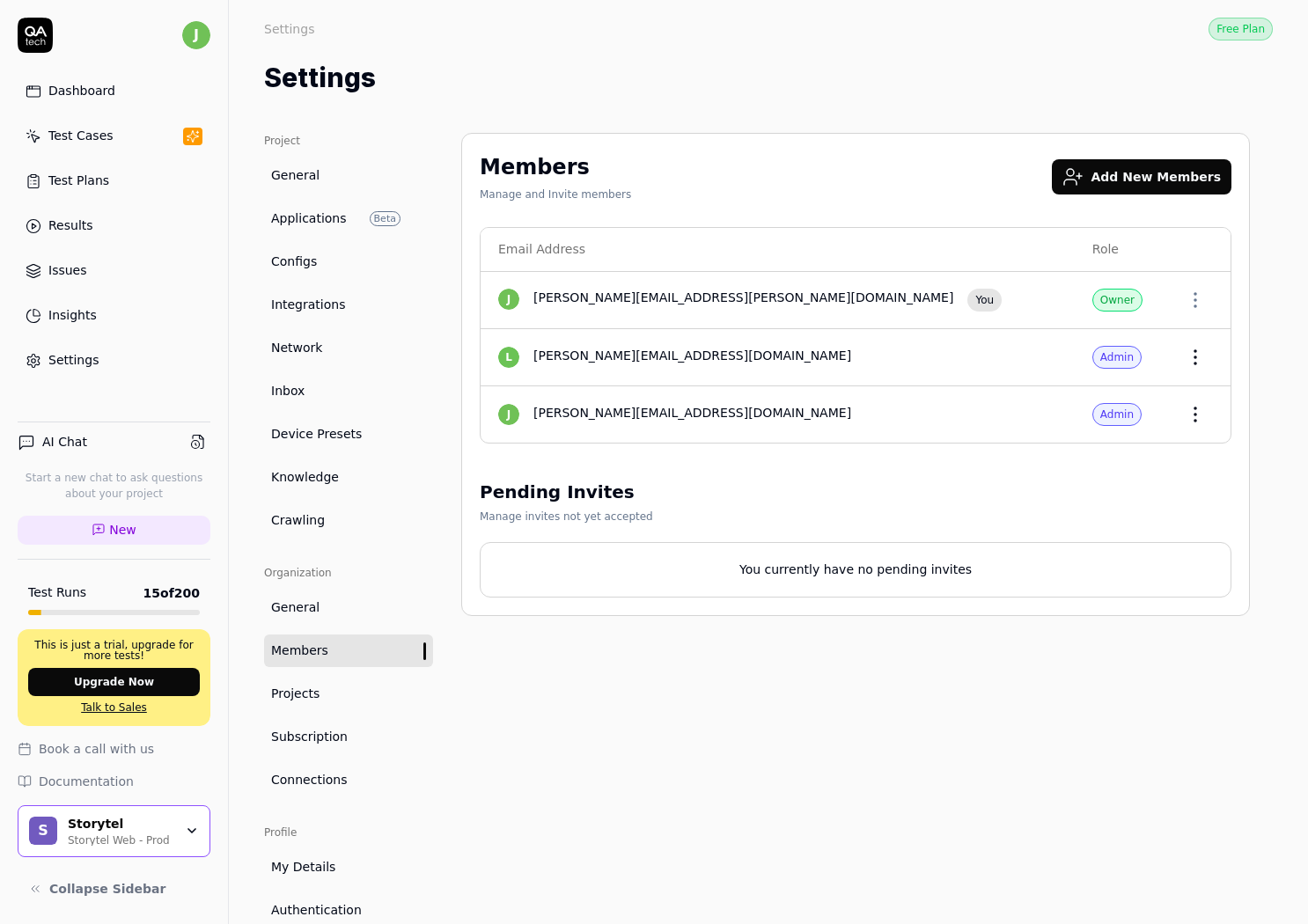
click at [790, 723] on div "Members Manage and Invite members Add New Members Email Address Role [PERSON_NA…" at bounding box center [855, 572] width 788 height 880
click at [933, 680] on div "Members Manage and Invite members Add New Members Email Address Role [PERSON_NA…" at bounding box center [855, 572] width 788 height 880
drag, startPoint x: 922, startPoint y: 681, endPoint x: 909, endPoint y: 598, distance: 84.0
click at [922, 681] on div "Members Manage and Invite members Add New Members Email Address Role [PERSON_NA…" at bounding box center [855, 572] width 788 height 880
click at [906, 658] on div "Members Manage and Invite members Add New Members Email Address Role [PERSON_NA…" at bounding box center [855, 572] width 788 height 880
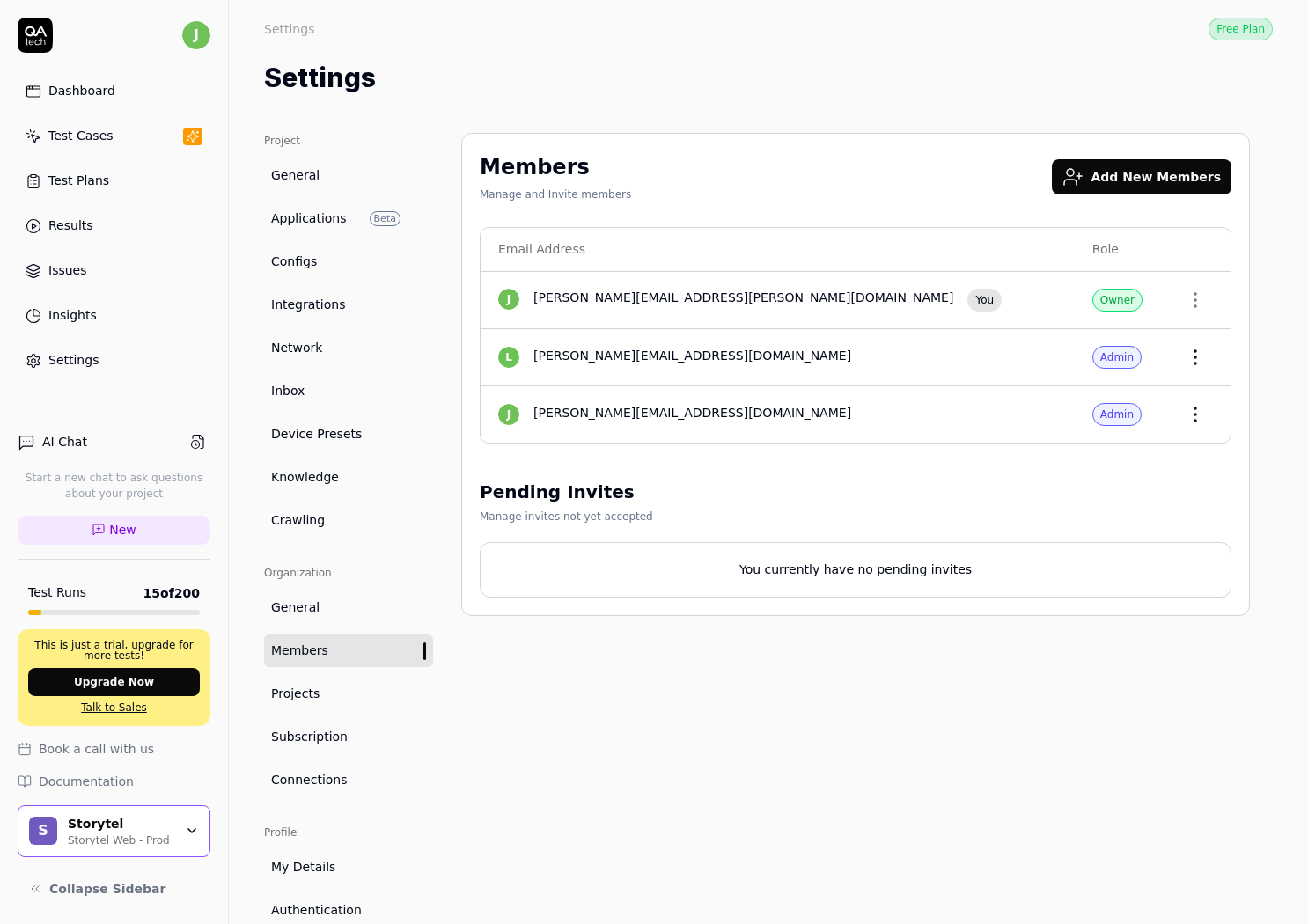
click at [928, 694] on div "Members Manage and Invite members Add New Members Email Address Role [PERSON_NA…" at bounding box center [855, 572] width 788 height 880
click at [1028, 722] on div "Members Manage and Invite members Add New Members Email Address Role [PERSON_NA…" at bounding box center [855, 572] width 788 height 880
click at [327, 222] on span "Applications" at bounding box center [308, 218] width 76 height 18
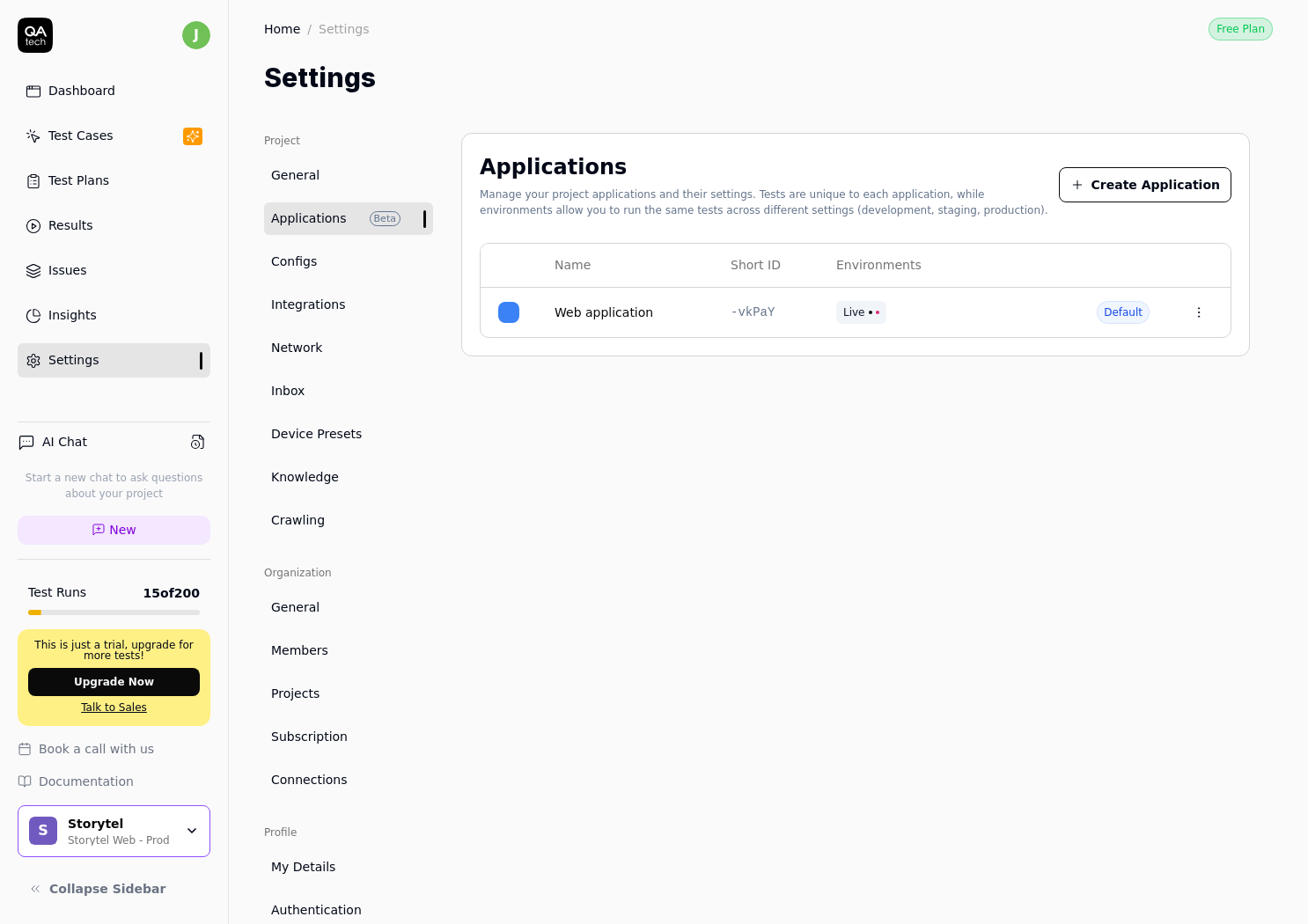
click at [314, 361] on link "Network" at bounding box center [349, 349] width 169 height 33
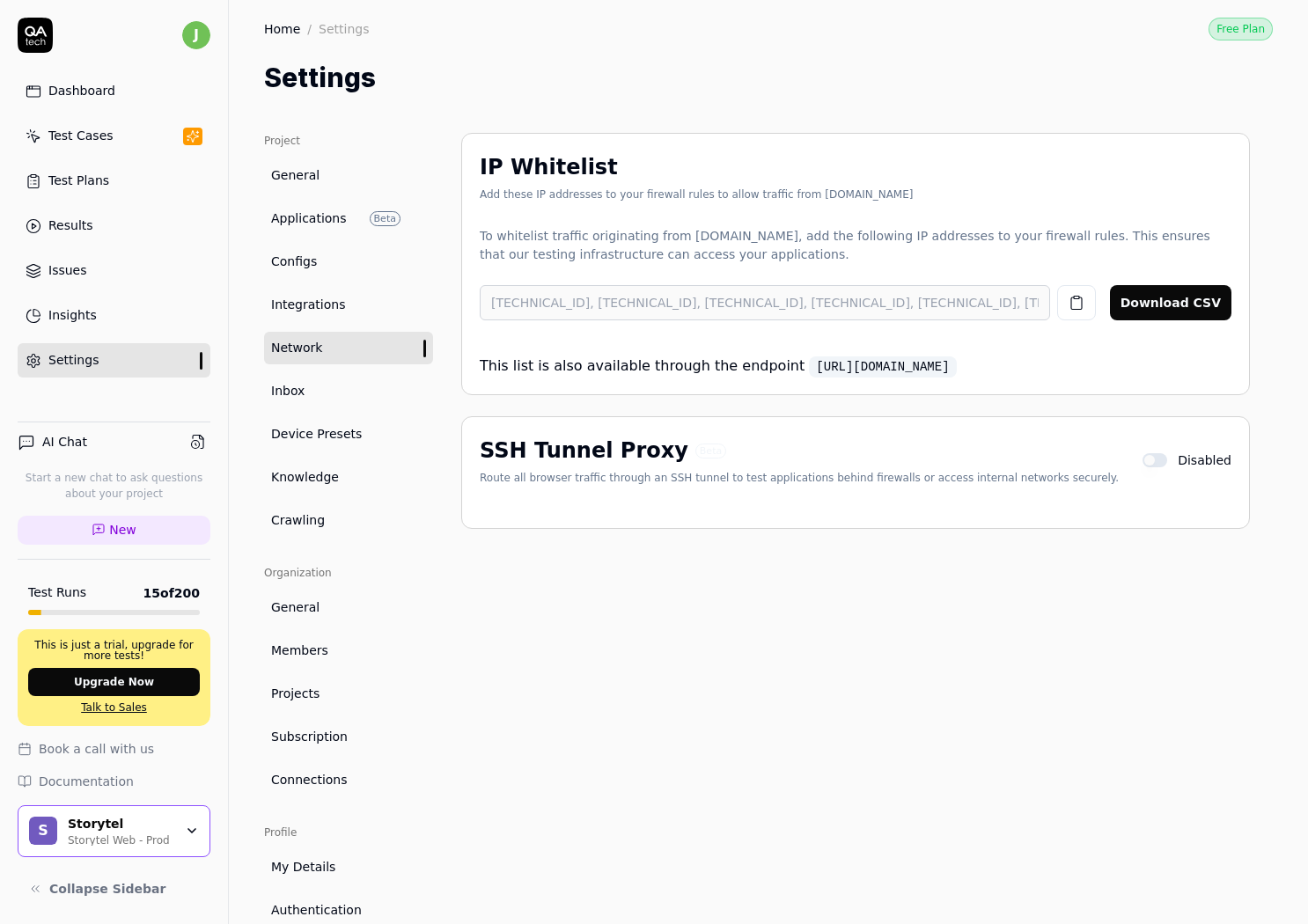
click at [683, 285] on div "[TECHNICAL_ID], [TECHNICAL_ID], [TECHNICAL_ID], [TECHNICAL_ID], [TECHNICAL_ID],…" at bounding box center [787, 303] width 617 height 49
click at [1109, 375] on p "This list is also available through the endpoint [URL][DOMAIN_NAME]" at bounding box center [855, 359] width 752 height 36
drag, startPoint x: 1028, startPoint y: 373, endPoint x: 796, endPoint y: 363, distance: 232.2
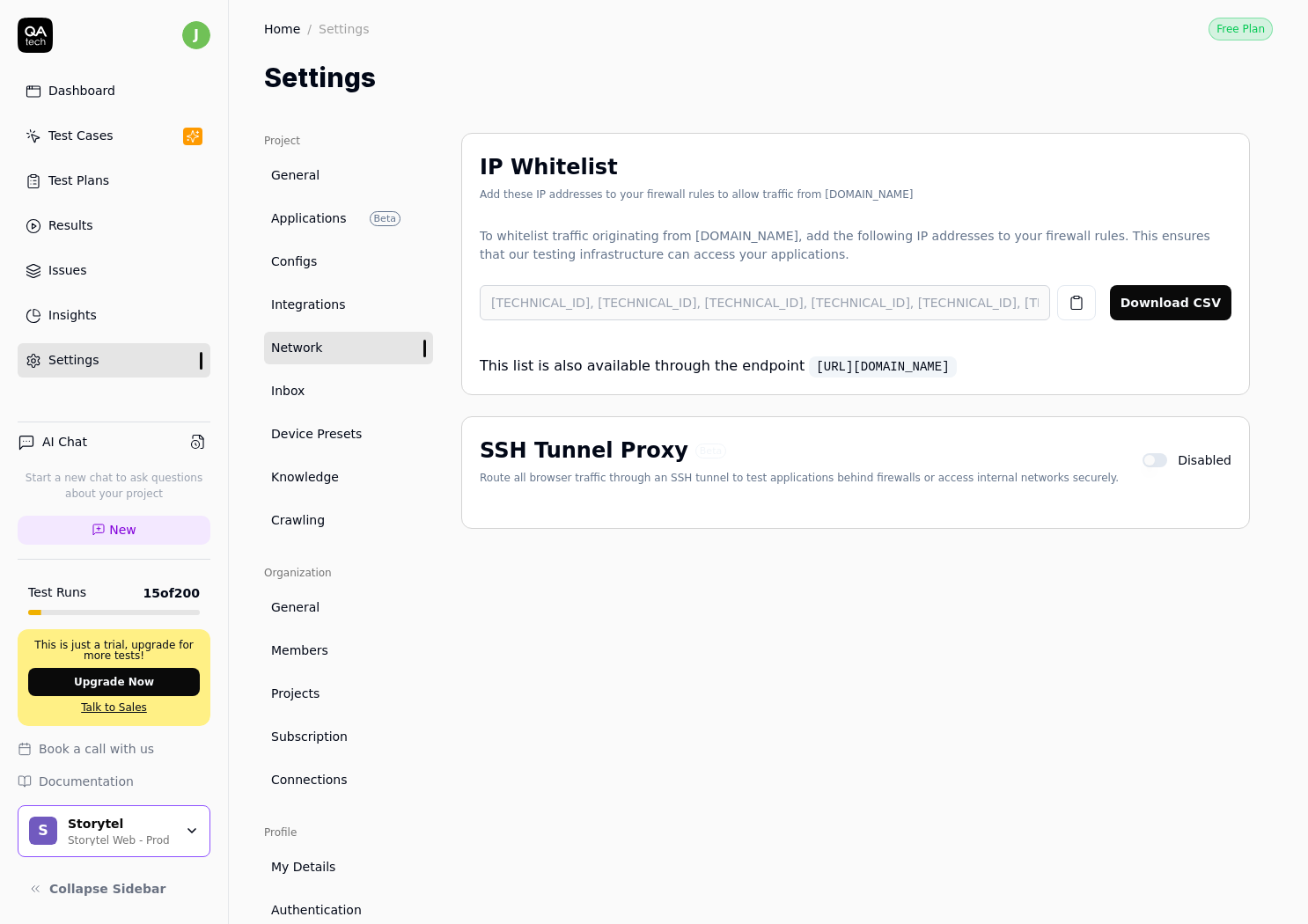
click at [796, 363] on p "This list is also available through the endpoint [URL][DOMAIN_NAME]" at bounding box center [855, 359] width 752 height 36
copy link "[URL][DOMAIN_NAME]"
click at [1017, 658] on div "IP Whitelist Add these IP addresses to your firewall rules to allow traffic fro…" at bounding box center [855, 572] width 788 height 880
click at [728, 771] on div "IP Whitelist Add these IP addresses to your firewall rules to allow traffic fro…" at bounding box center [855, 572] width 788 height 880
click at [742, 577] on div "IP Whitelist Add these IP addresses to your firewall rules to allow traffic fro…" at bounding box center [855, 572] width 788 height 880
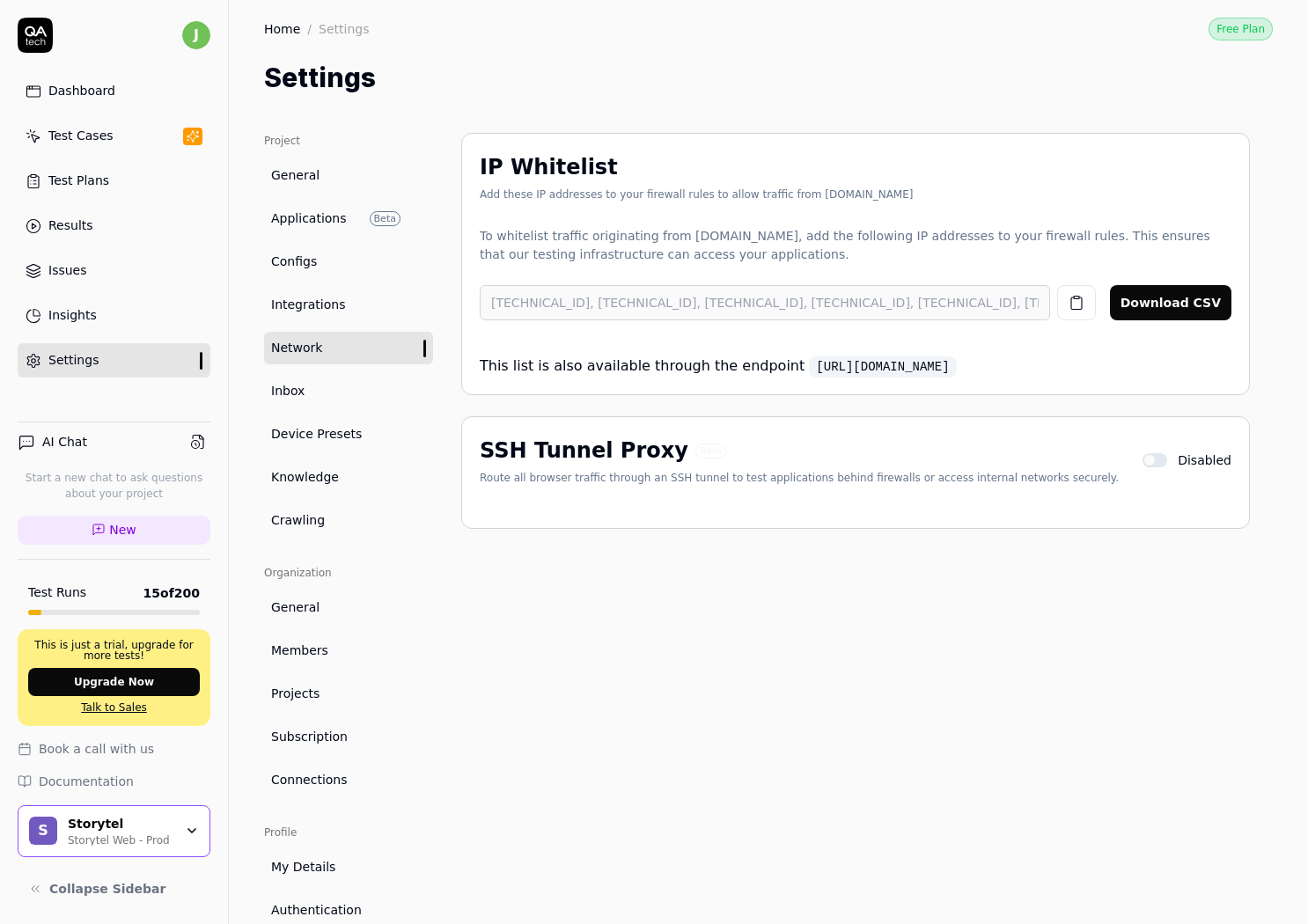
click at [584, 471] on div "Route all browser traffic through an SSH tunnel to test applications behind fir…" at bounding box center [798, 477] width 639 height 15
click at [613, 481] on div "Route all browser traffic through an SSH tunnel to test applications behind fir…" at bounding box center [798, 477] width 639 height 15
click at [1080, 625] on div "IP Whitelist Add these IP addresses to your firewall rules to allow traffic fro…" at bounding box center [855, 572] width 788 height 880
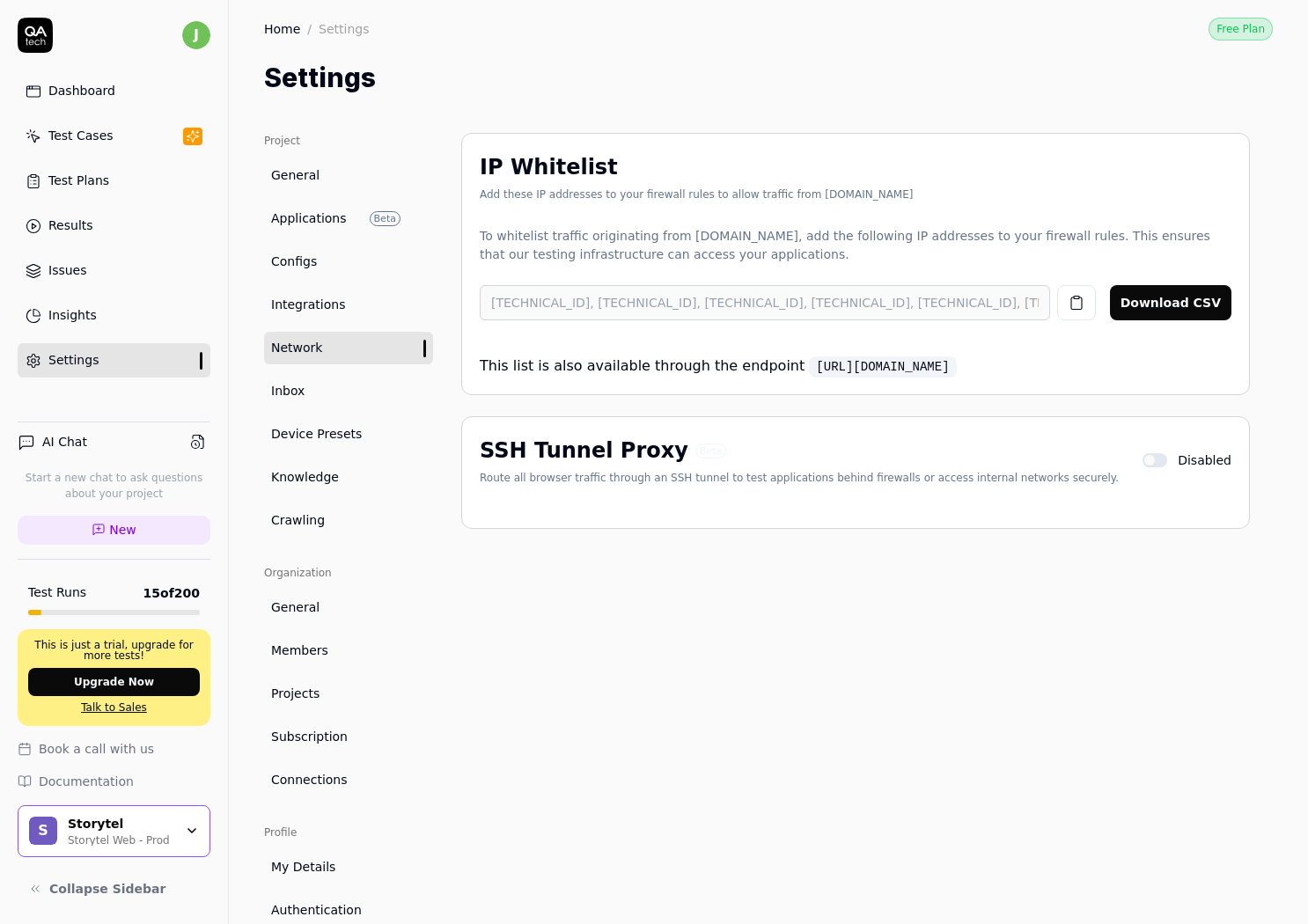
click at [332, 398] on link "Inbox" at bounding box center [349, 391] width 169 height 33
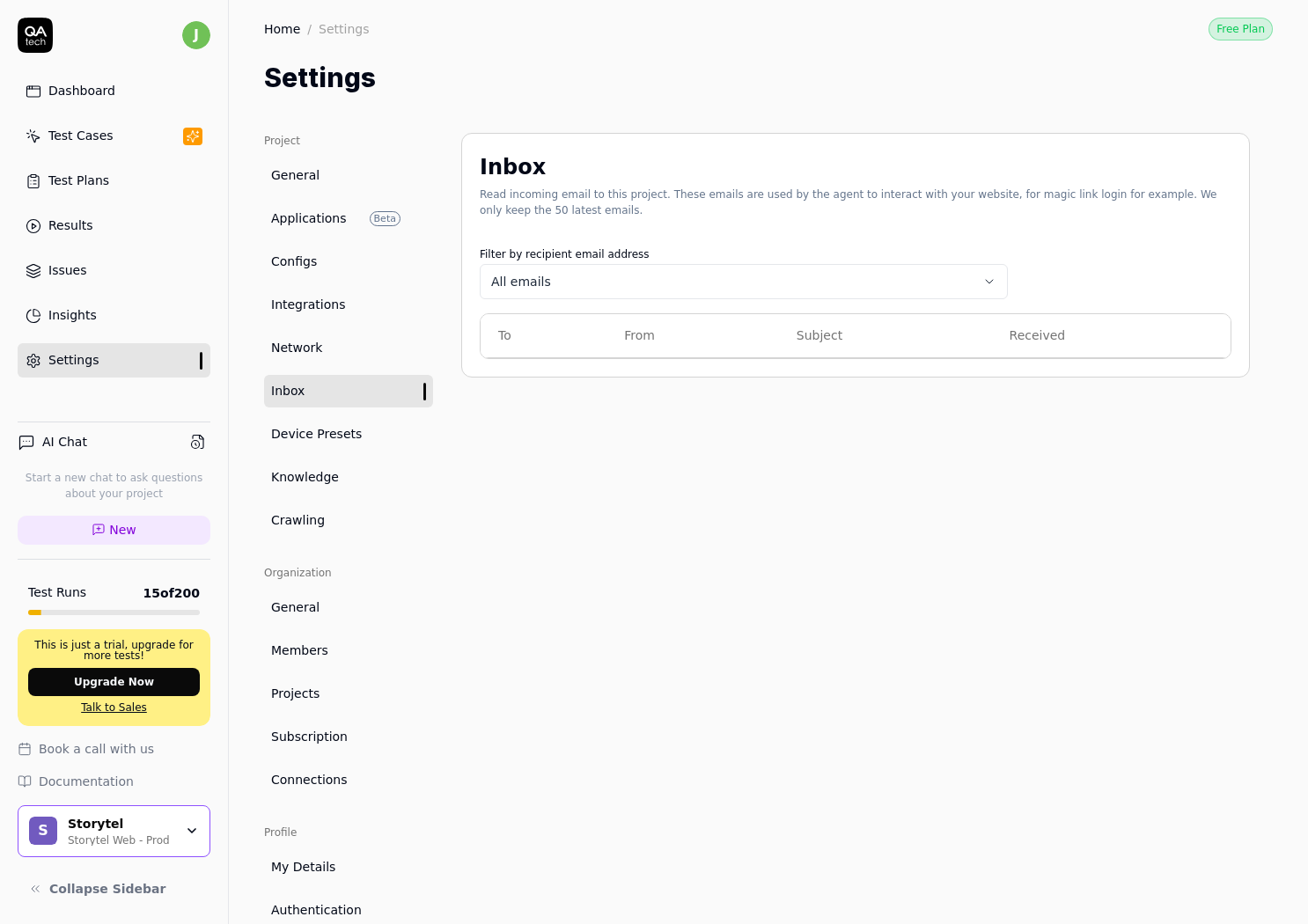
click at [337, 424] on link "Device Presets" at bounding box center [349, 434] width 169 height 33
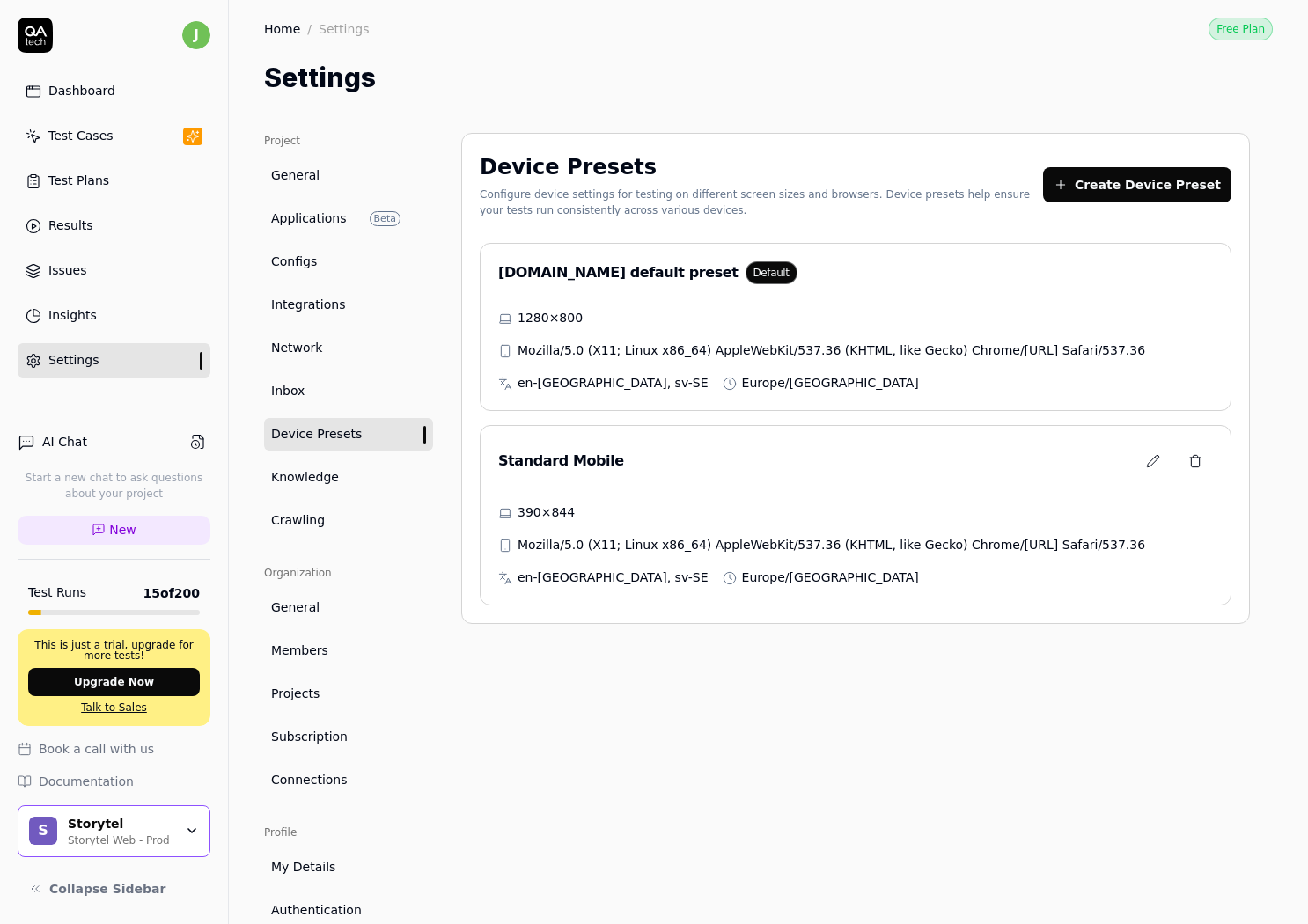
click at [355, 350] on link "Network" at bounding box center [349, 349] width 169 height 33
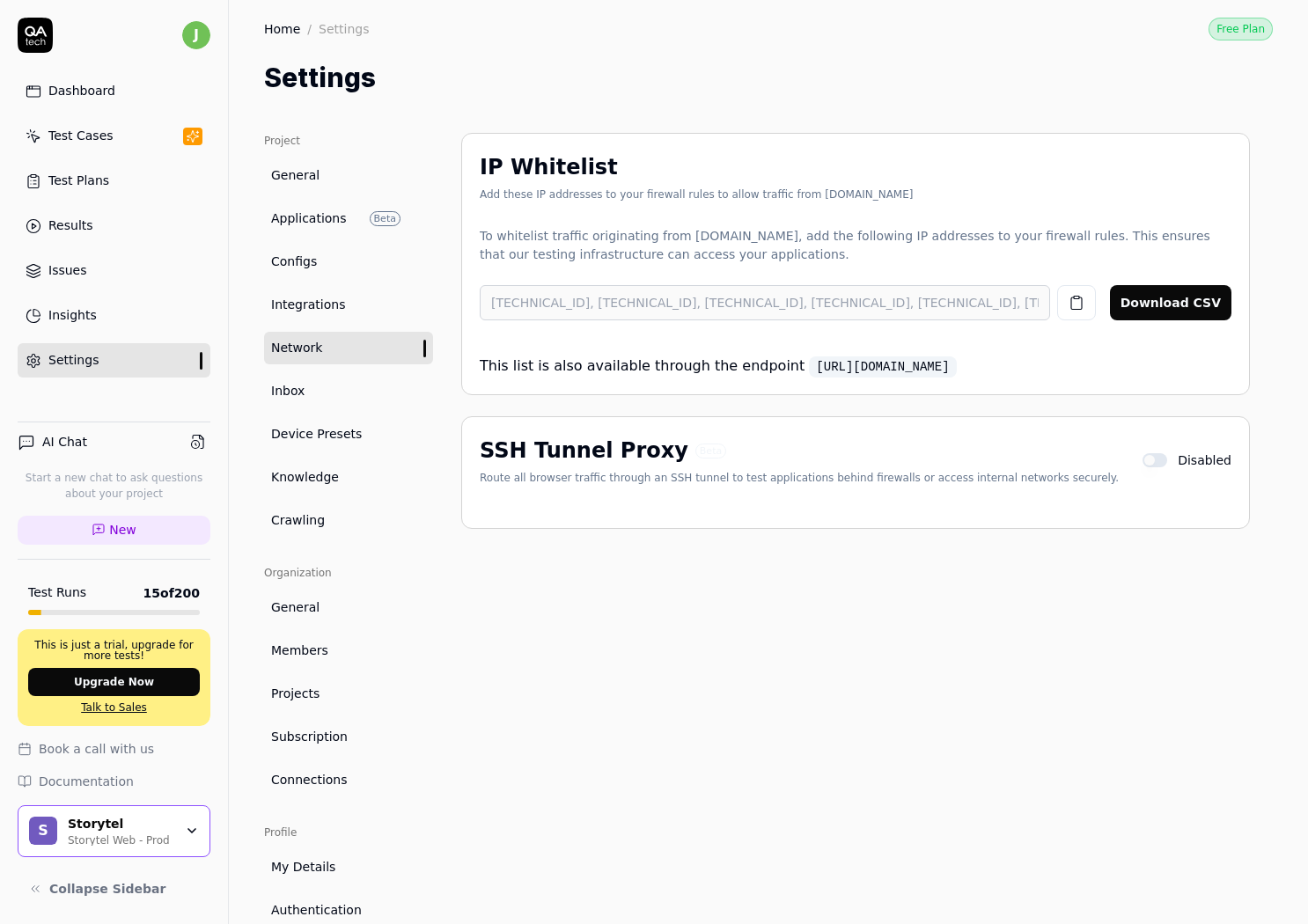
click at [343, 265] on link "Configs" at bounding box center [349, 262] width 169 height 33
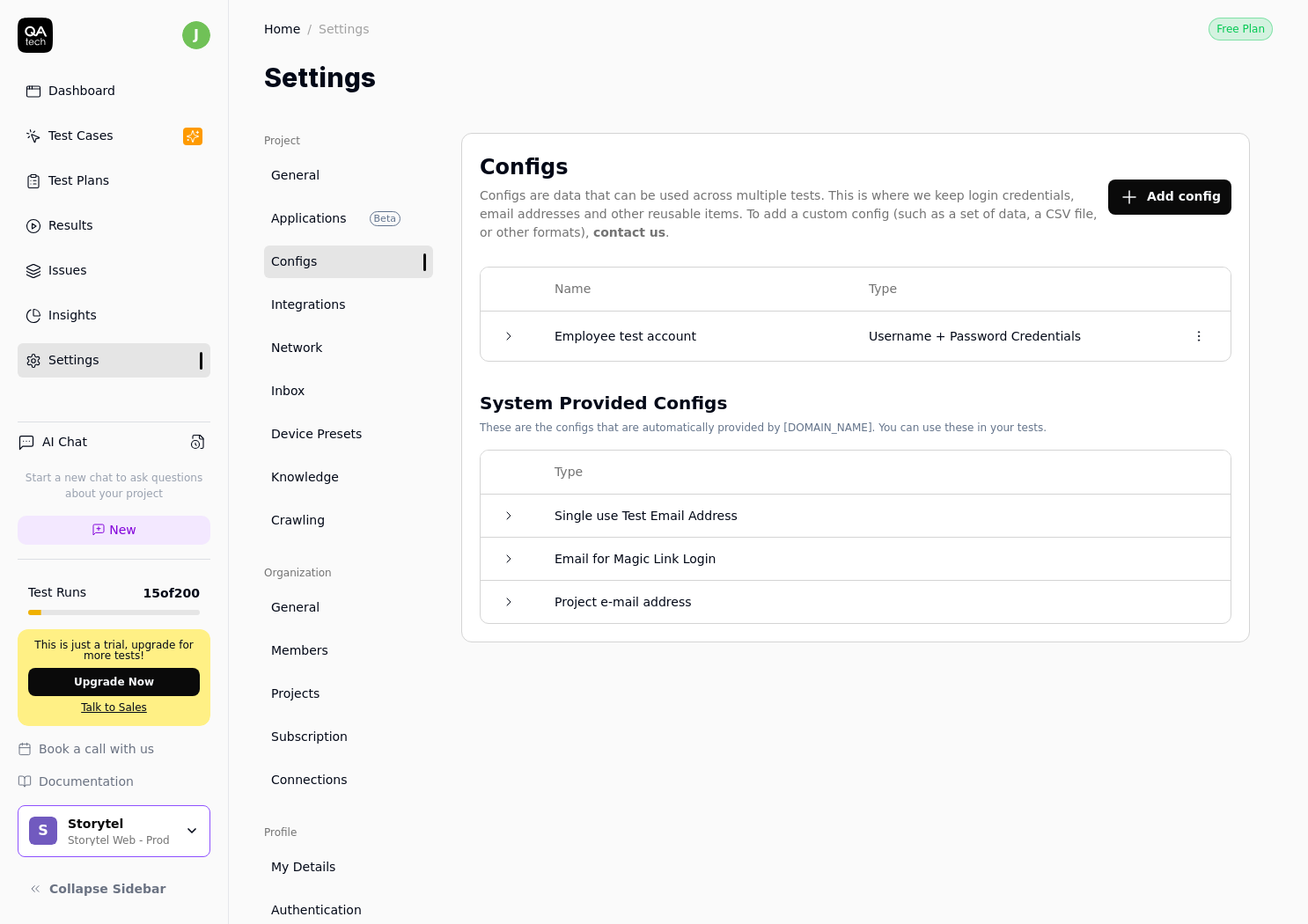
click at [318, 336] on link "Network" at bounding box center [349, 349] width 169 height 33
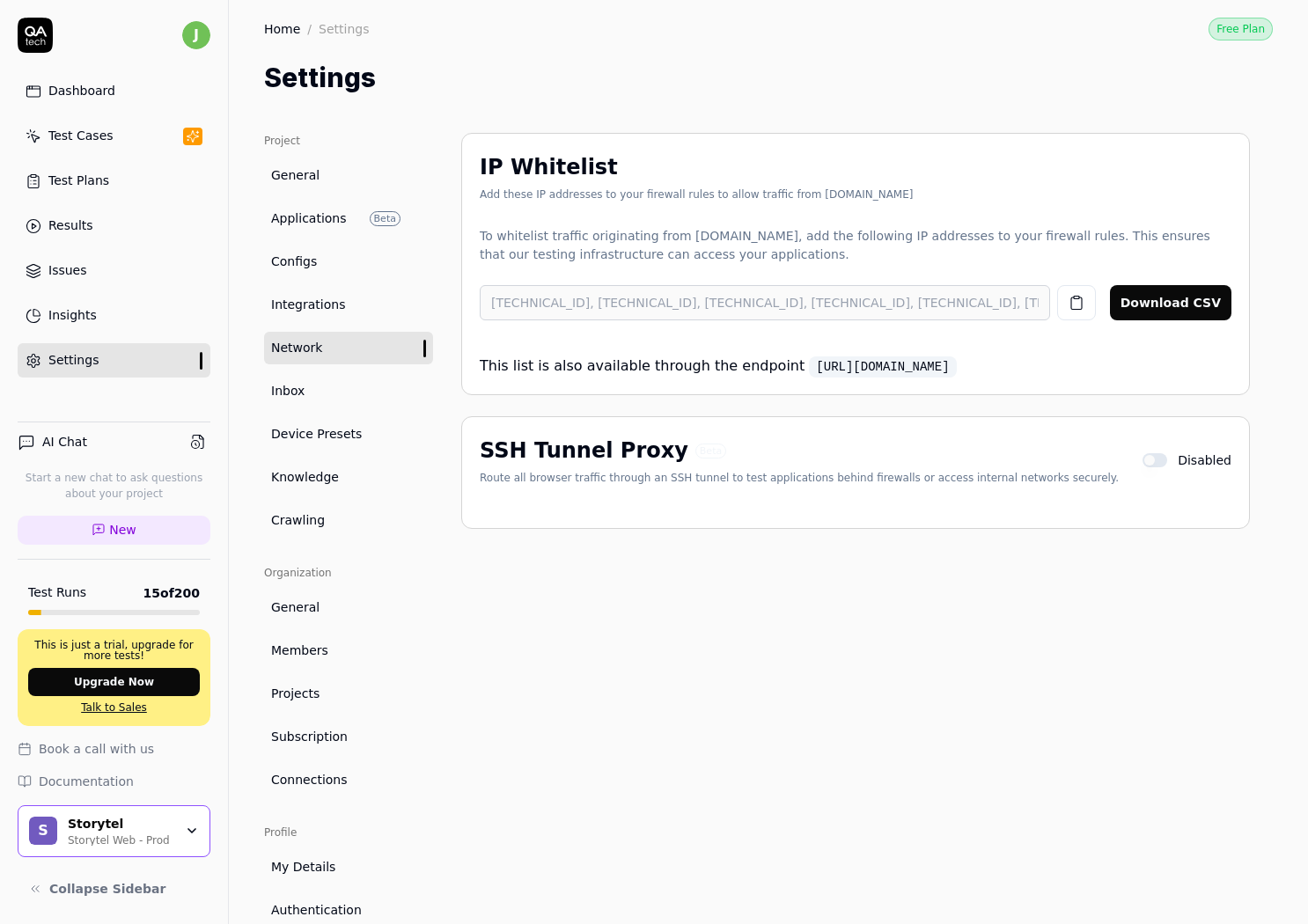
click at [952, 498] on div "SSH Tunnel Proxy Beta Route all browser traffic through an SSH tunnel to test a…" at bounding box center [855, 472] width 788 height 112
click at [1211, 465] on span "Disabled" at bounding box center [1204, 460] width 54 height 18
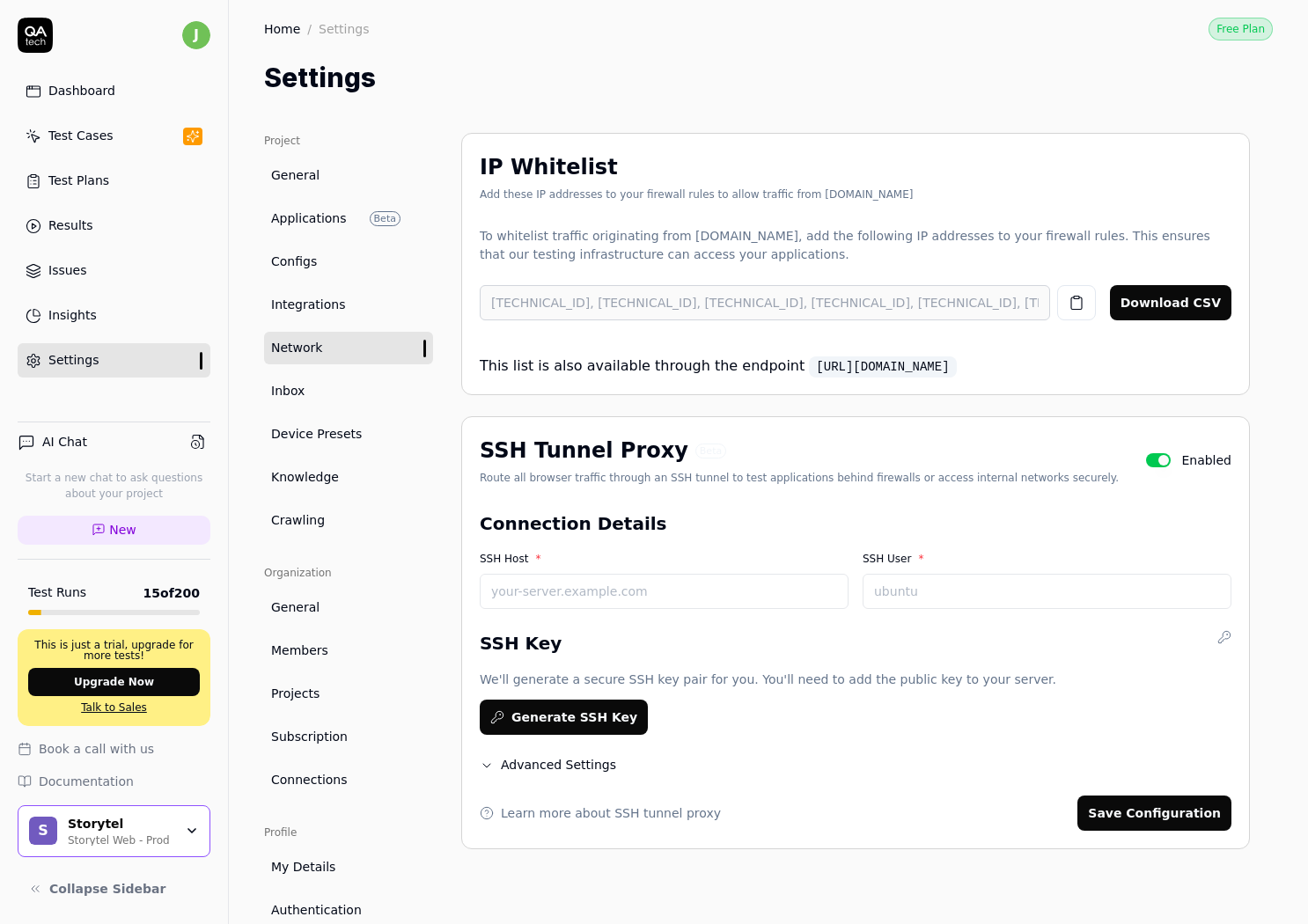
scroll to position [125, 0]
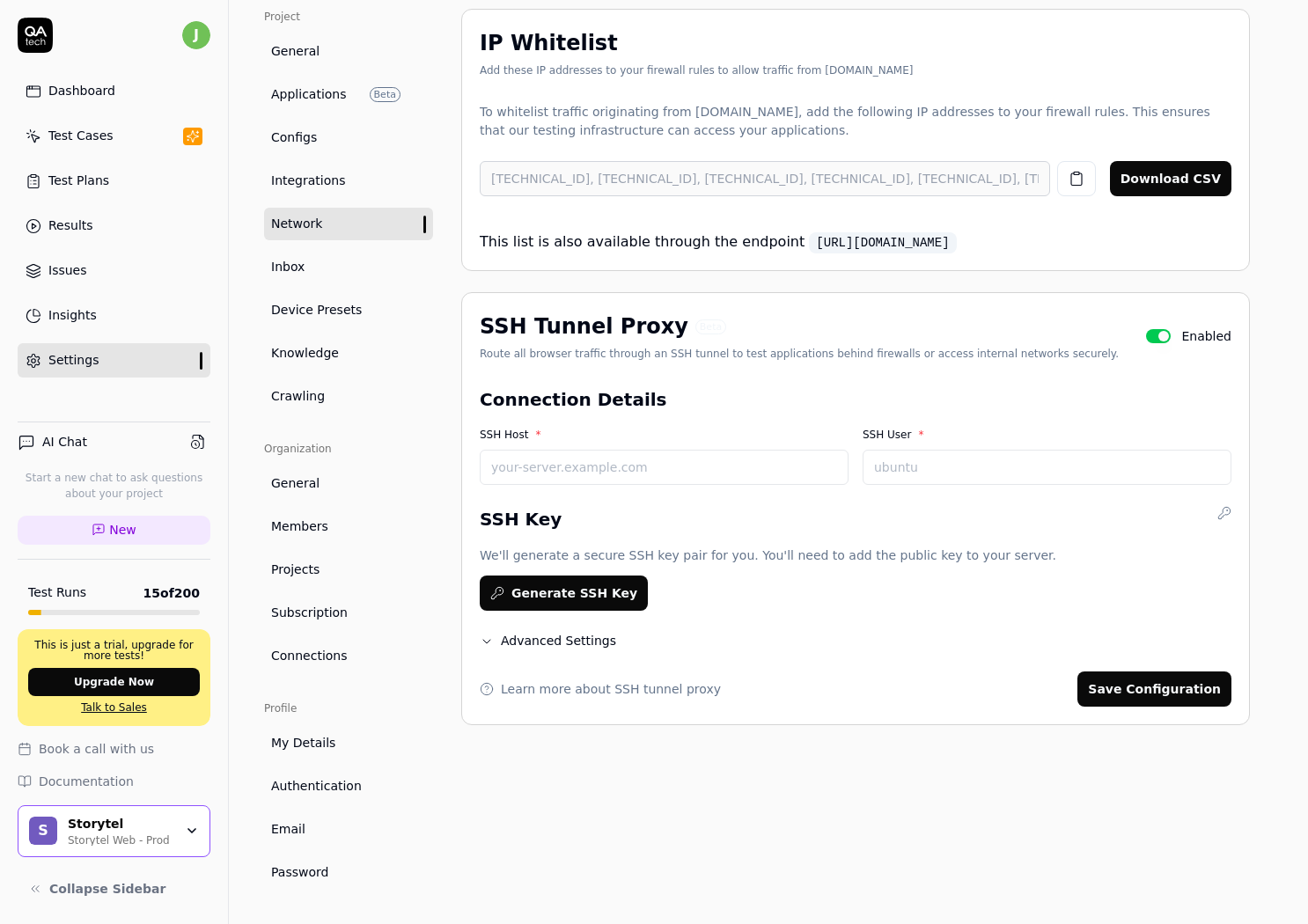
click at [744, 553] on p "We'll generate a secure SSH key pair for you. You'll need to add the public key…" at bounding box center [855, 555] width 752 height 18
click at [689, 809] on div "IP Whitelist Add these IP addresses to your firewall rules to allow traffic fro…" at bounding box center [855, 449] width 788 height 880
click at [725, 779] on div "IP Whitelist Add these IP addresses to your firewall rules to allow traffic fro…" at bounding box center [855, 449] width 788 height 880
click at [725, 777] on div "IP Whitelist Add these IP addresses to your firewall rules to allow traffic fro…" at bounding box center [855, 449] width 788 height 880
click at [321, 359] on span "Knowledge" at bounding box center [304, 353] width 68 height 18
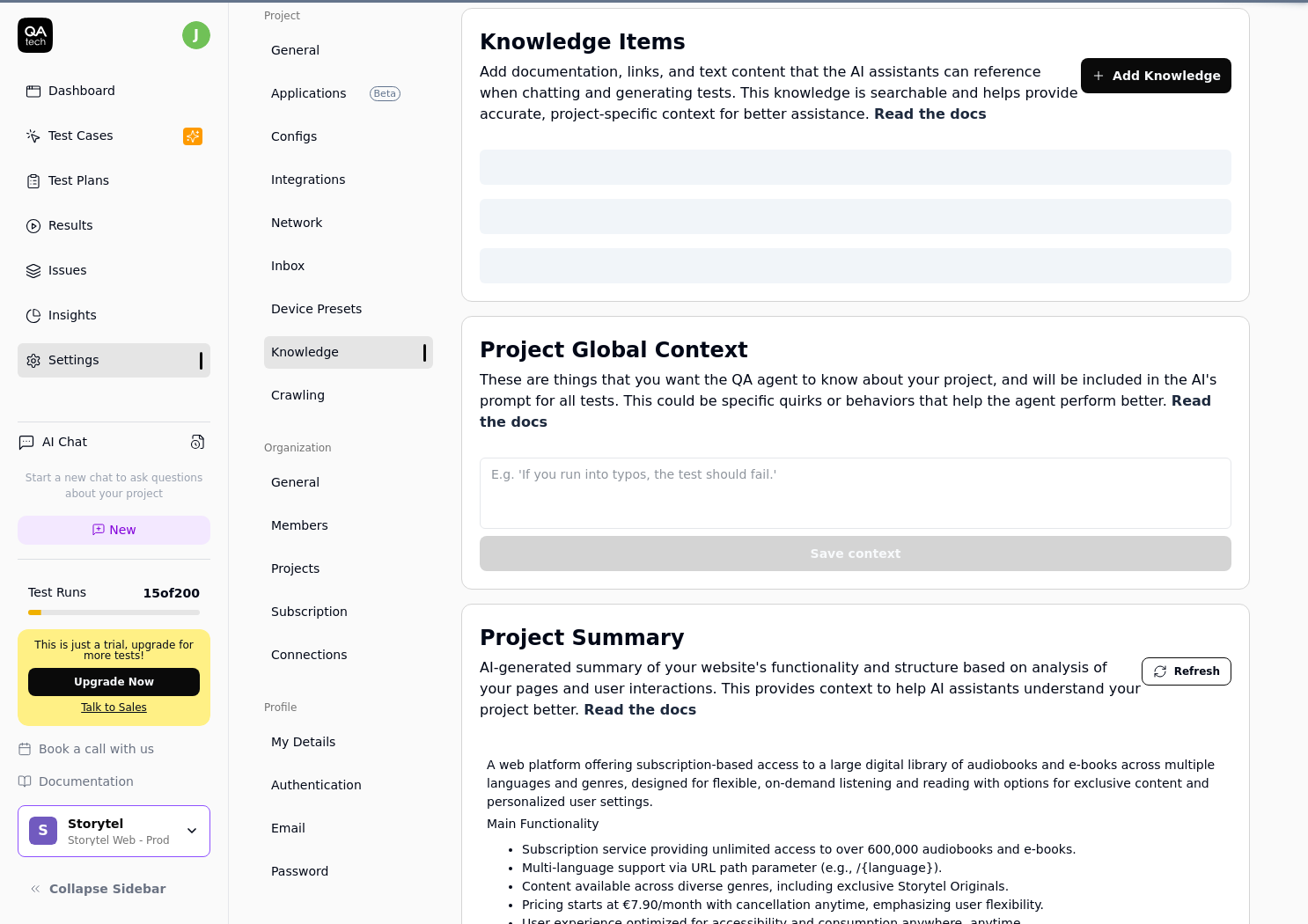
type textarea "*"
type textarea "The website is localized based on the visitors IP country. You can however visi…"
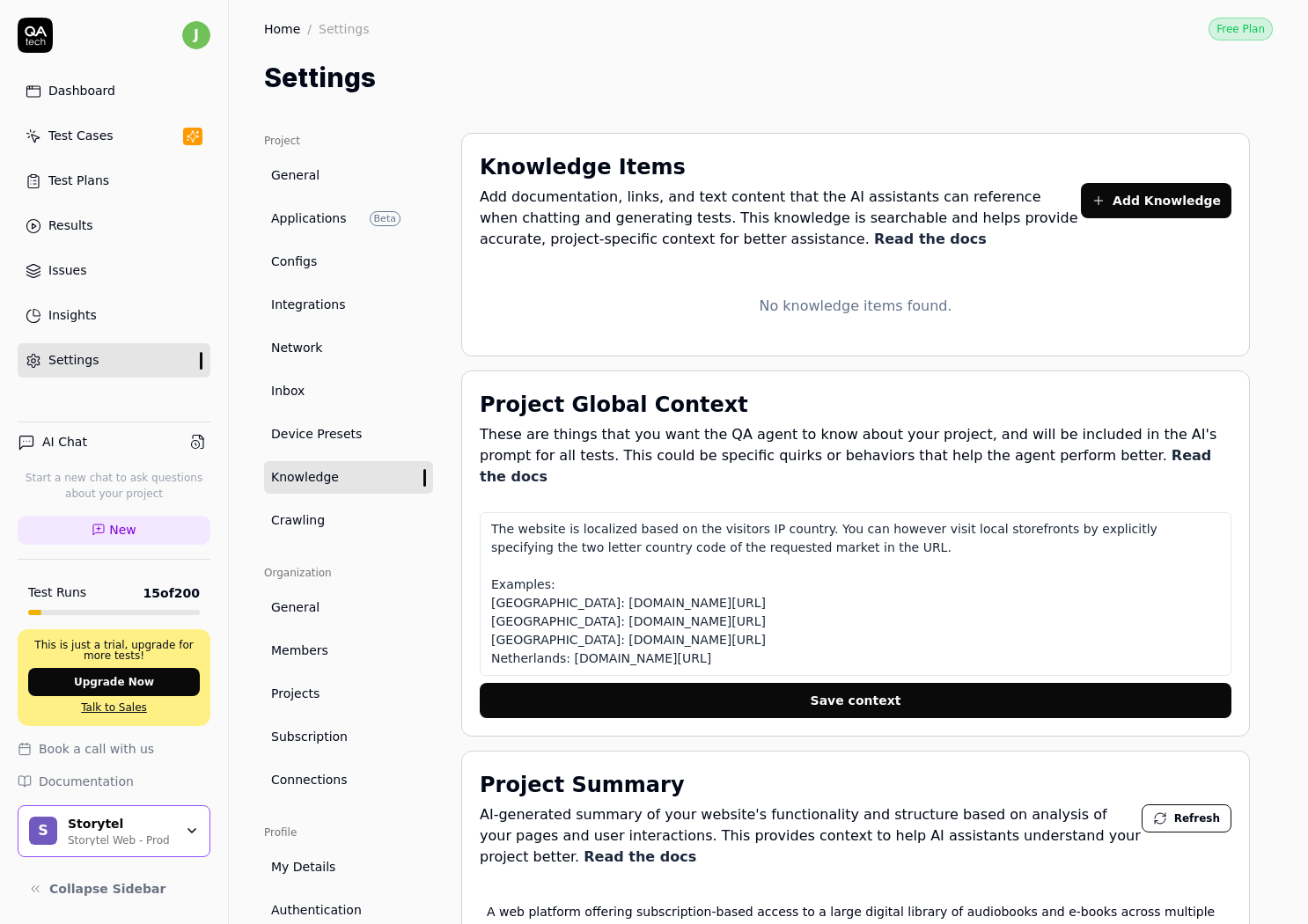
click at [344, 532] on link "Crawling" at bounding box center [349, 521] width 169 height 33
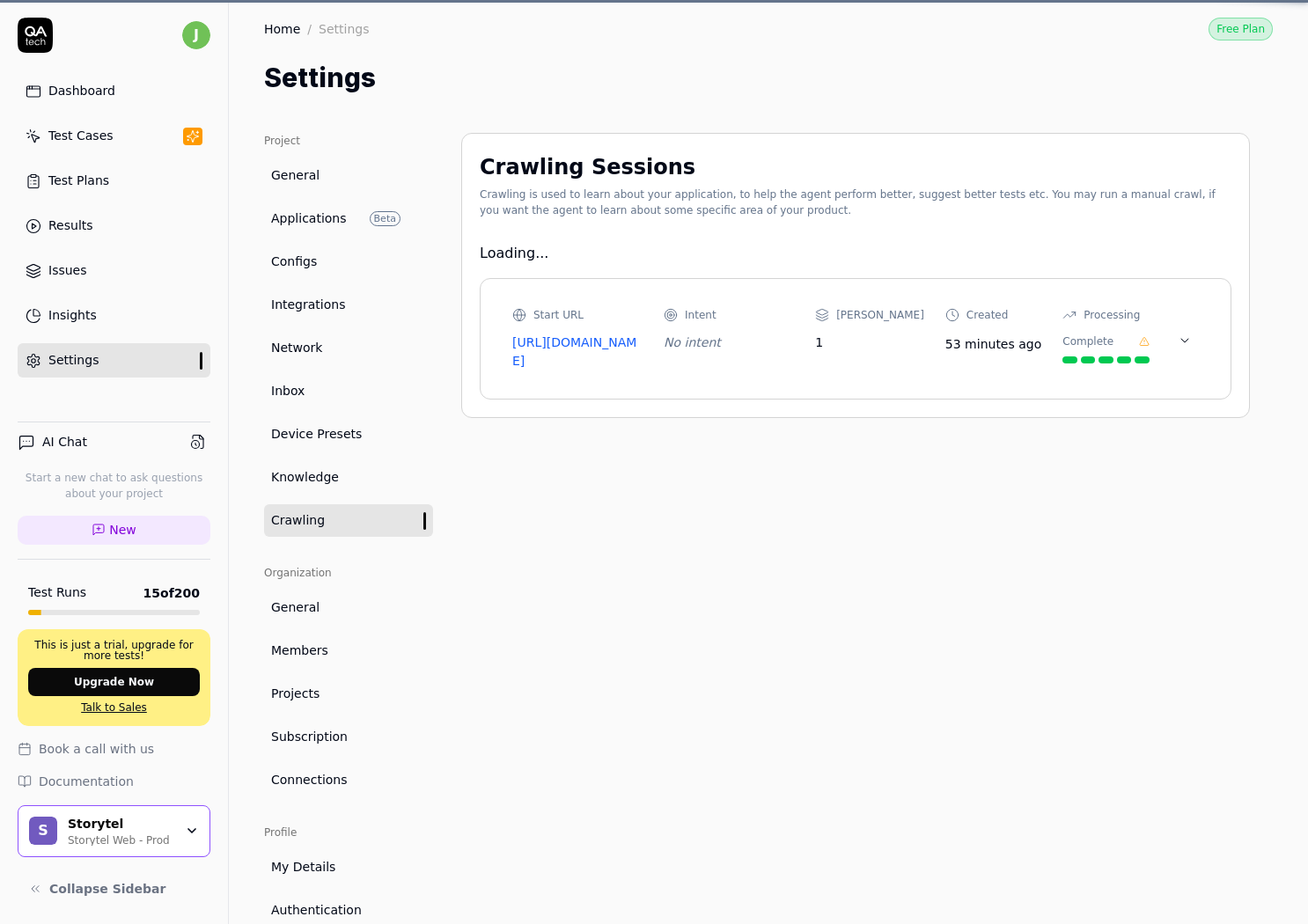
type textarea "*"
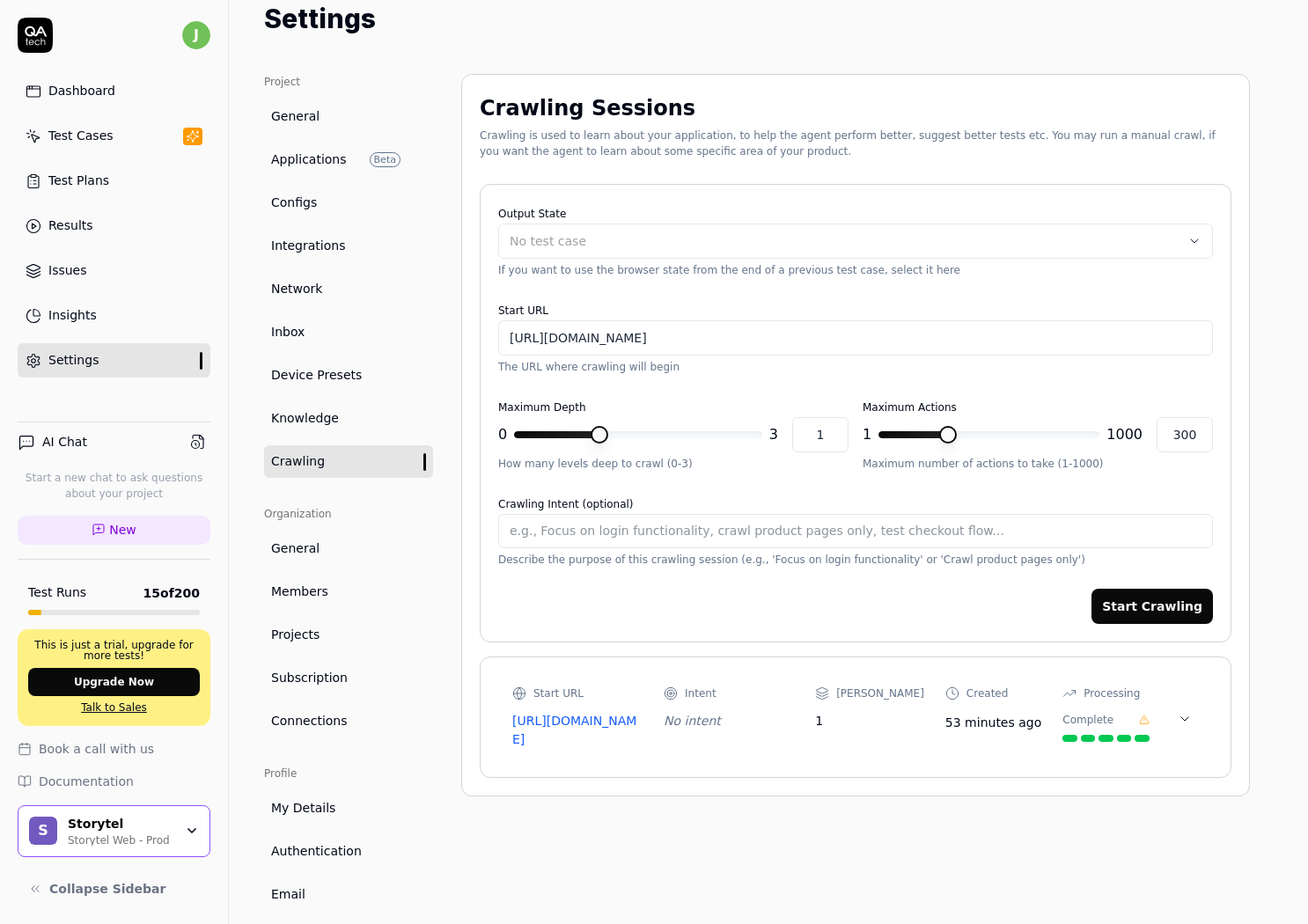
scroll to position [125, 0]
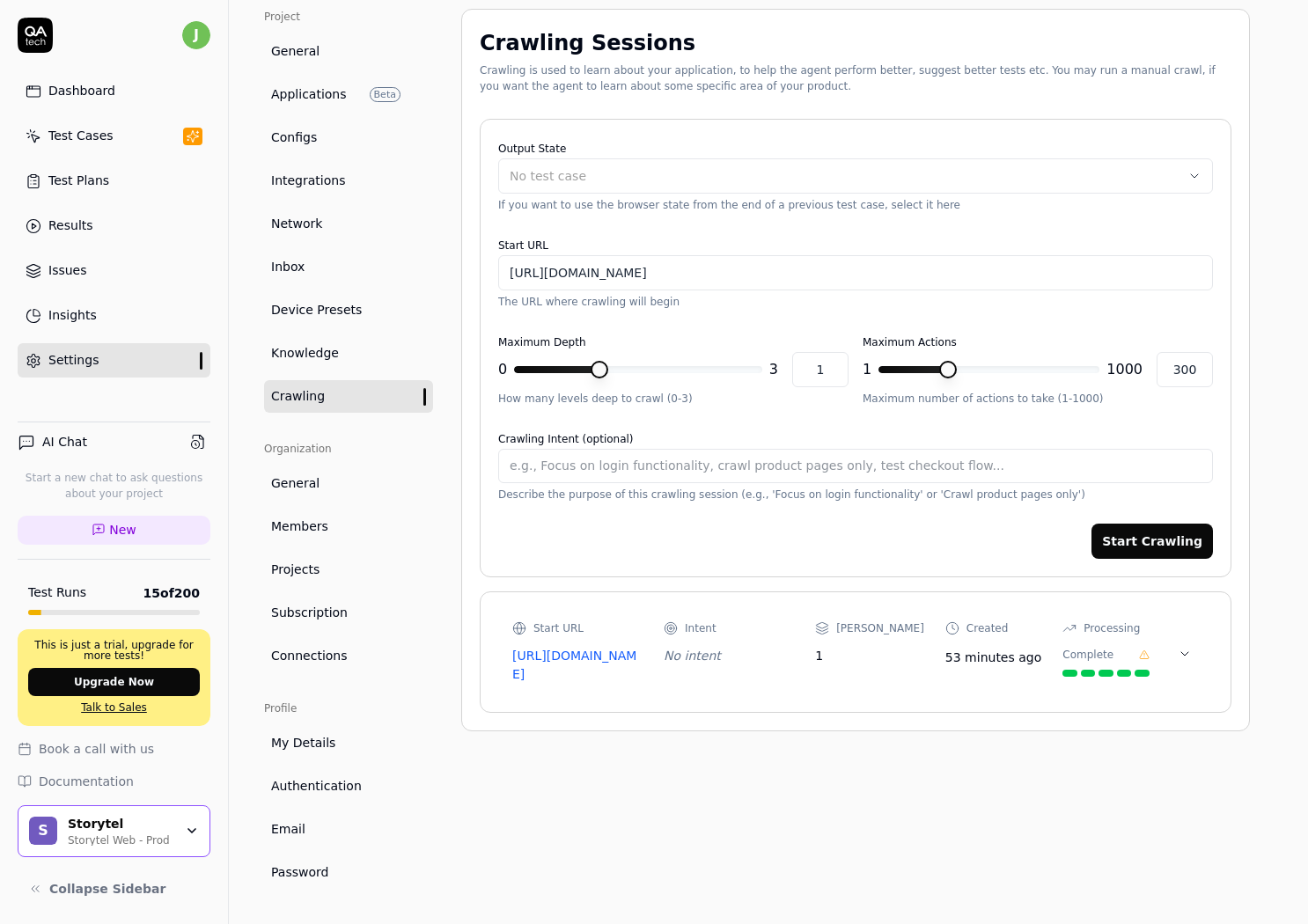
click at [331, 486] on link "General" at bounding box center [349, 484] width 169 height 33
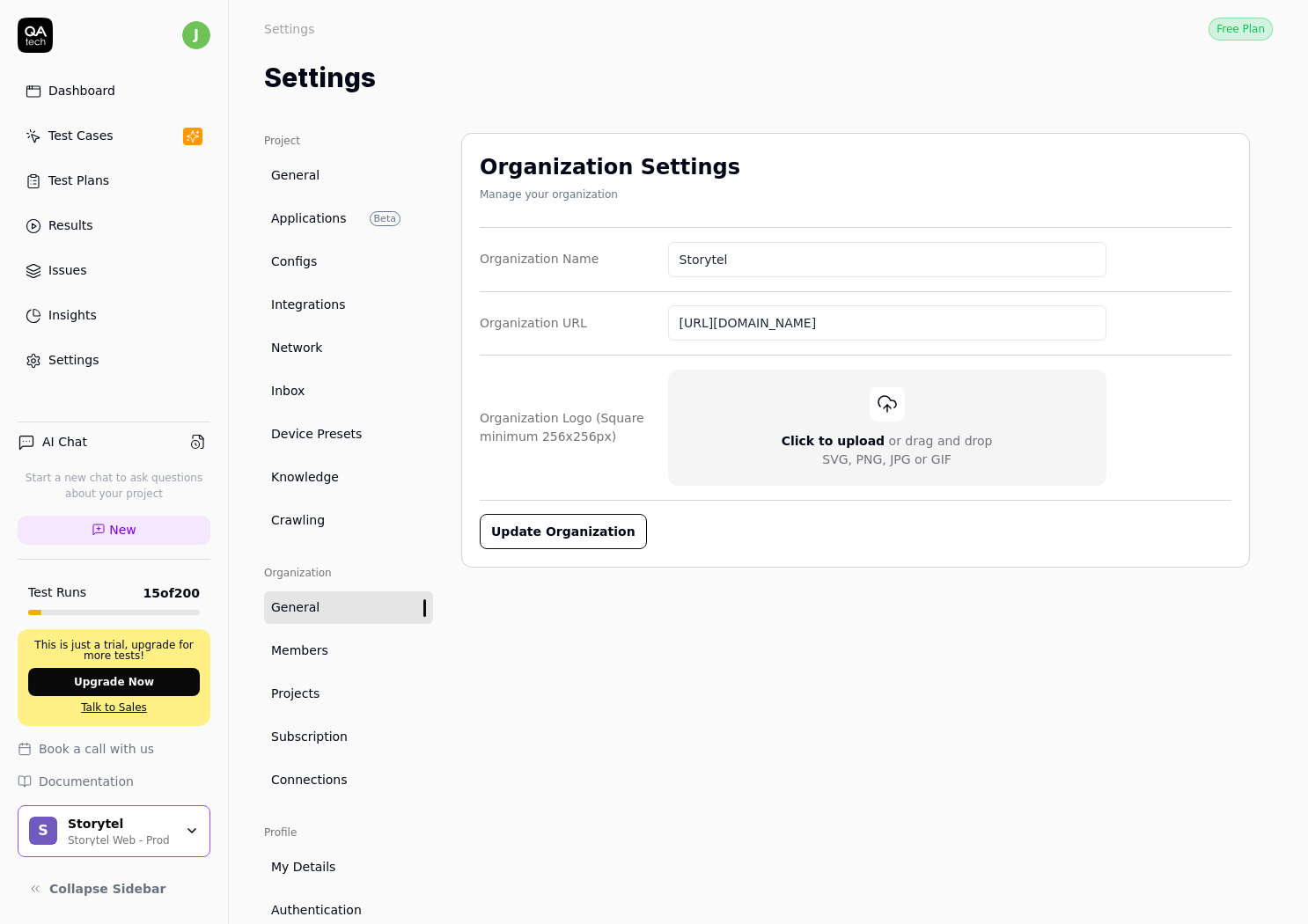
scroll to position [125, 0]
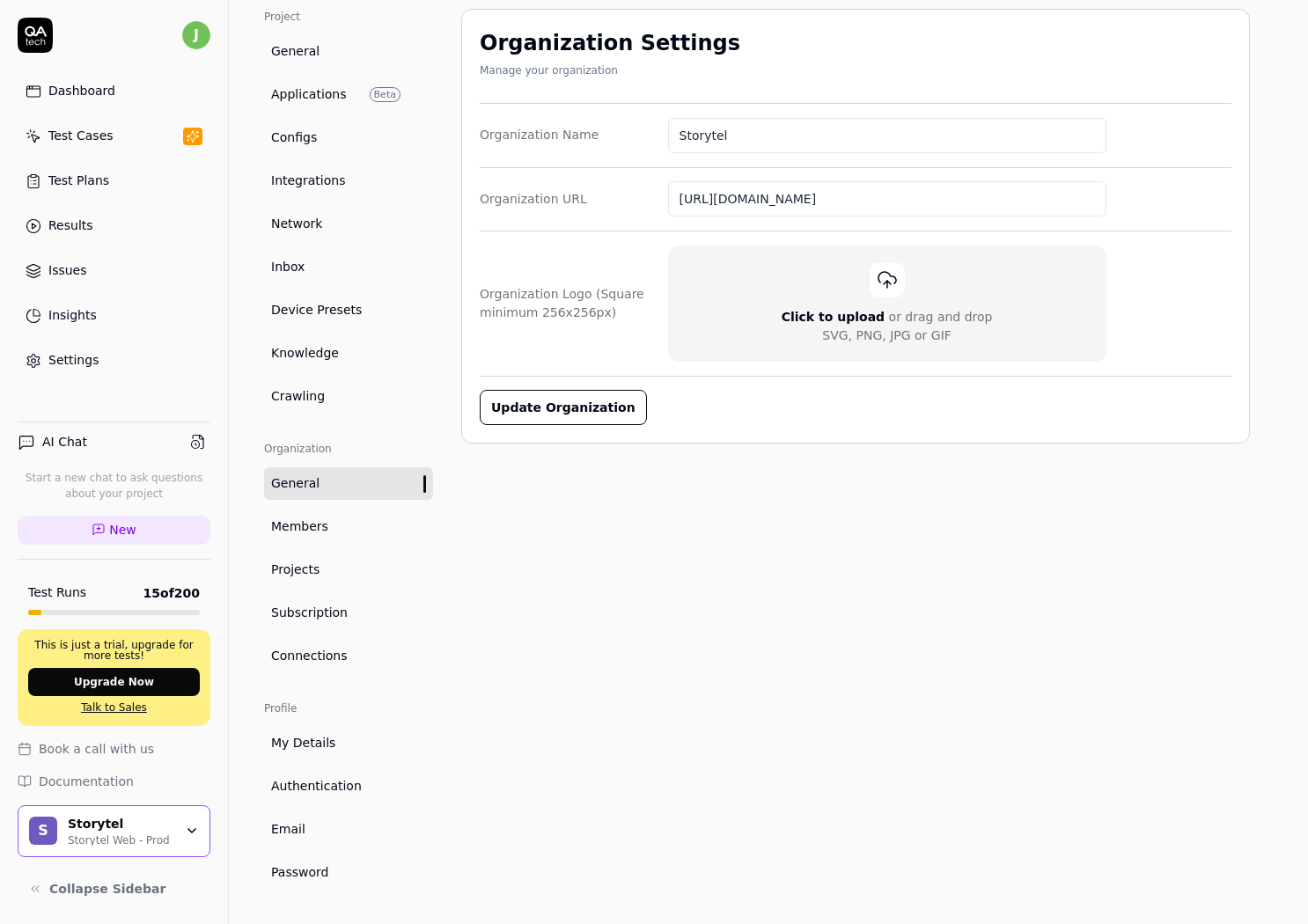
click at [338, 610] on span "Subscription" at bounding box center [309, 613] width 77 height 18
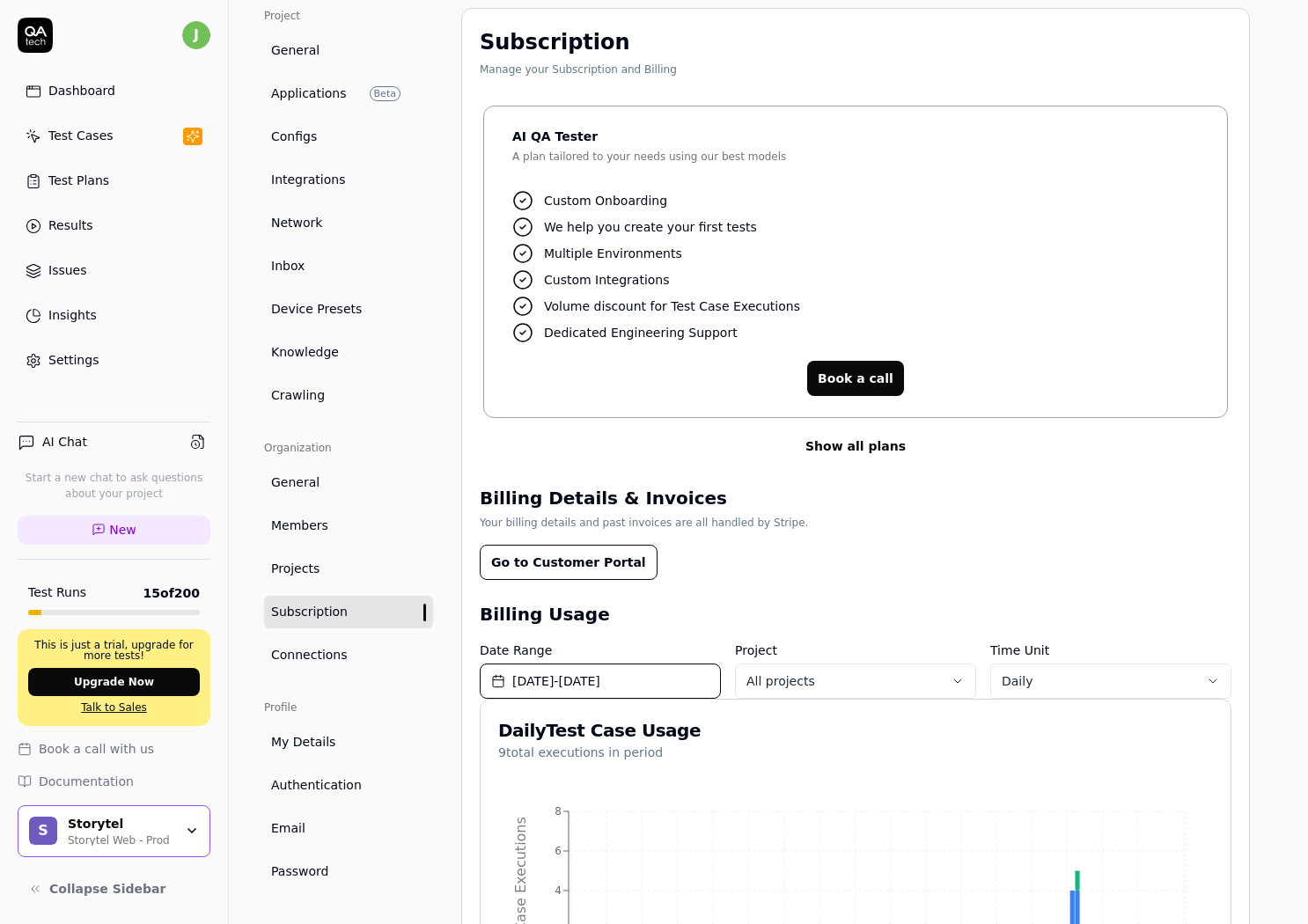
scroll to position [1, 0]
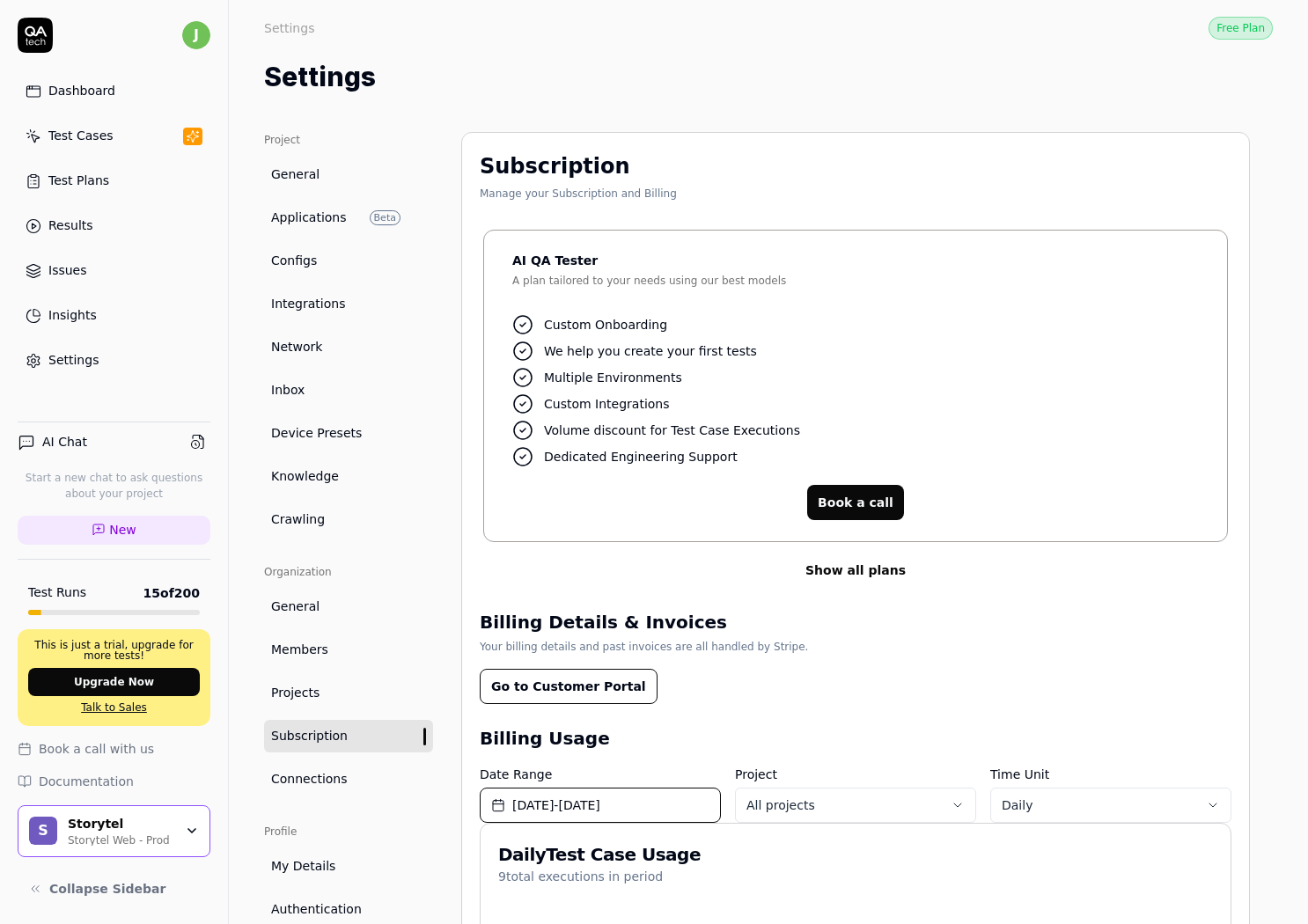
click at [332, 694] on link "Projects" at bounding box center [349, 693] width 169 height 33
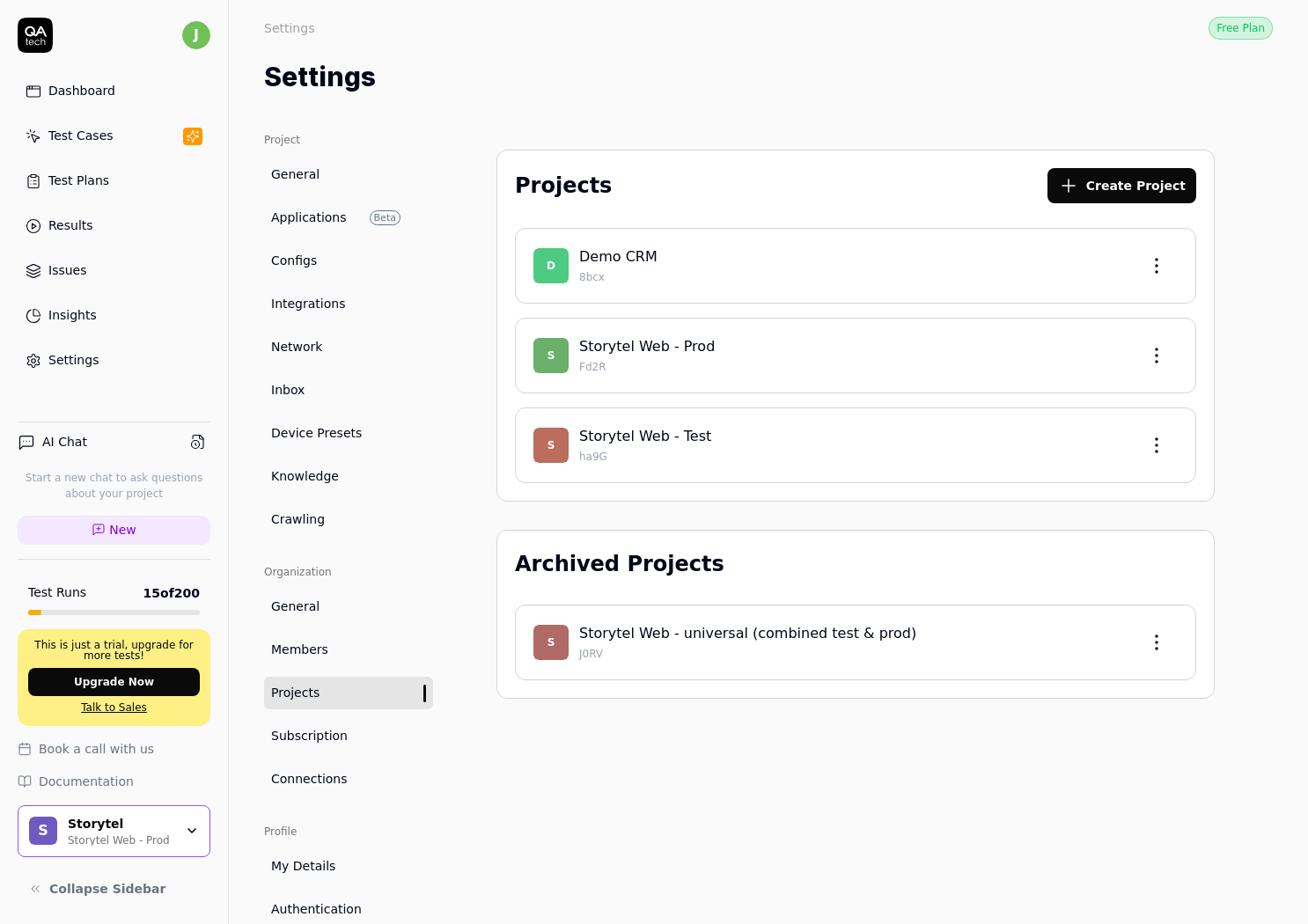
scroll to position [89, 0]
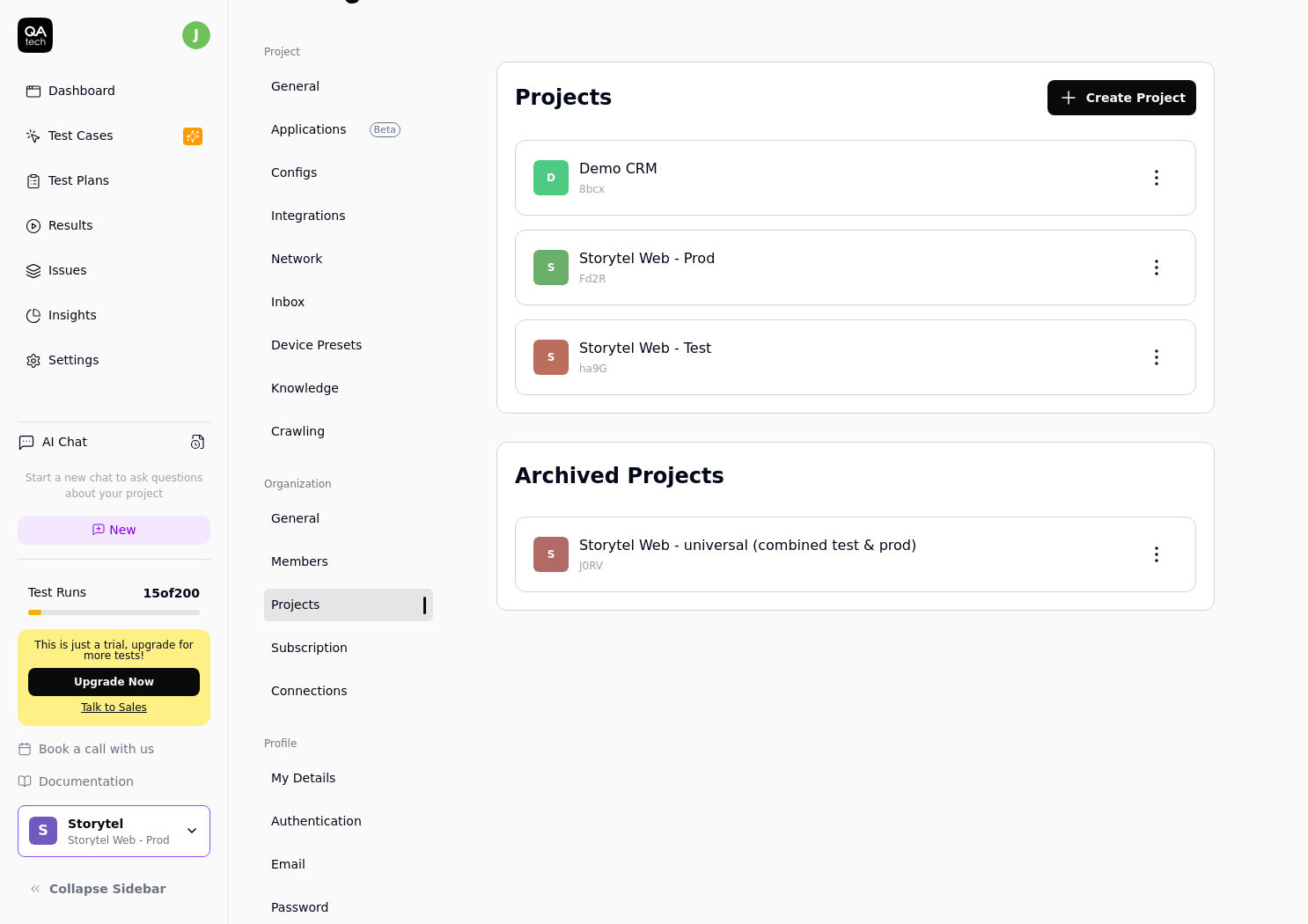
click at [342, 669] on ul "Organization General Members Projects Subscription Connections" at bounding box center [349, 592] width 169 height 231
click at [331, 691] on span "Connections" at bounding box center [309, 691] width 77 height 18
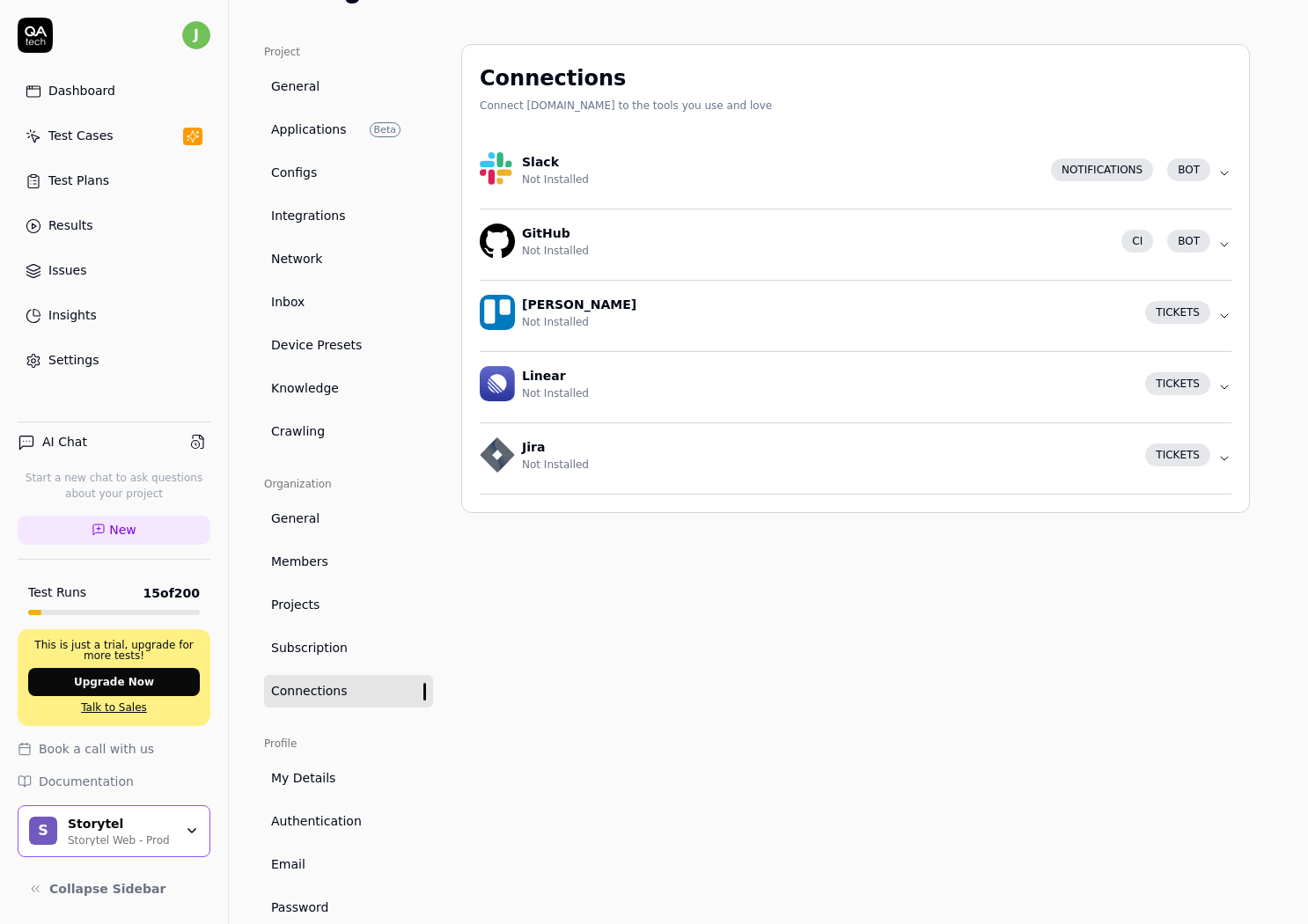
click at [318, 192] on ul "Project General Applications Beta Configs Integrations Network Inbox Device Pre…" at bounding box center [349, 246] width 169 height 404
click at [302, 79] on span "General" at bounding box center [295, 86] width 48 height 18
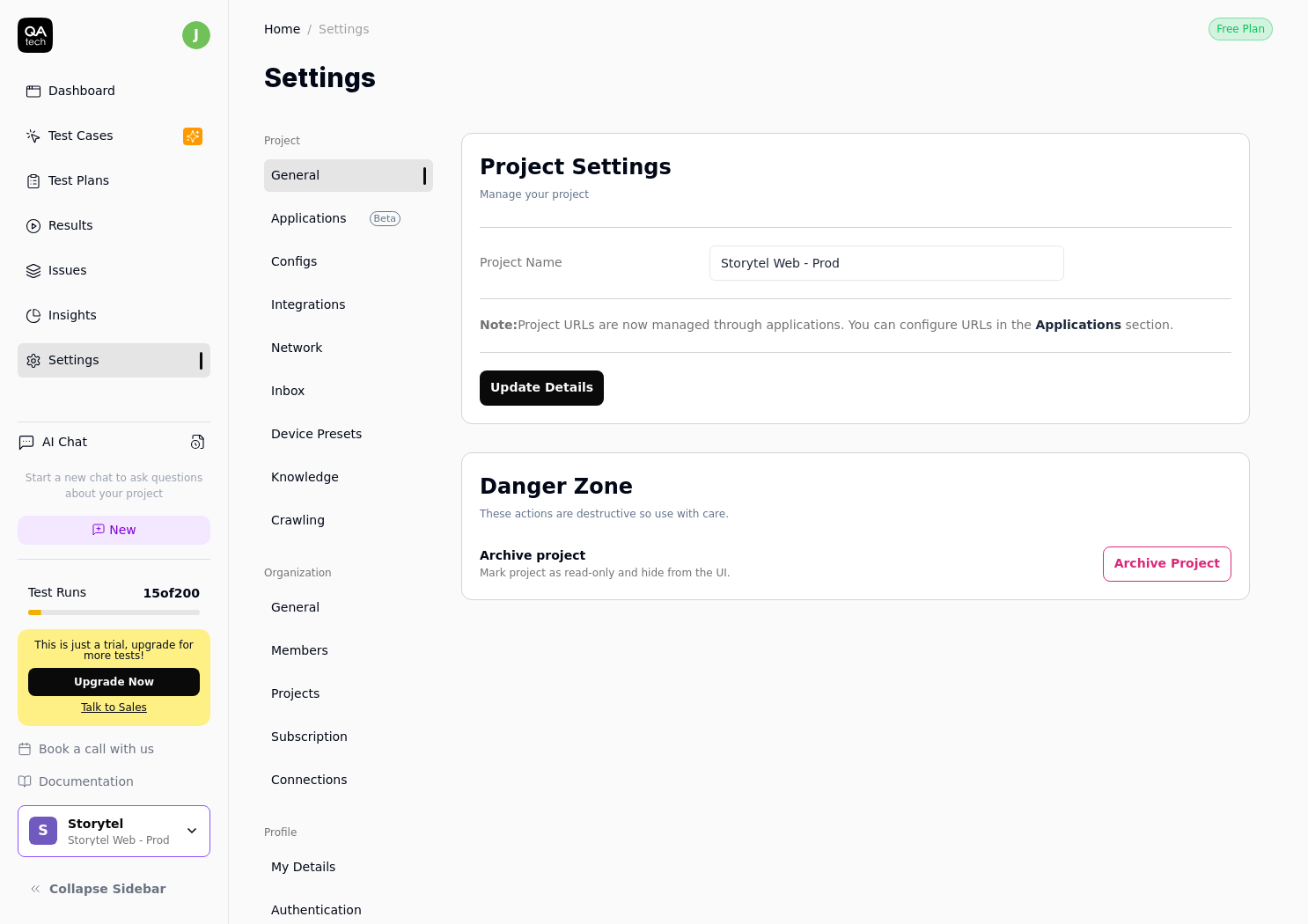
click at [857, 44] on div "Home / Settings Free Plan Home / Settings Free Plan Settings" at bounding box center [768, 49] width 1079 height 98
drag, startPoint x: 618, startPoint y: 31, endPoint x: 570, endPoint y: 121, distance: 102.0
click at [614, 45] on div "Home / Settings Free Plan Home / Settings Free Plan Settings" at bounding box center [768, 49] width 1079 height 98
click at [375, 180] on link "General" at bounding box center [349, 176] width 169 height 33
click at [662, 166] on div "Project Settings Manage your project" at bounding box center [855, 181] width 752 height 58
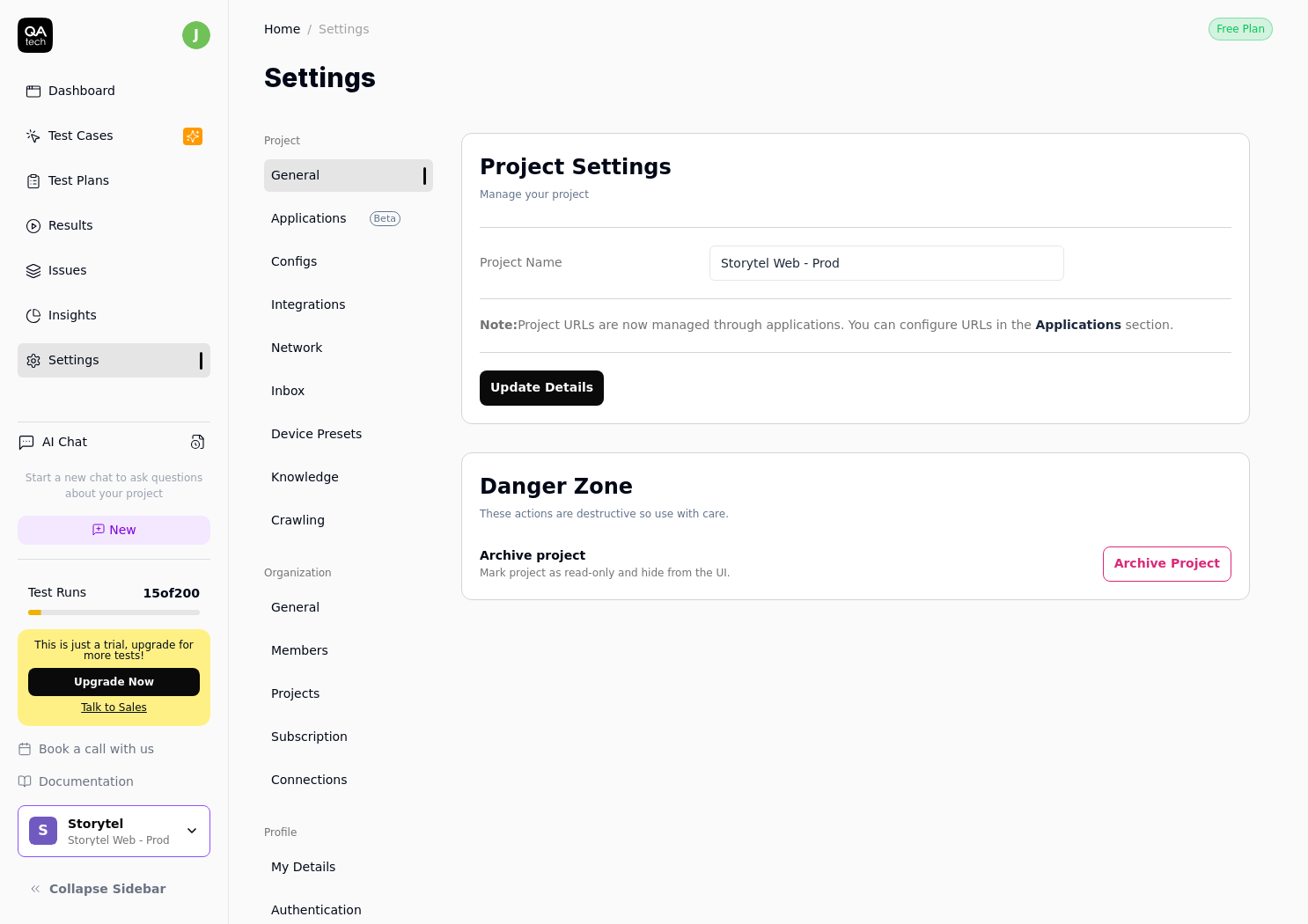
click at [331, 206] on link "Applications Beta" at bounding box center [349, 219] width 169 height 33
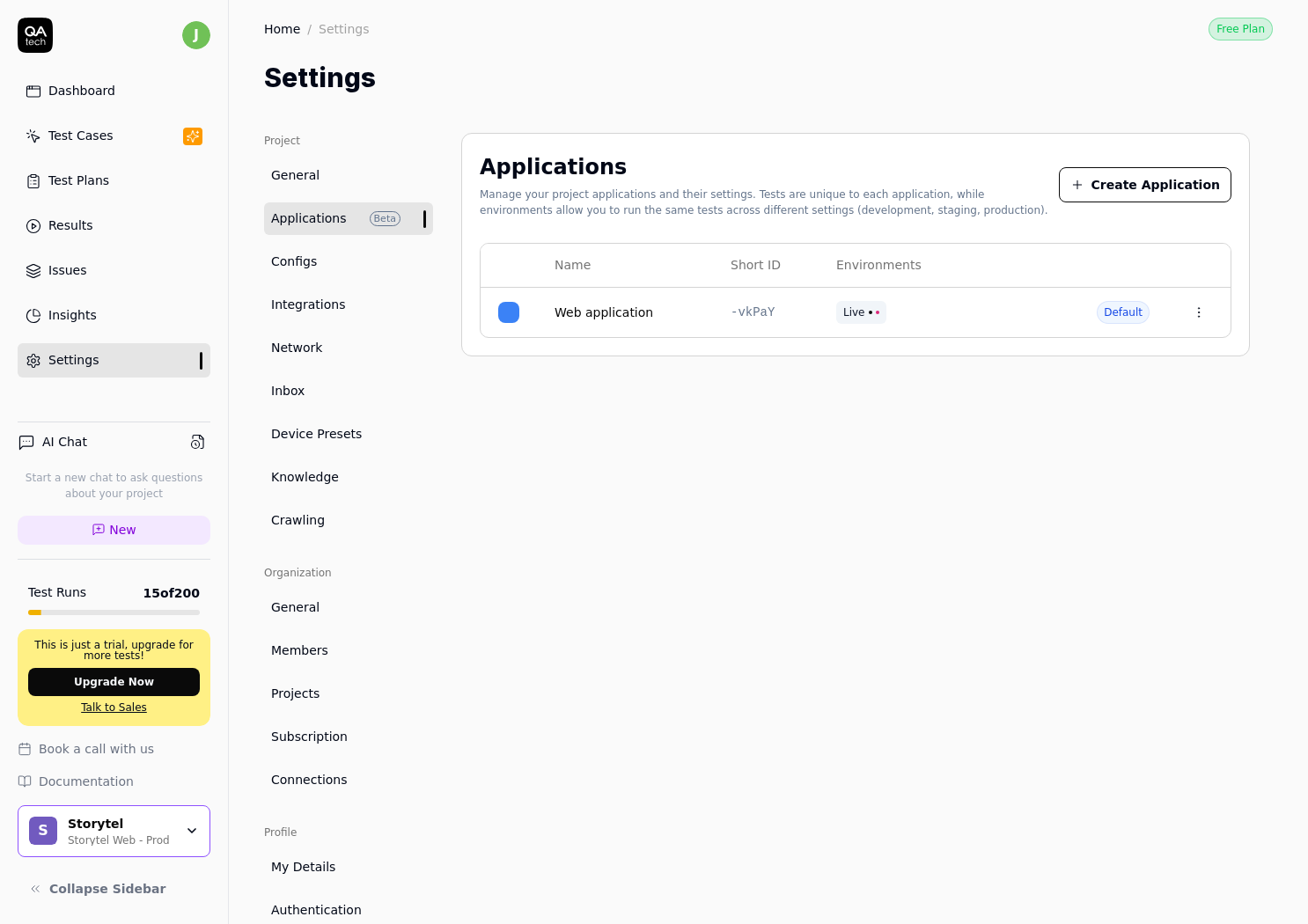
click at [327, 273] on link "Configs" at bounding box center [349, 262] width 169 height 33
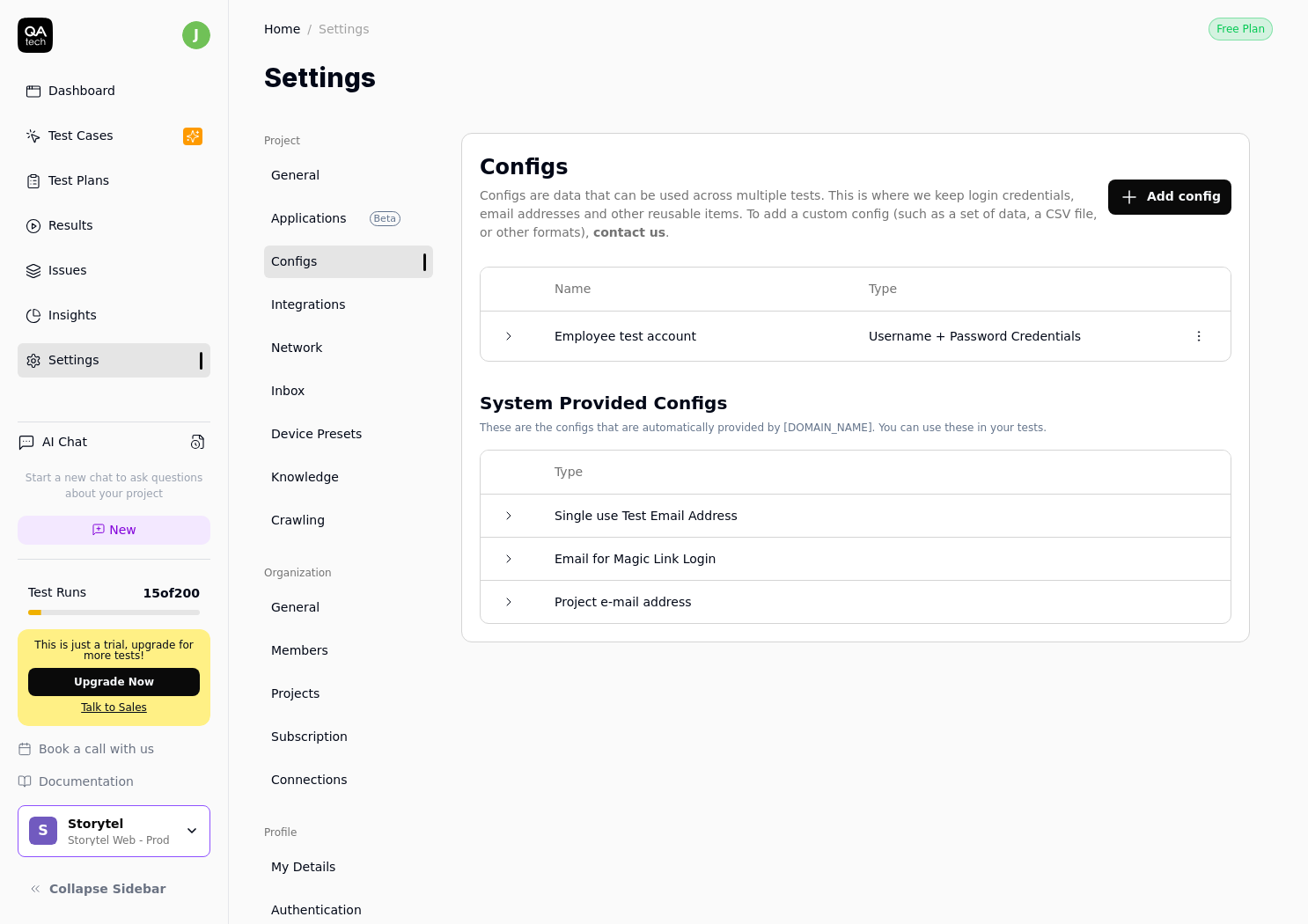
click at [303, 311] on span "Integrations" at bounding box center [307, 304] width 74 height 18
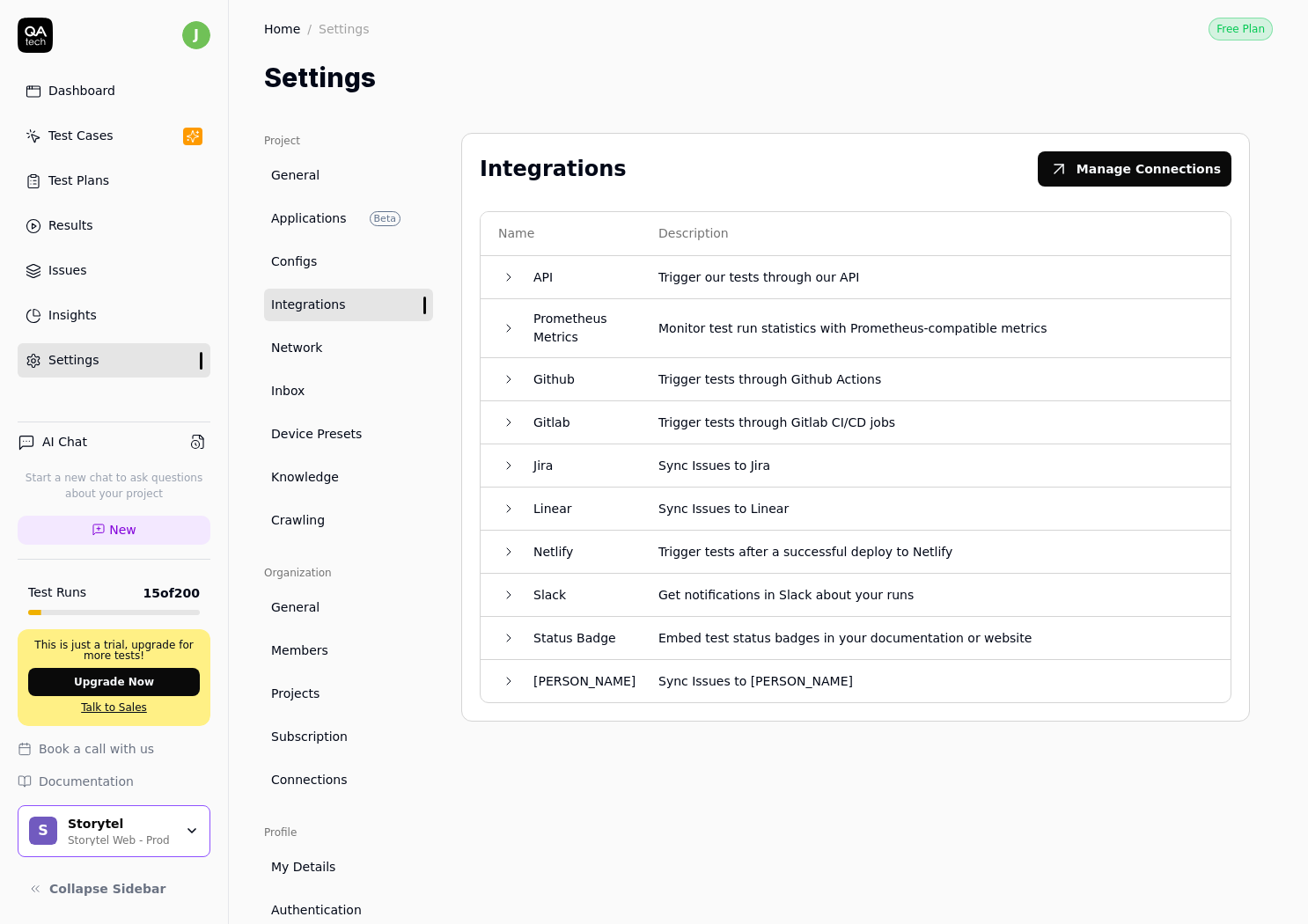
click at [500, 478] on td at bounding box center [497, 466] width 36 height 43
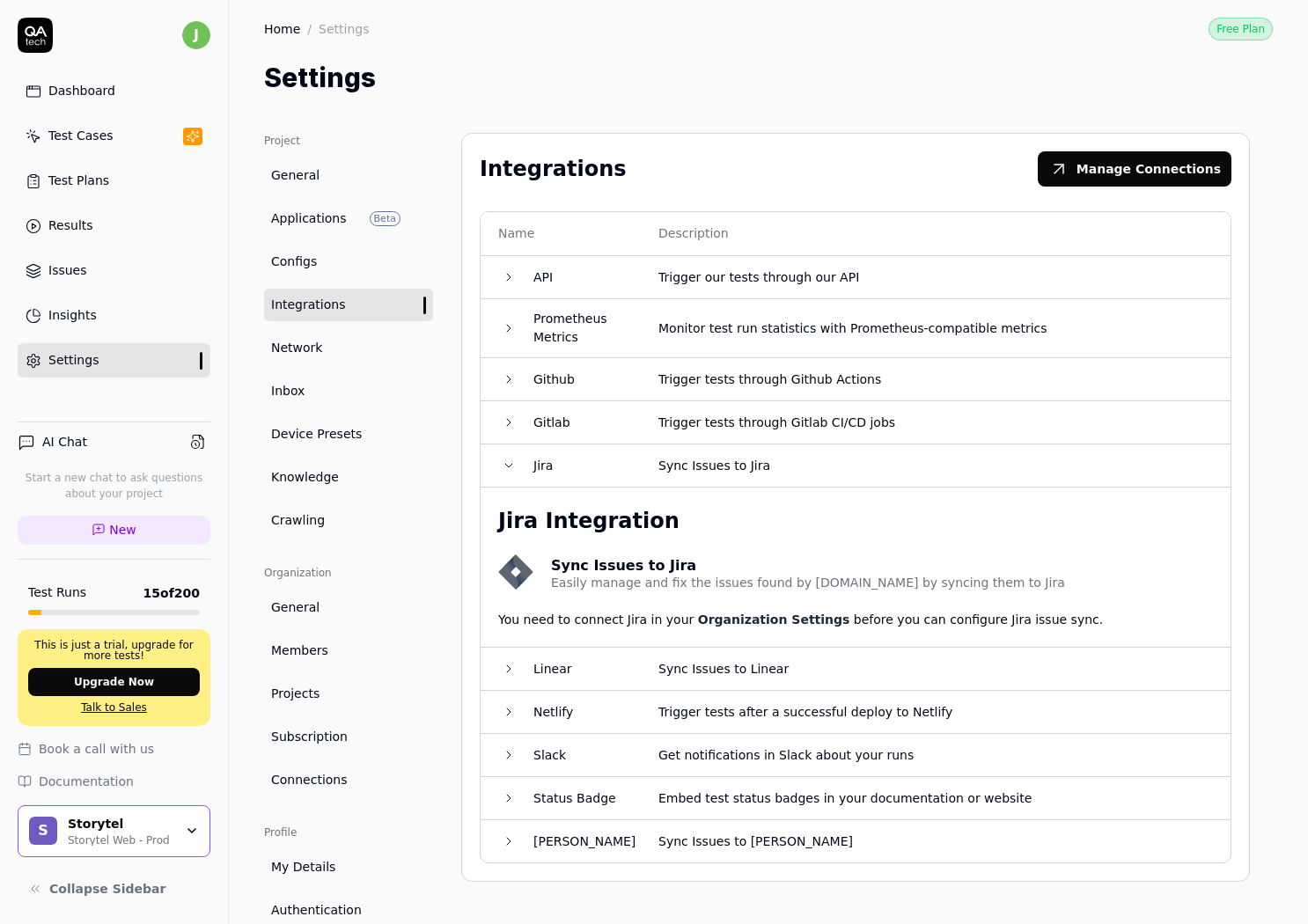
click at [521, 467] on td "Jira" at bounding box center [578, 466] width 125 height 43
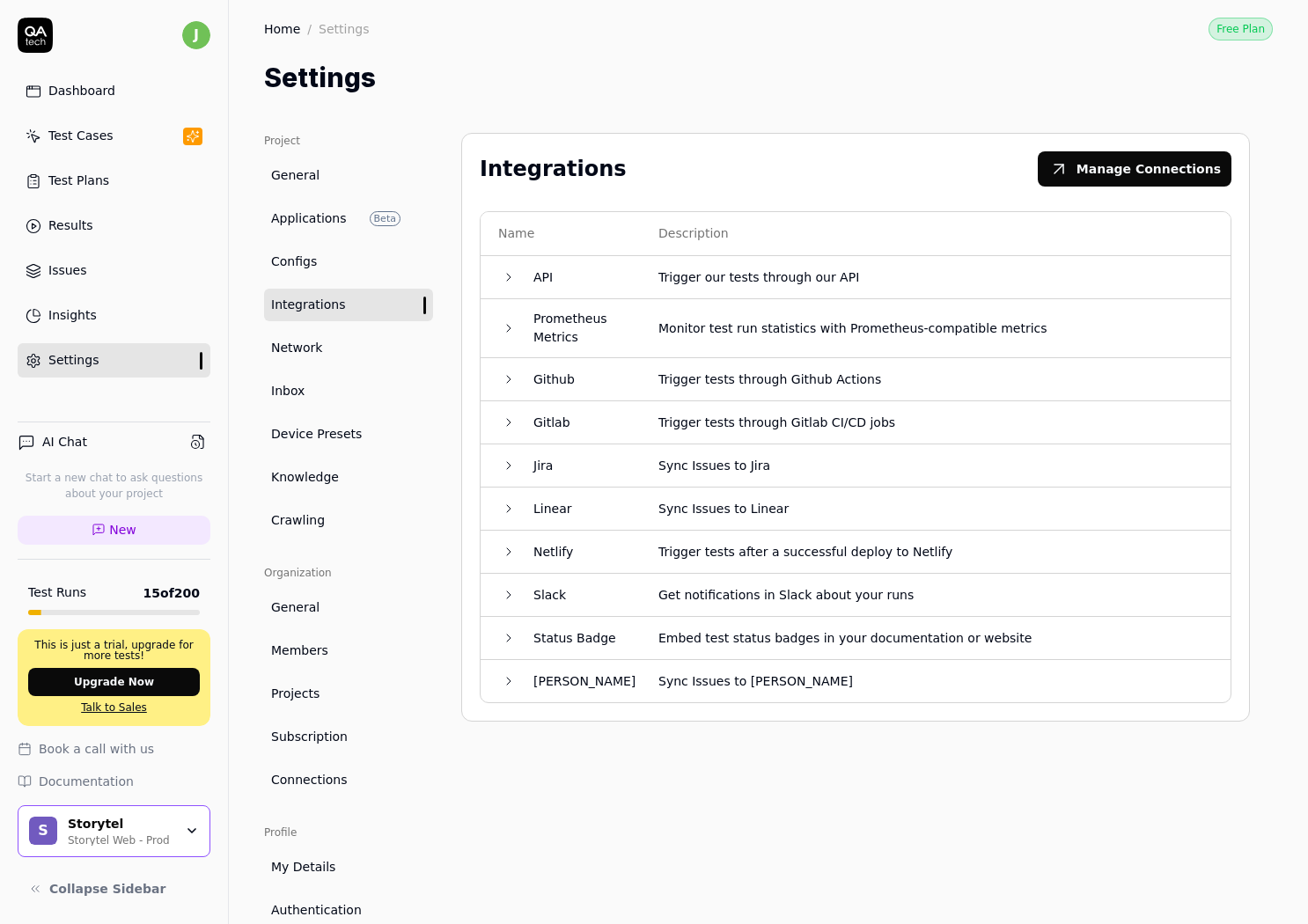
click at [511, 413] on td at bounding box center [497, 423] width 36 height 43
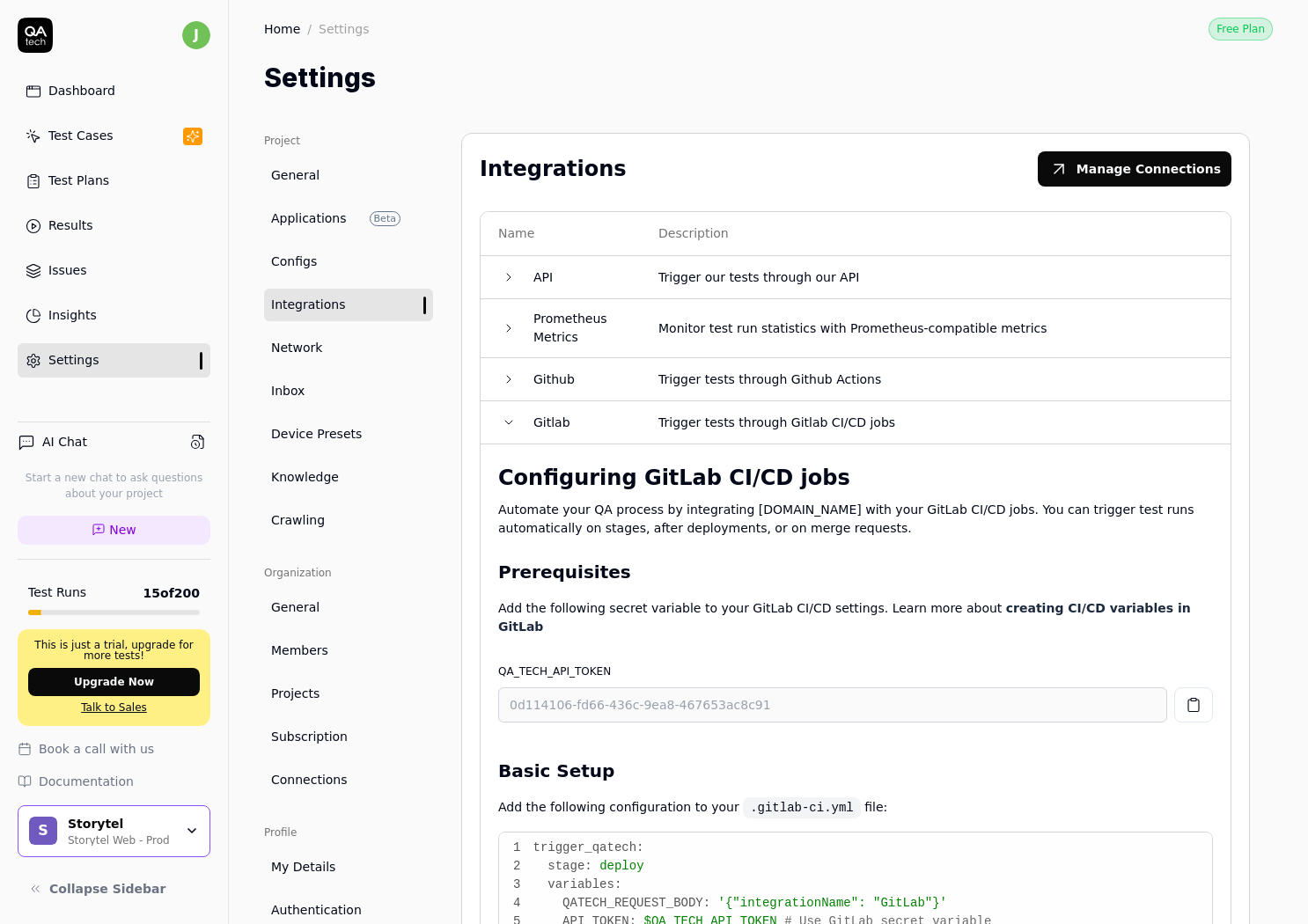
click at [519, 414] on td "Gitlab" at bounding box center [578, 423] width 125 height 43
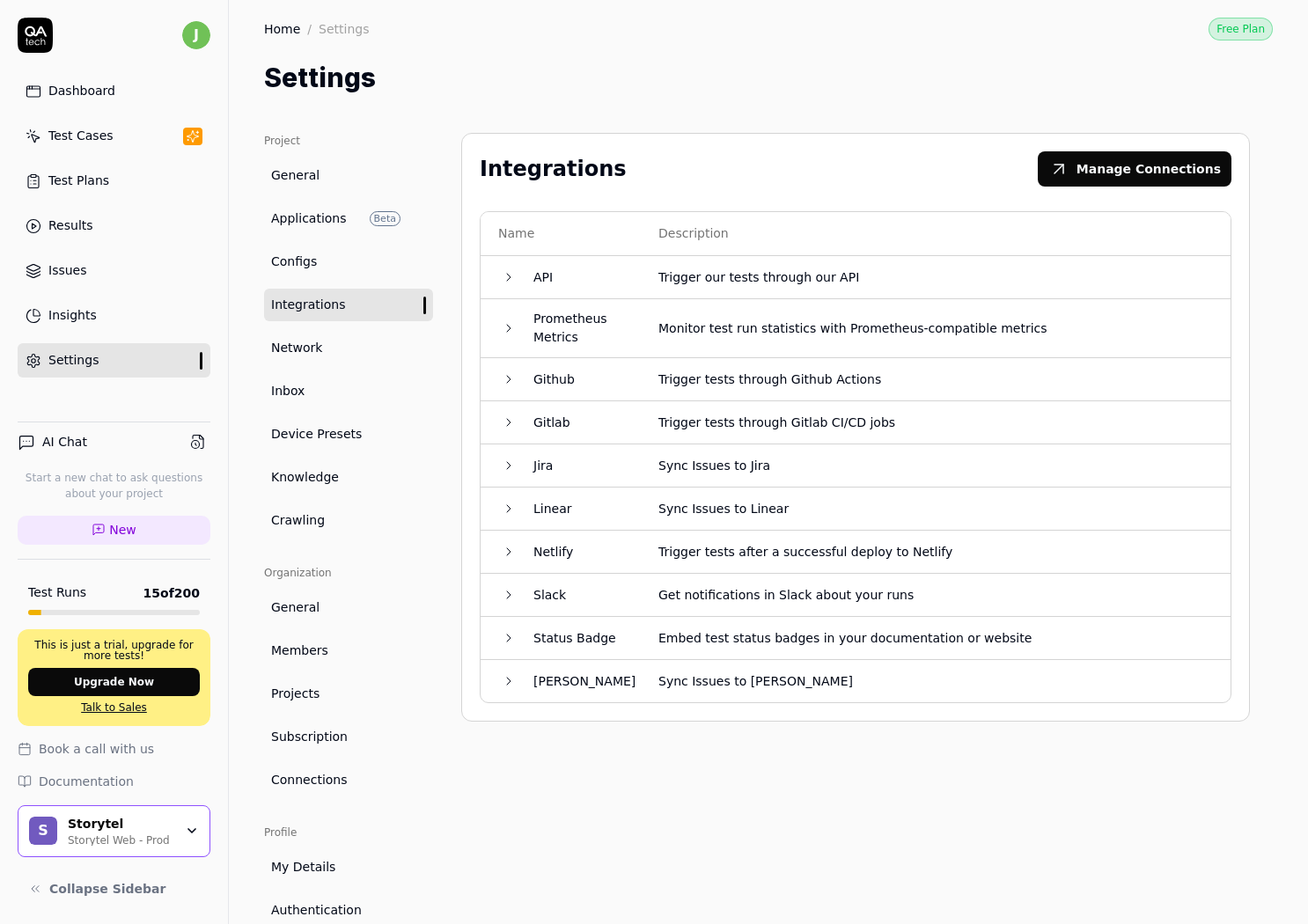
click at [509, 381] on icon at bounding box center [508, 379] width 14 height 14
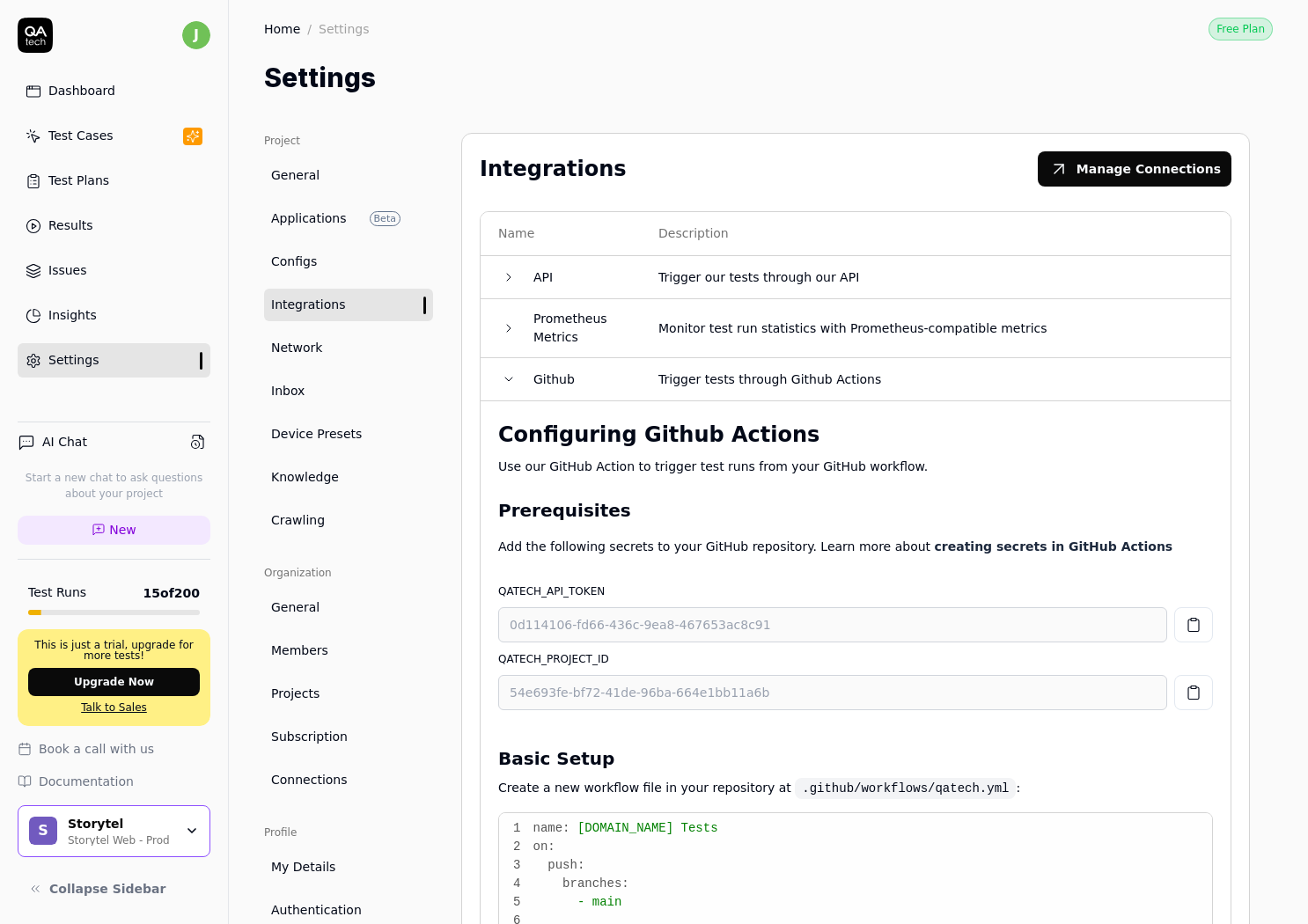
click at [509, 381] on icon at bounding box center [508, 379] width 14 height 14
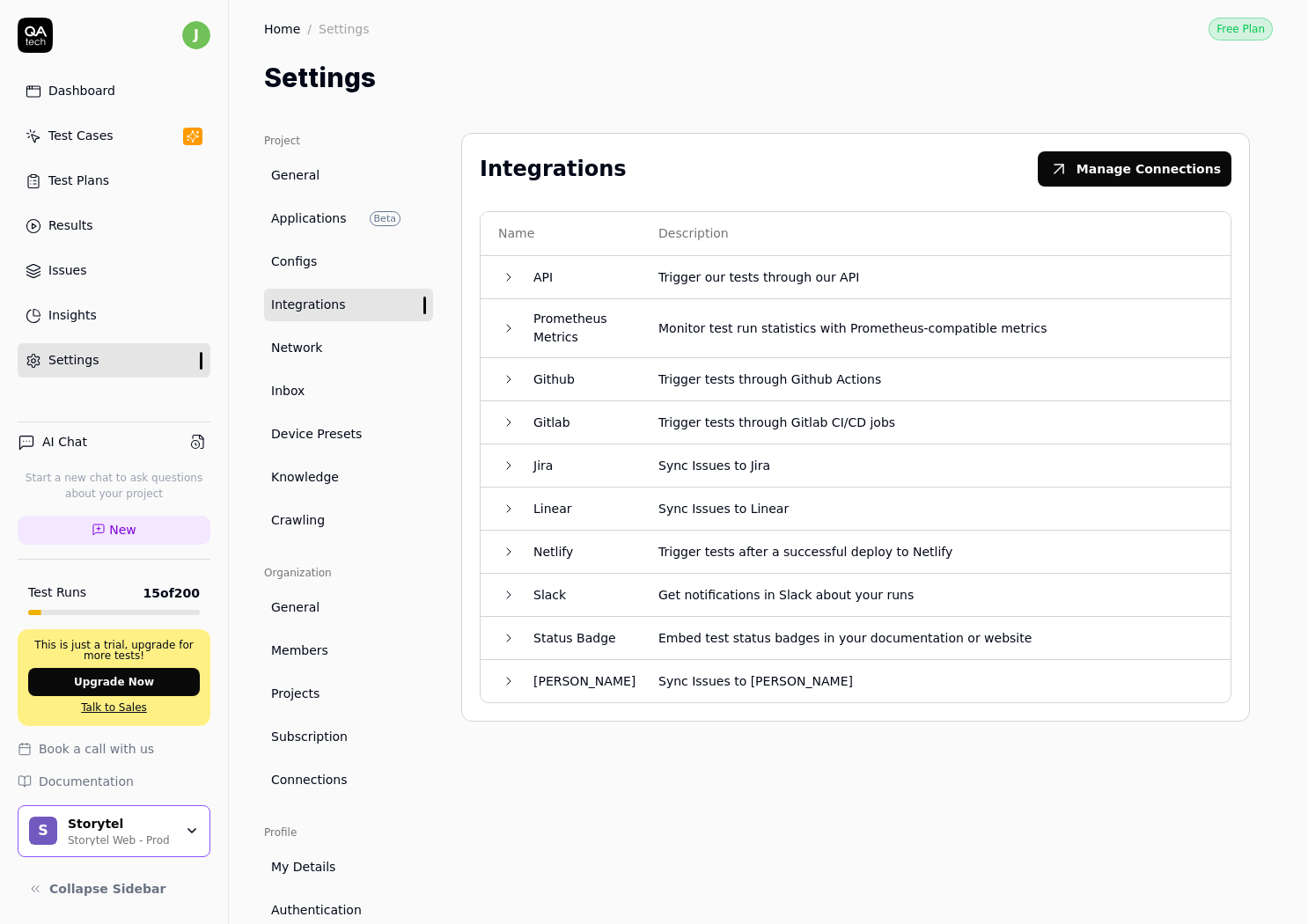
click at [508, 336] on td at bounding box center [497, 328] width 36 height 59
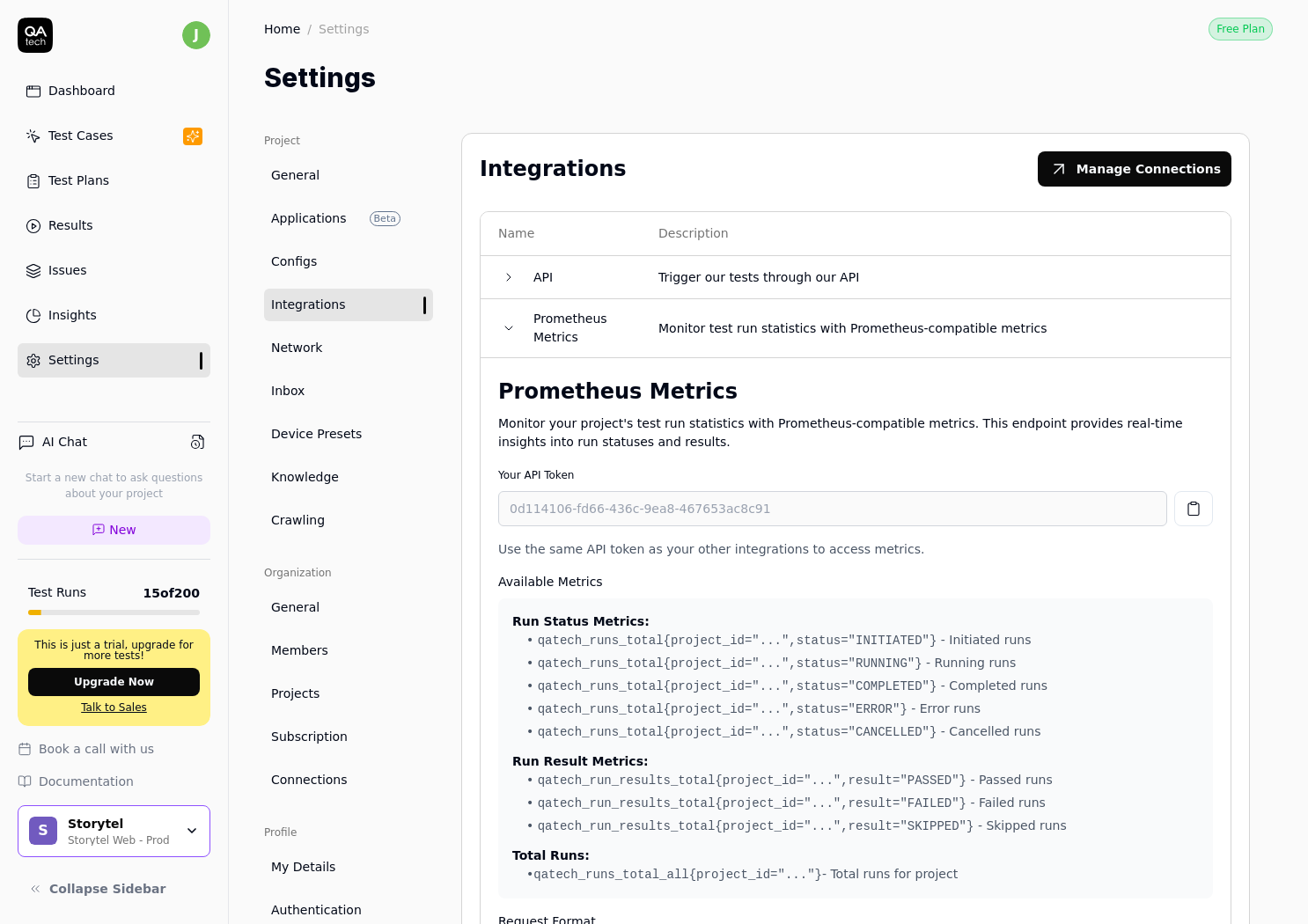
click at [523, 301] on td "Prometheus Metrics" at bounding box center [578, 328] width 125 height 59
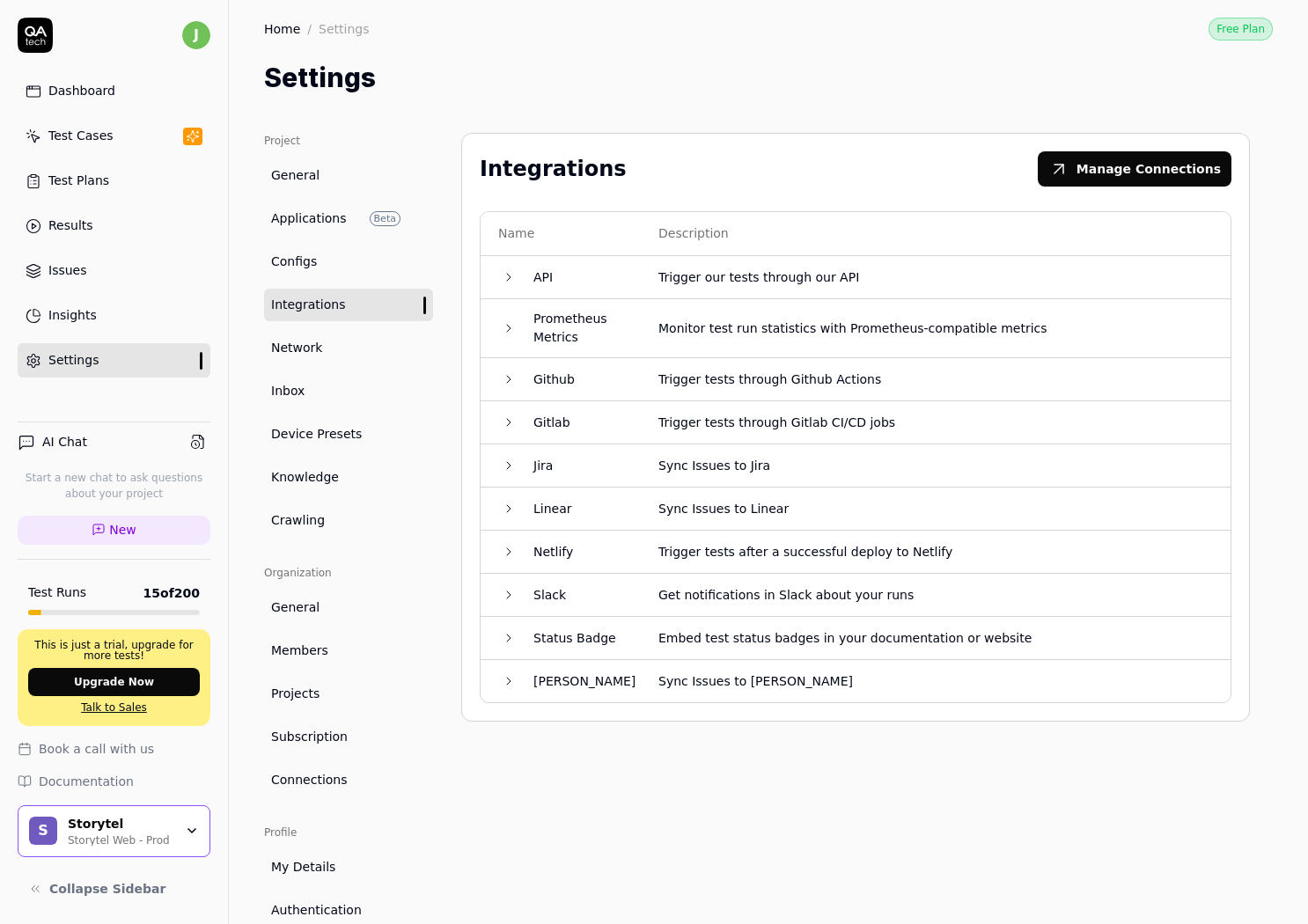
click at [565, 328] on td "Prometheus Metrics" at bounding box center [578, 328] width 125 height 59
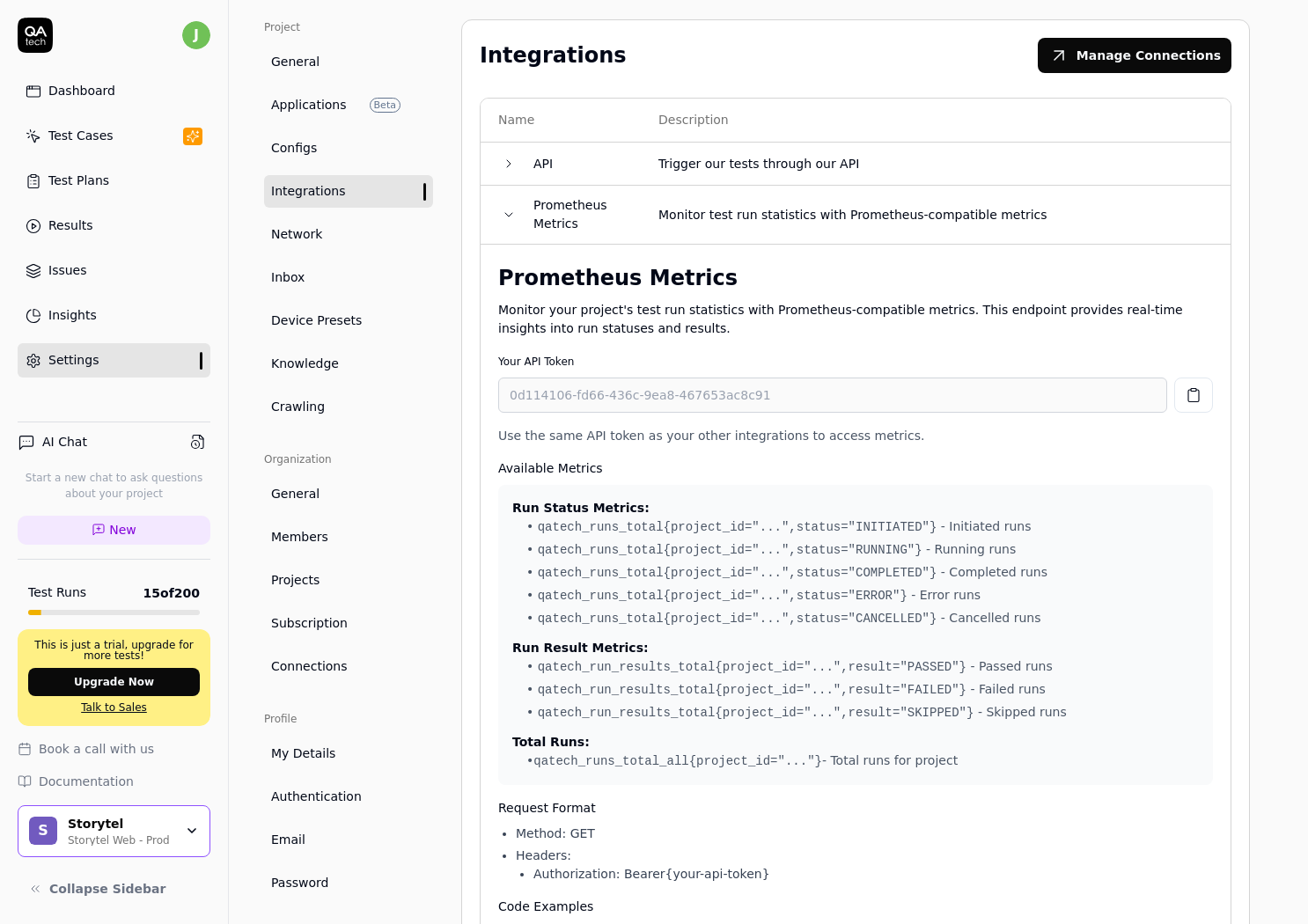
scroll to position [109, 0]
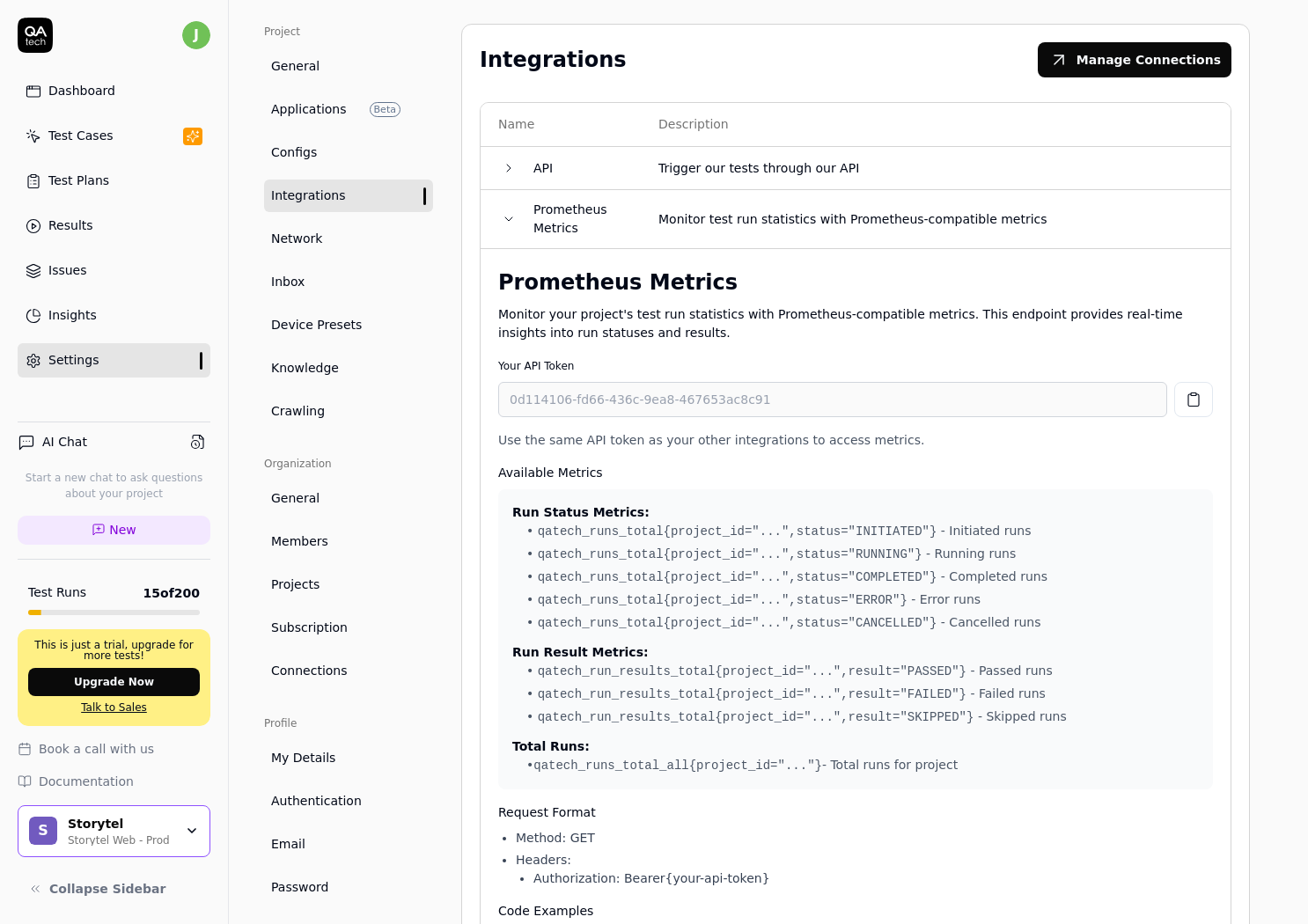
click at [844, 561] on code "qatech_runs_total {project_id="...",status="RUNNING"}" at bounding box center [730, 554] width 385 height 14
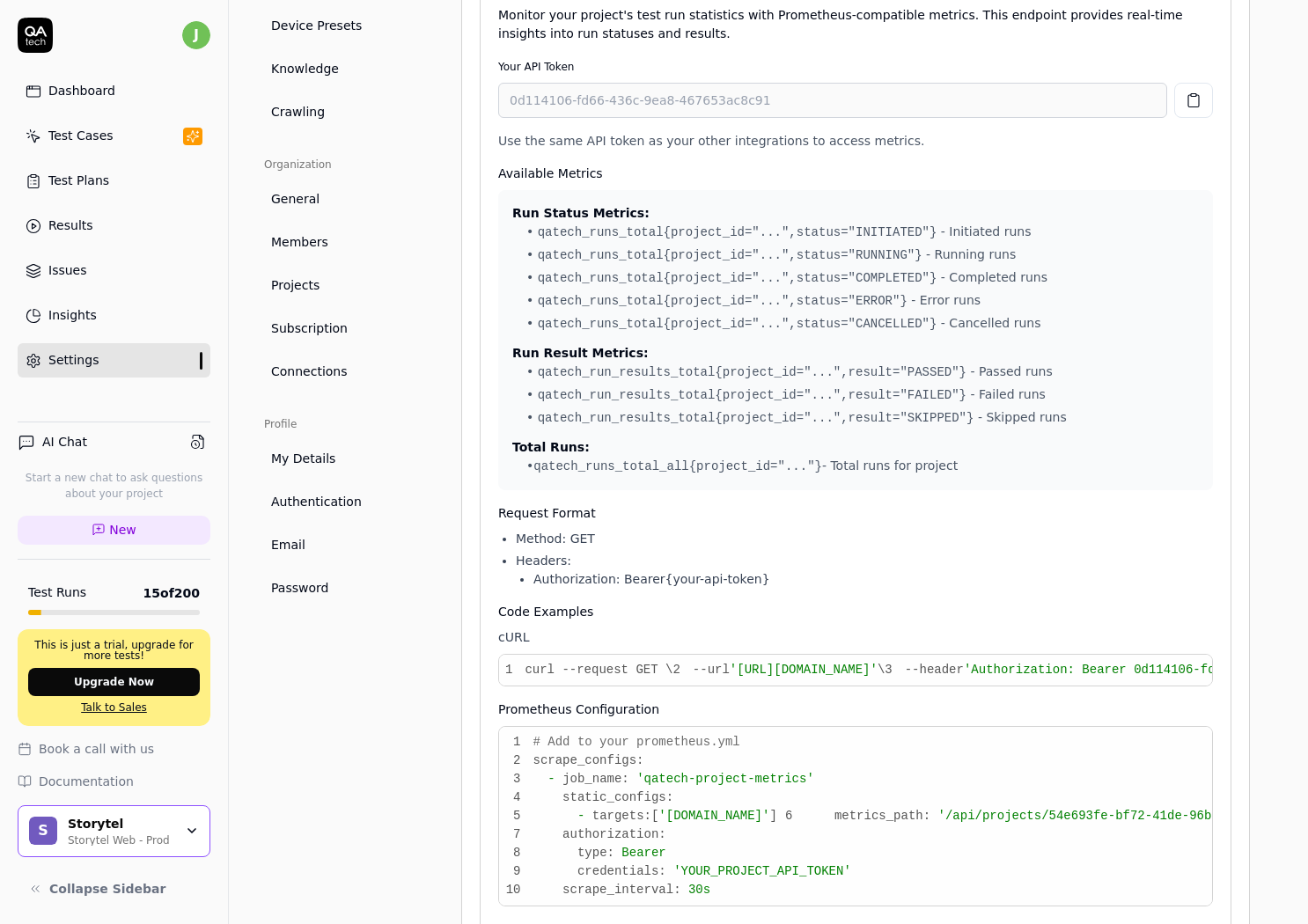
scroll to position [162, 0]
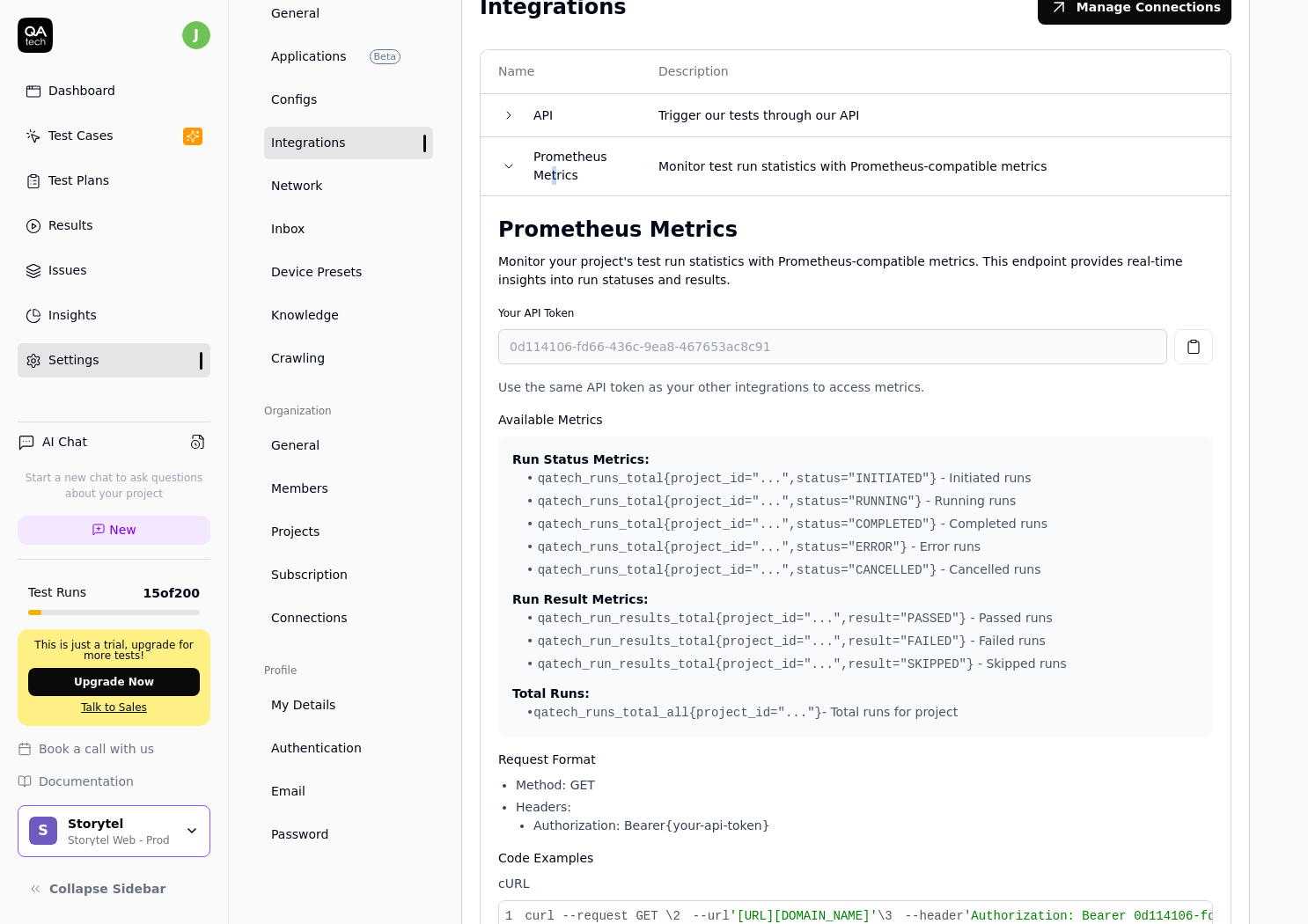
click at [553, 180] on td "Prometheus Metrics" at bounding box center [578, 166] width 125 height 59
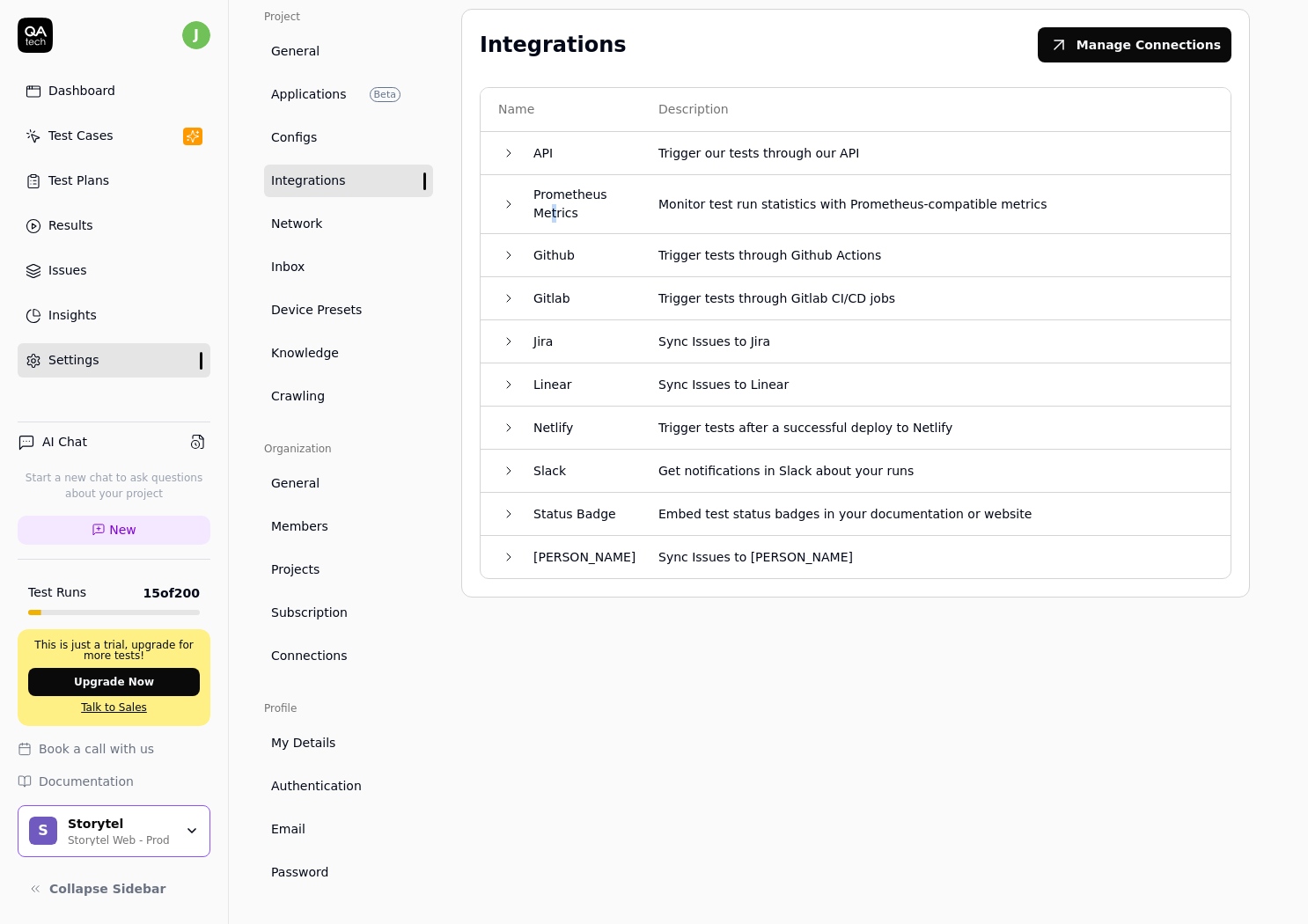
scroll to position [125, 0]
click at [809, 703] on div "Integrations Manage Connections Name Description API Trigger our tests through …" at bounding box center [855, 449] width 788 height 880
drag, startPoint x: 565, startPoint y: 669, endPoint x: 421, endPoint y: 589, distance: 164.7
click at [565, 669] on div "Integrations Manage Connections Name Description API Trigger our tests through …" at bounding box center [855, 449] width 788 height 880
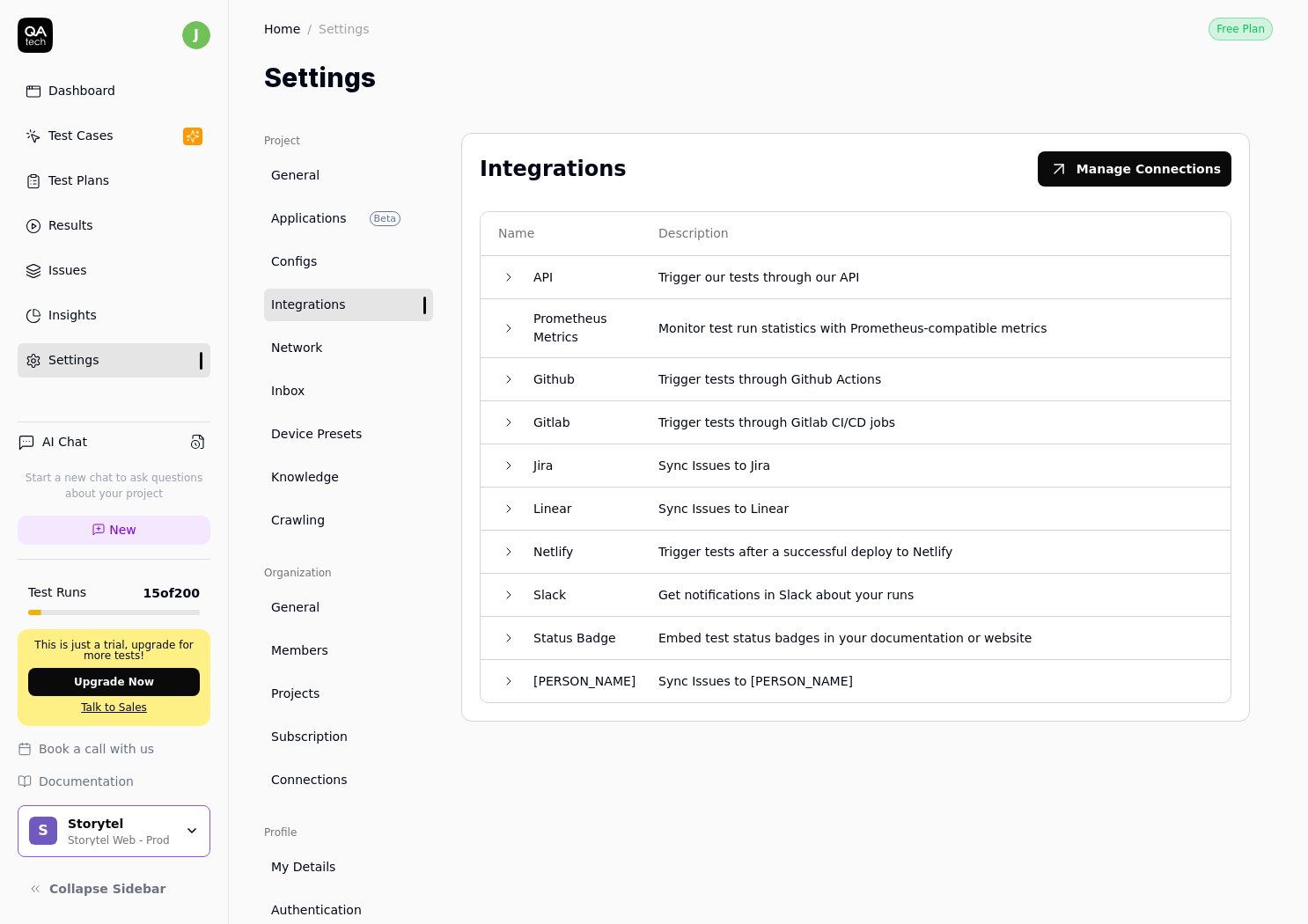
click at [325, 427] on span "Device Presets" at bounding box center [316, 434] width 90 height 18
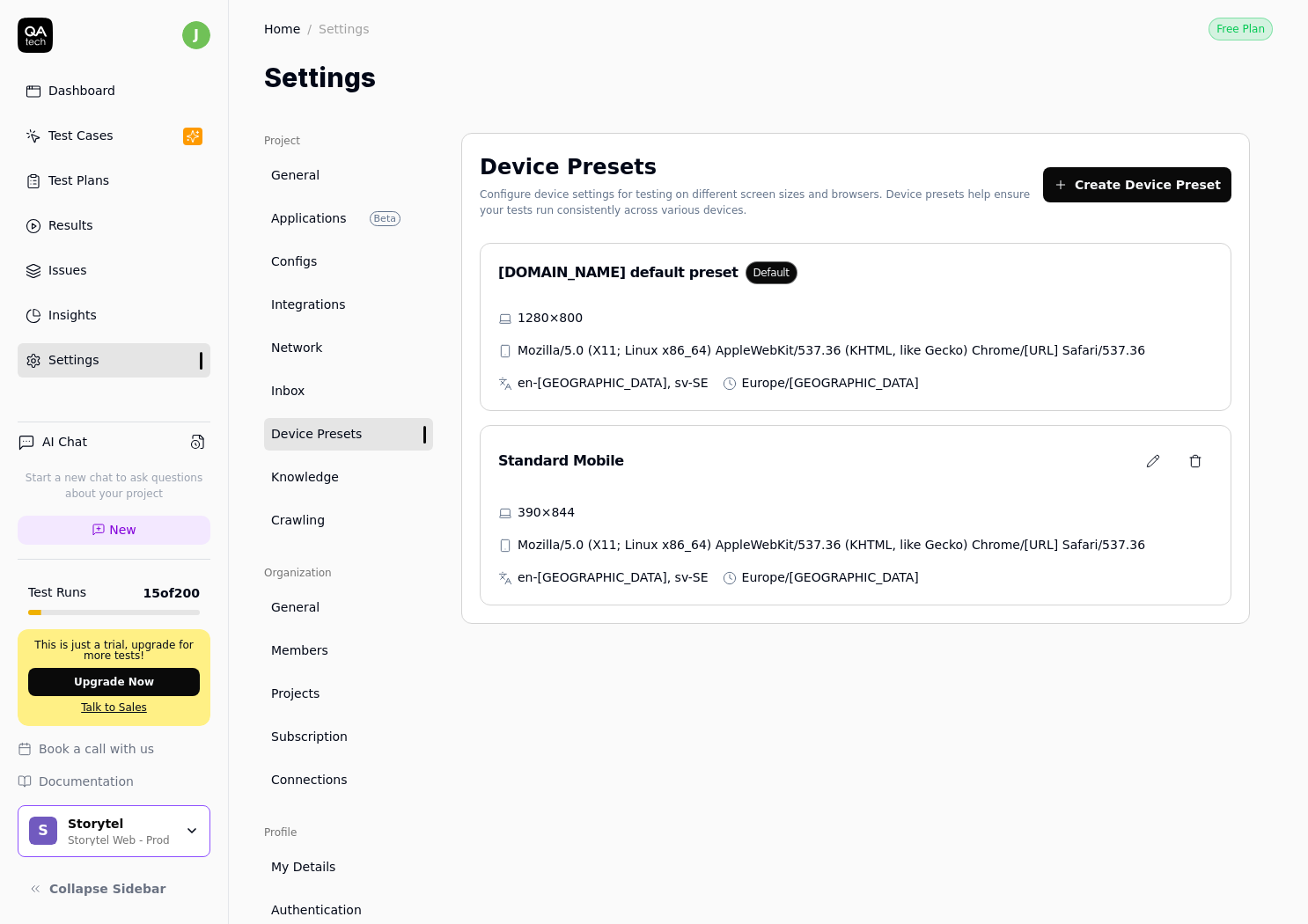
click at [317, 389] on link "Inbox" at bounding box center [349, 391] width 169 height 33
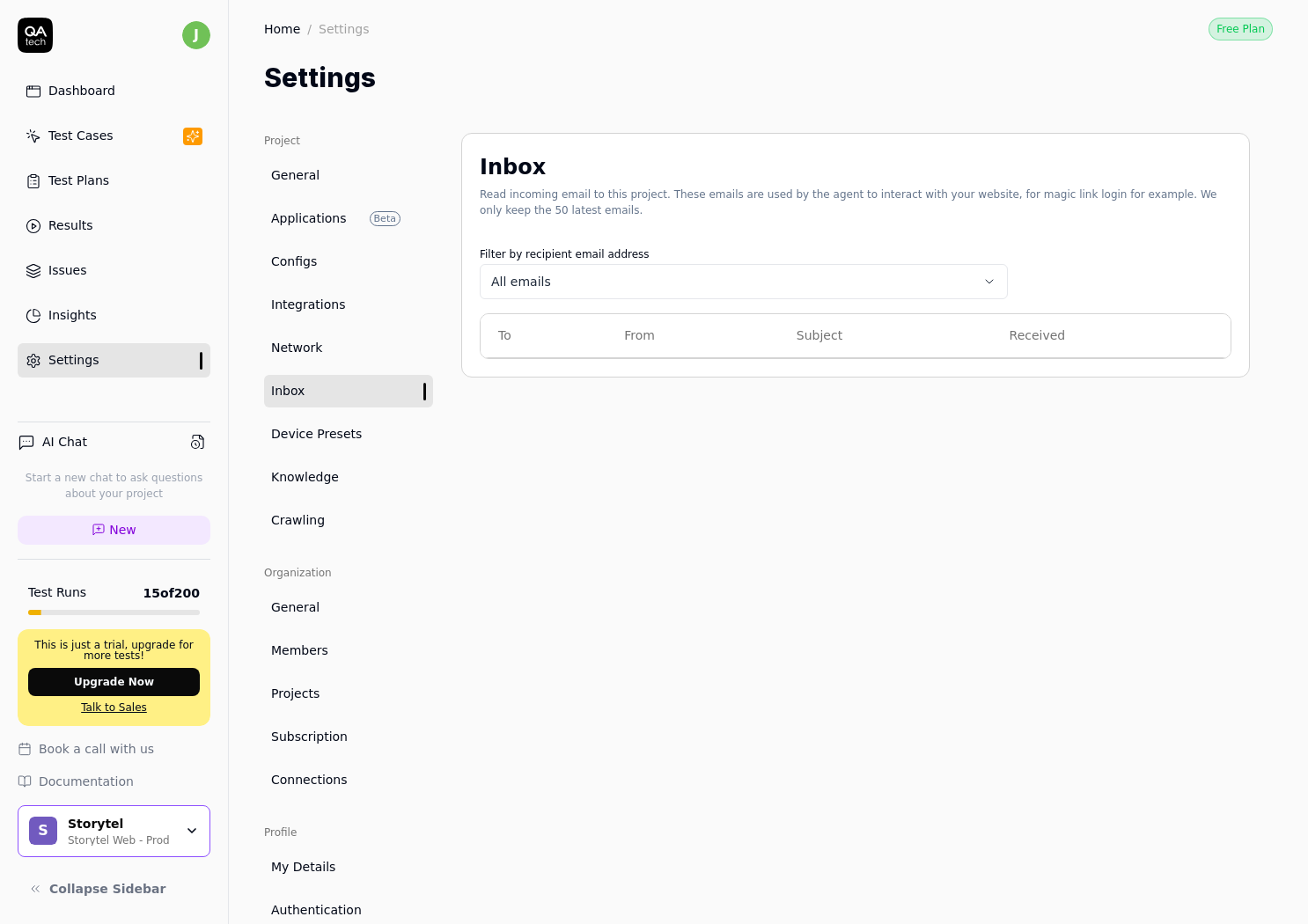
drag, startPoint x: 987, startPoint y: 603, endPoint x: 1266, endPoint y: 585, distance: 279.6
click at [991, 601] on div "Inbox Read incoming email to this project. These emails are used by the agent t…" at bounding box center [855, 572] width 788 height 880
click at [749, 599] on div "Inbox Read incoming email to this project. These emails are used by the agent t…" at bounding box center [855, 572] width 788 height 880
click at [772, 501] on div "Inbox Read incoming email to this project. These emails are used by the agent t…" at bounding box center [855, 572] width 788 height 880
drag, startPoint x: 665, startPoint y: 437, endPoint x: 655, endPoint y: 452, distance: 18.0
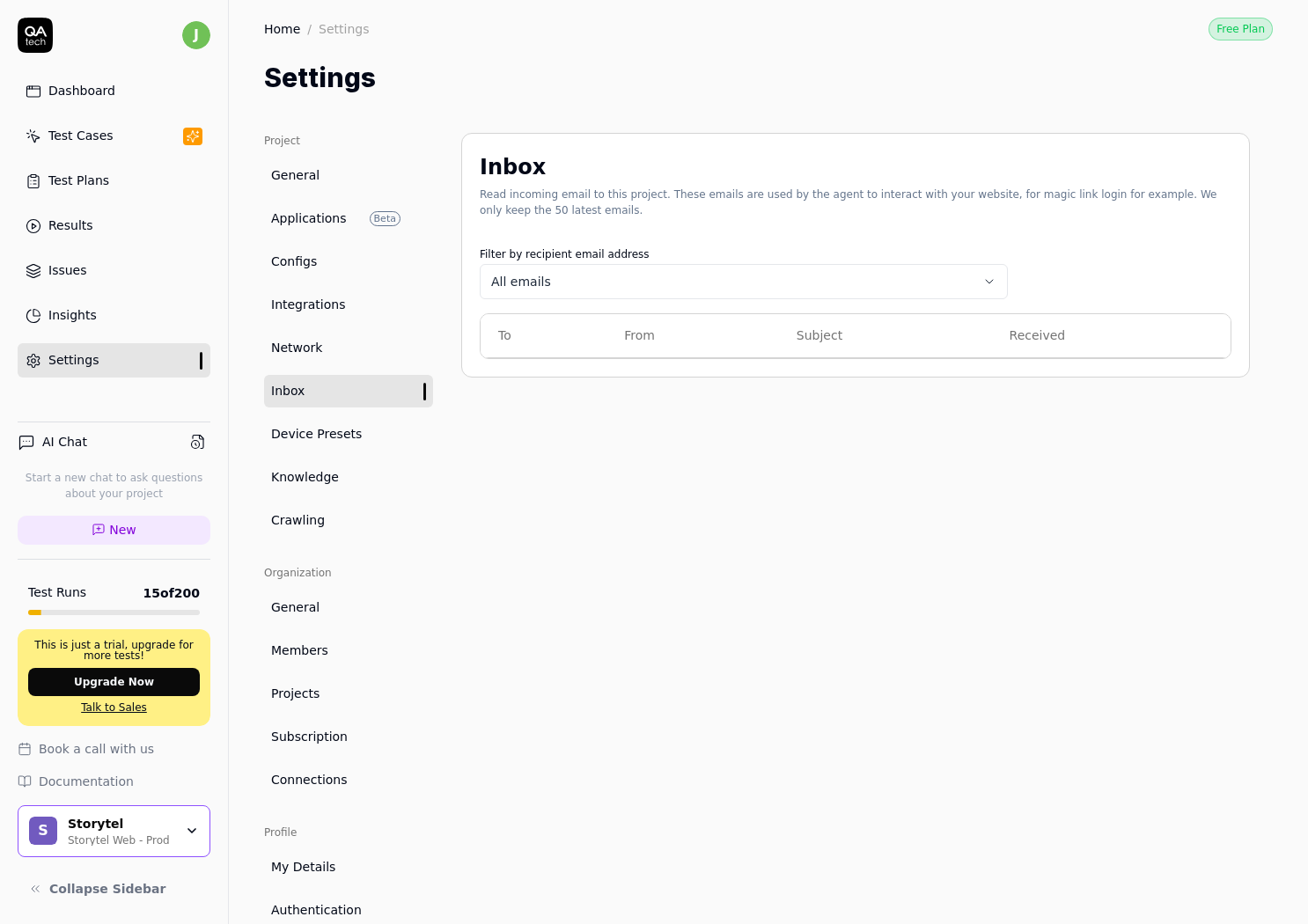
click at [665, 436] on div "Inbox Read incoming email to this project. These emails are used by the agent t…" at bounding box center [855, 572] width 788 height 880
